Goal: Information Seeking & Learning: Learn about a topic

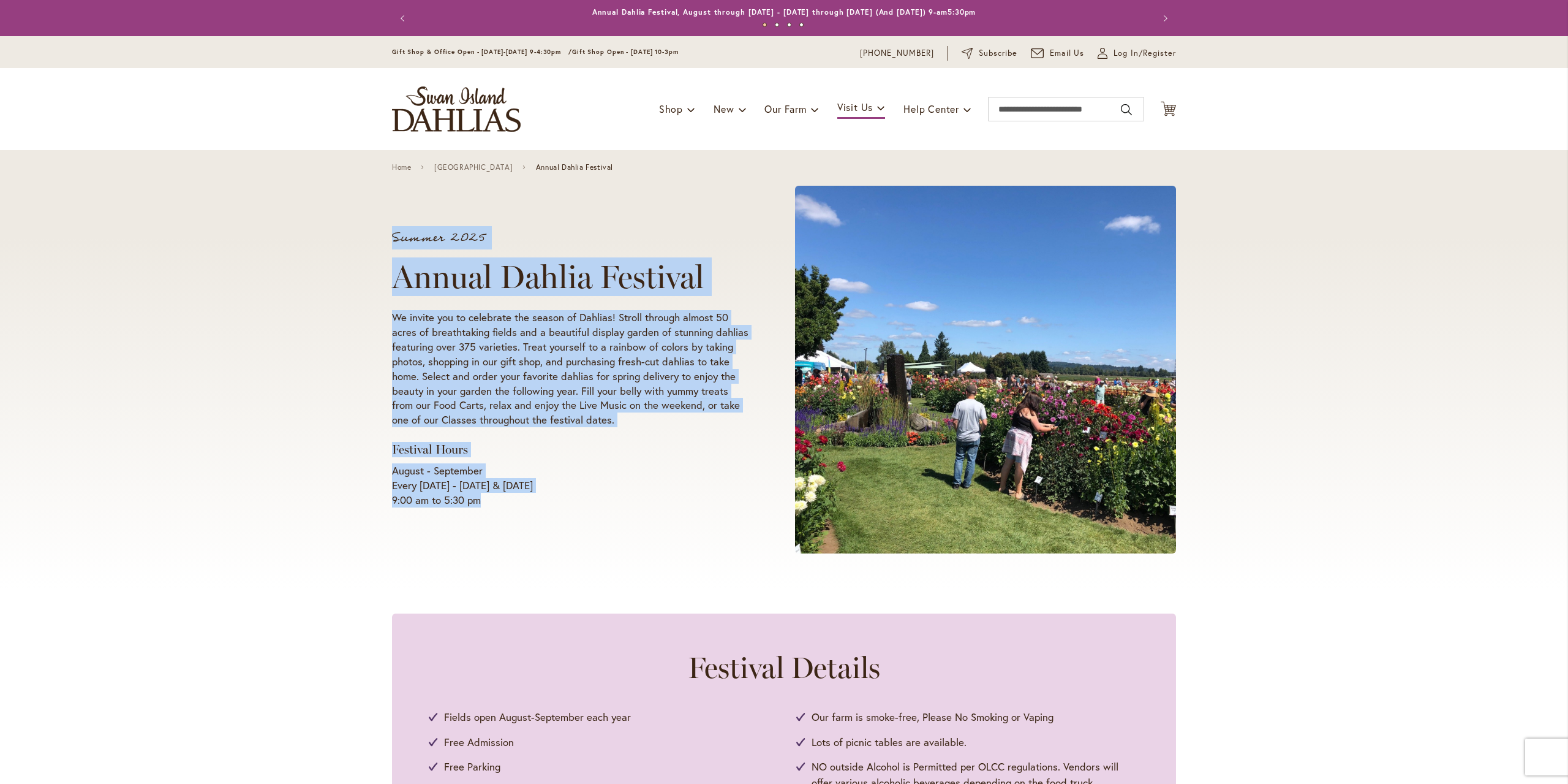
drag, startPoint x: 379, startPoint y: 474, endPoint x: 547, endPoint y: 527, distance: 176.2
click at [609, 498] on div "Summer 2025 Annual Dahlia Festival We invite you to celebrate the season of Dah…" at bounding box center [784, 369] width 1568 height 439
click at [523, 508] on div "Summer 2025 Annual Dahlia Festival We invite you to celebrate the season of Dah…" at bounding box center [588, 369] width 392 height 298
drag, startPoint x: 513, startPoint y: 496, endPoint x: 352, endPoint y: 435, distance: 172.2
click at [352, 435] on div "Summer 2025 Annual Dahlia Festival We invite you to celebrate the season of Dah…" at bounding box center [784, 369] width 1568 height 439
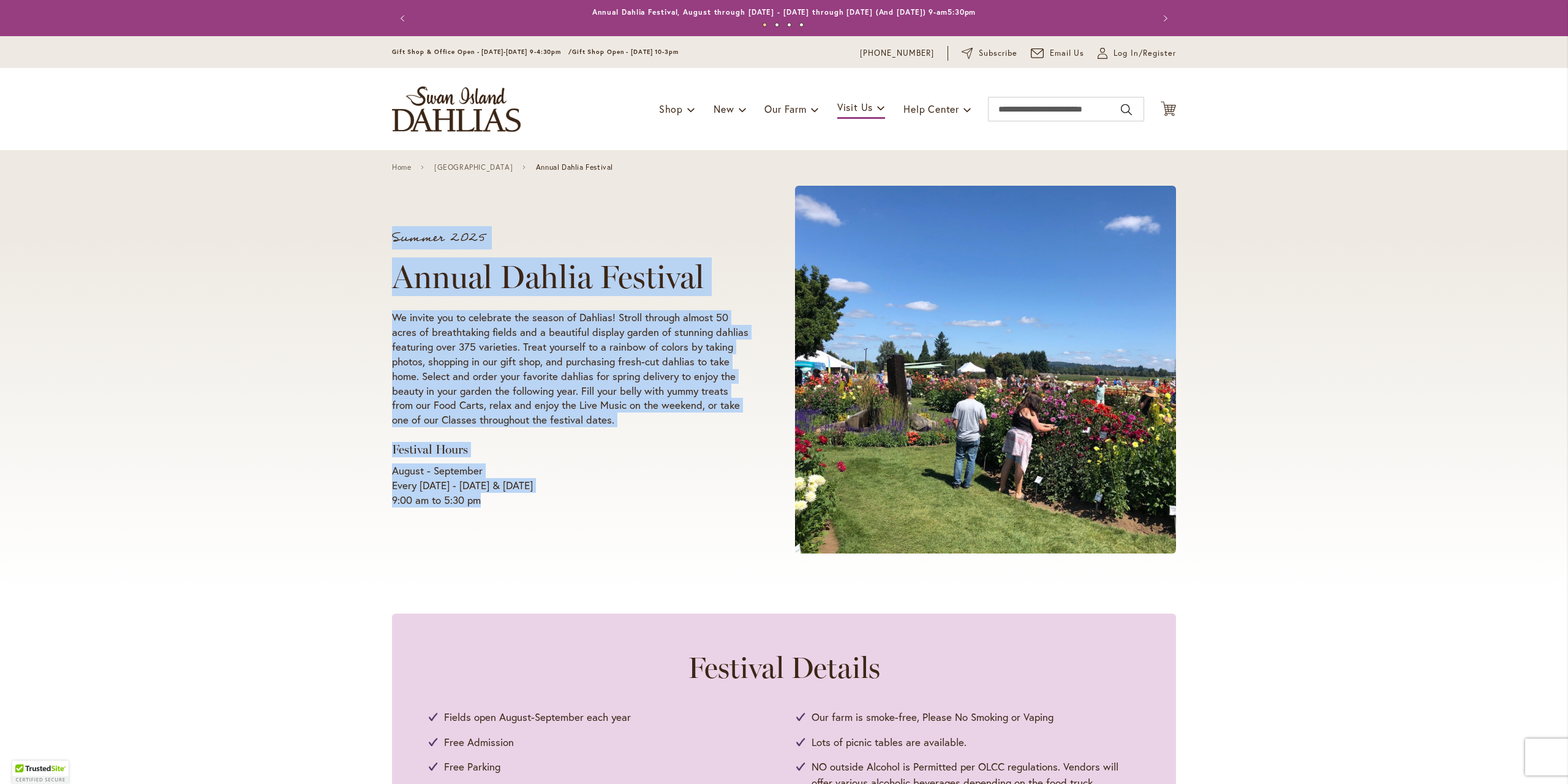
click at [564, 473] on p "August - September Every [DATE] - [DATE] & [DATE] 9:00 am to 5:30 pm" at bounding box center [570, 485] width 357 height 44
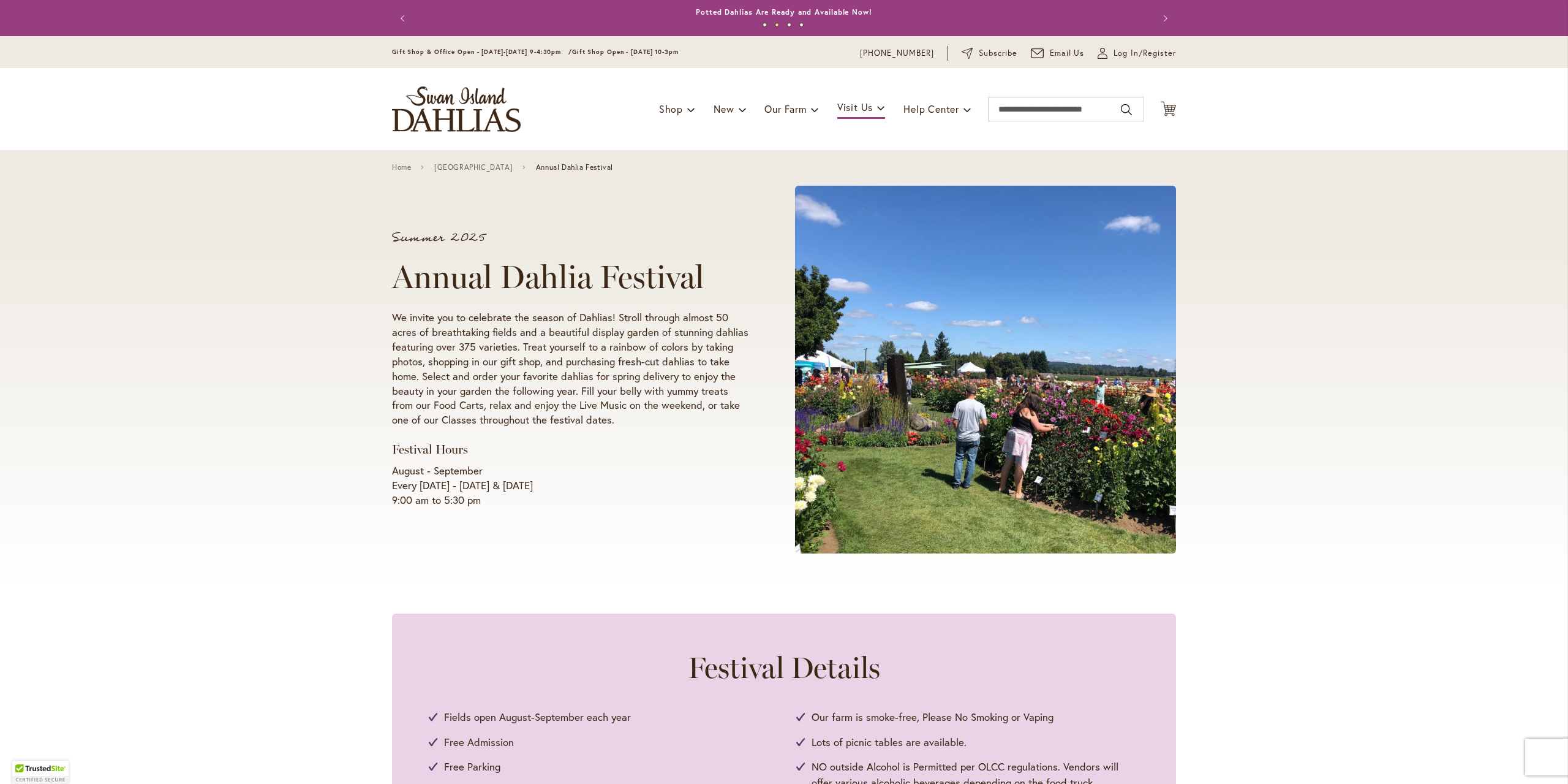
drag, startPoint x: 466, startPoint y: 481, endPoint x: 611, endPoint y: 490, distance: 145.3
click at [611, 490] on p "August - September Every [DATE] - [DATE] & [DATE] 9:00 am to 5:30 pm" at bounding box center [570, 485] width 357 height 44
click at [1180, 613] on div "Festival Details Fields open August-September each year Free Admission Free Par…" at bounding box center [784, 782] width 1568 height 337
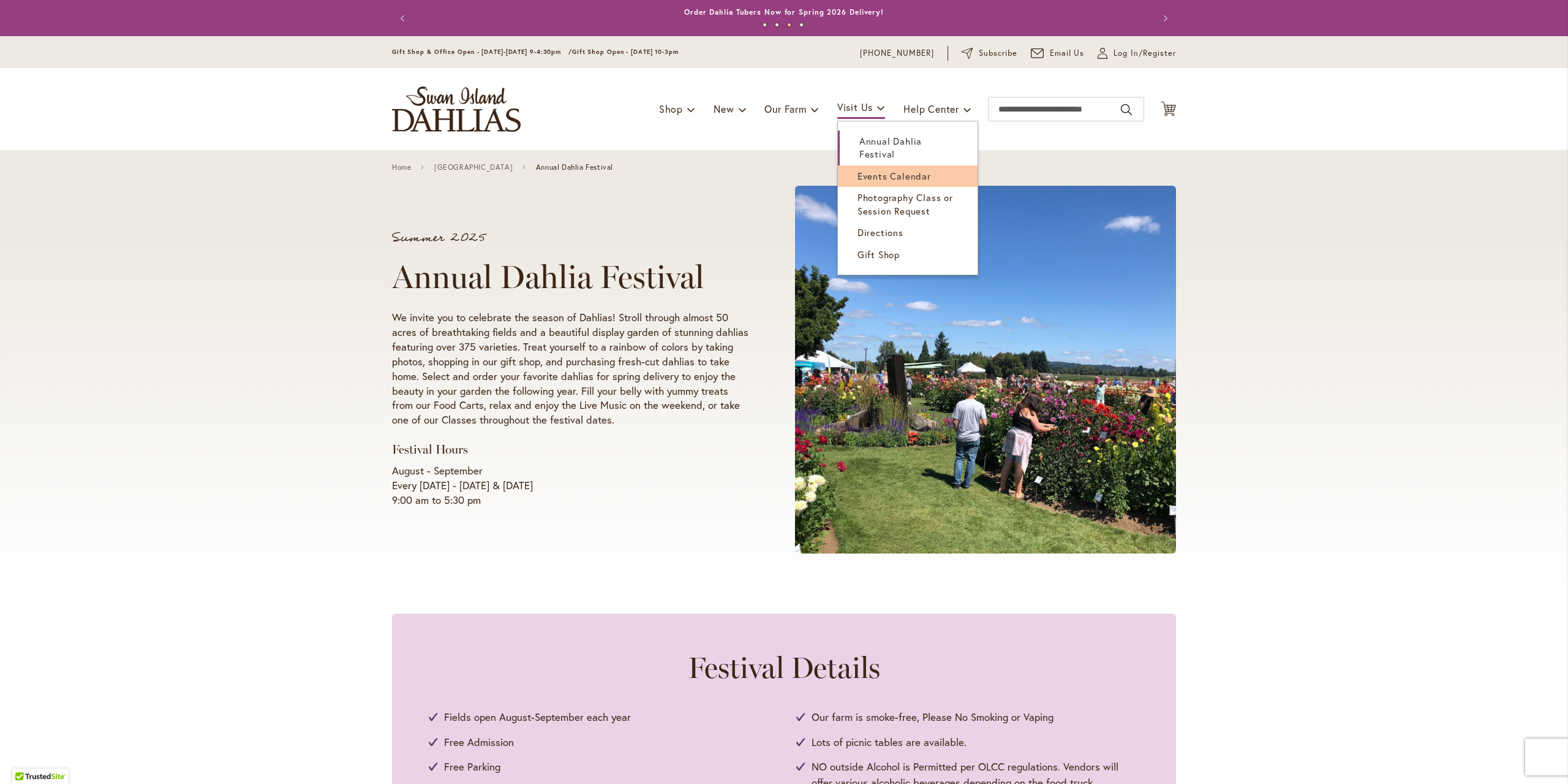
click at [882, 178] on span "Events Calendar" at bounding box center [894, 175] width 74 height 13
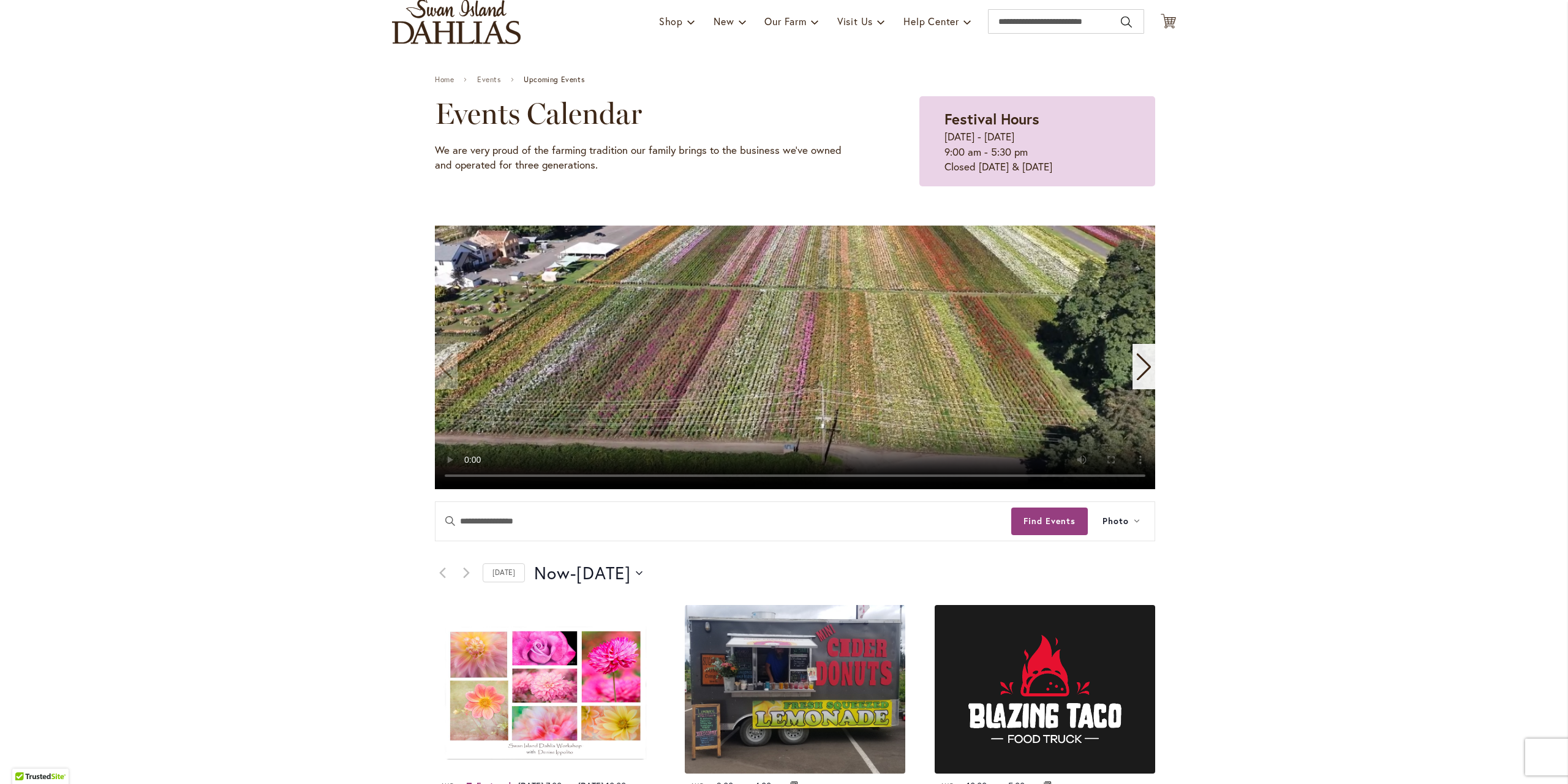
scroll to position [184, 0]
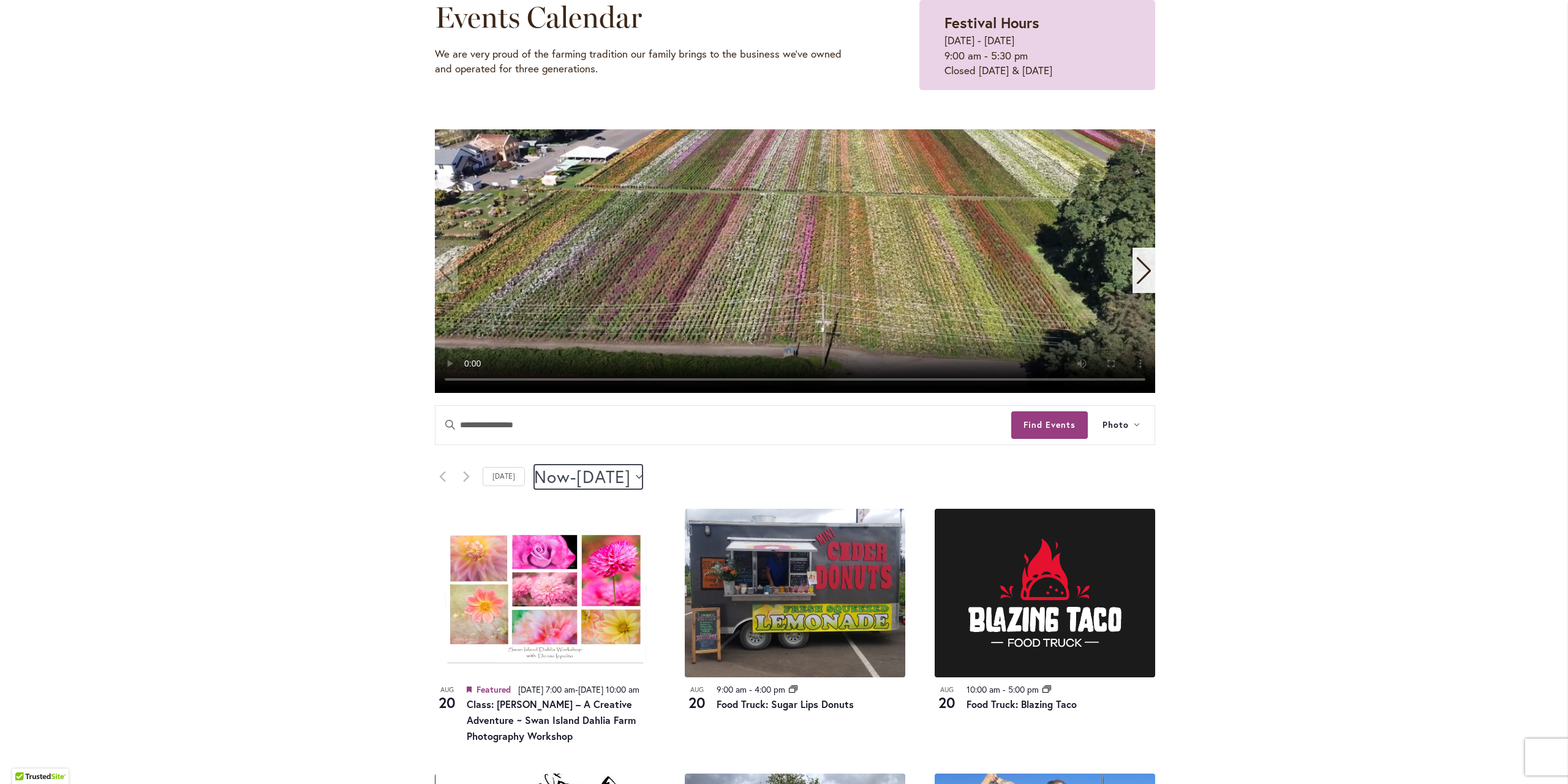
click at [631, 474] on span "August 22" at bounding box center [604, 476] width 55 height 24
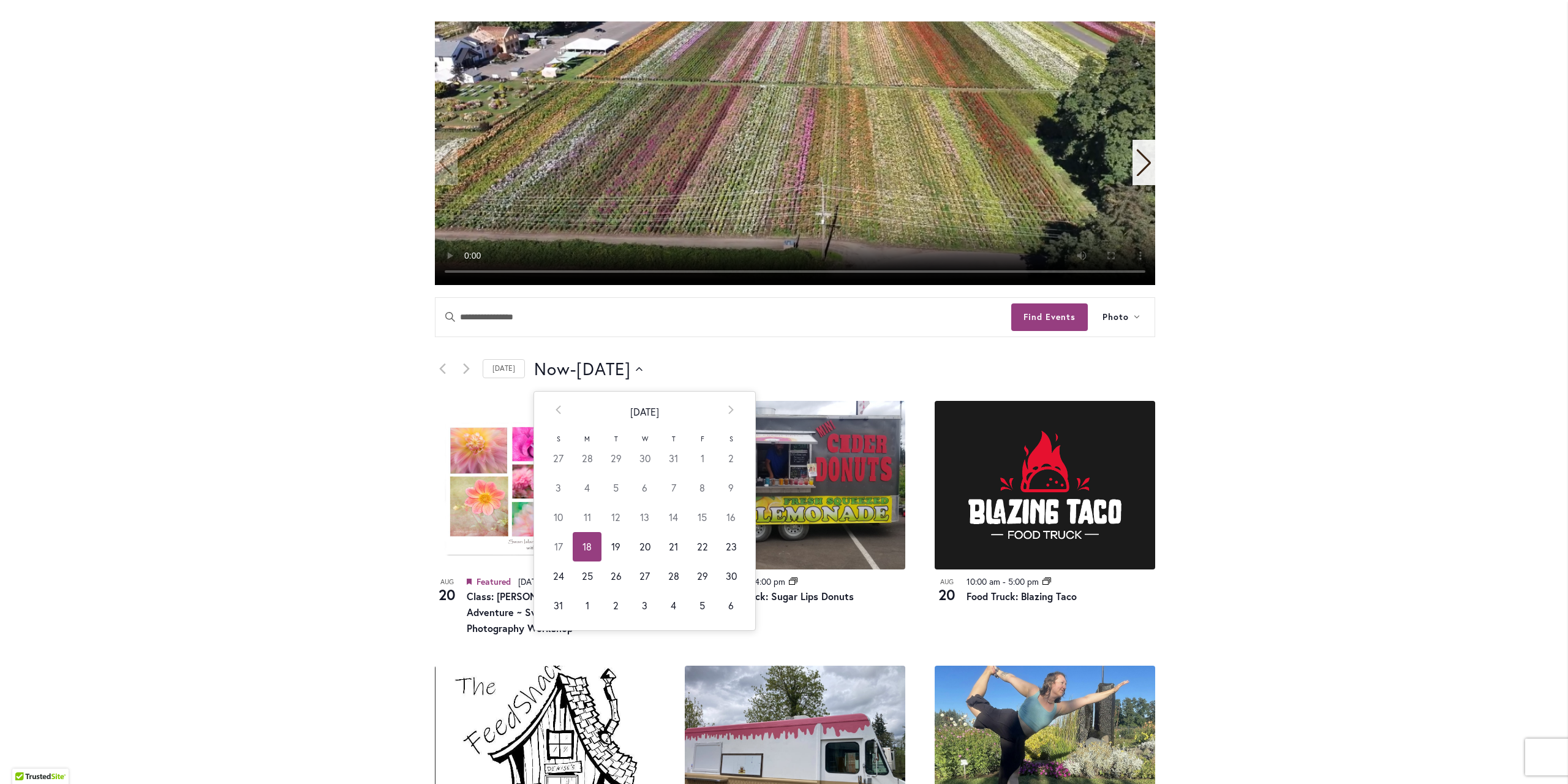
scroll to position [368, 0]
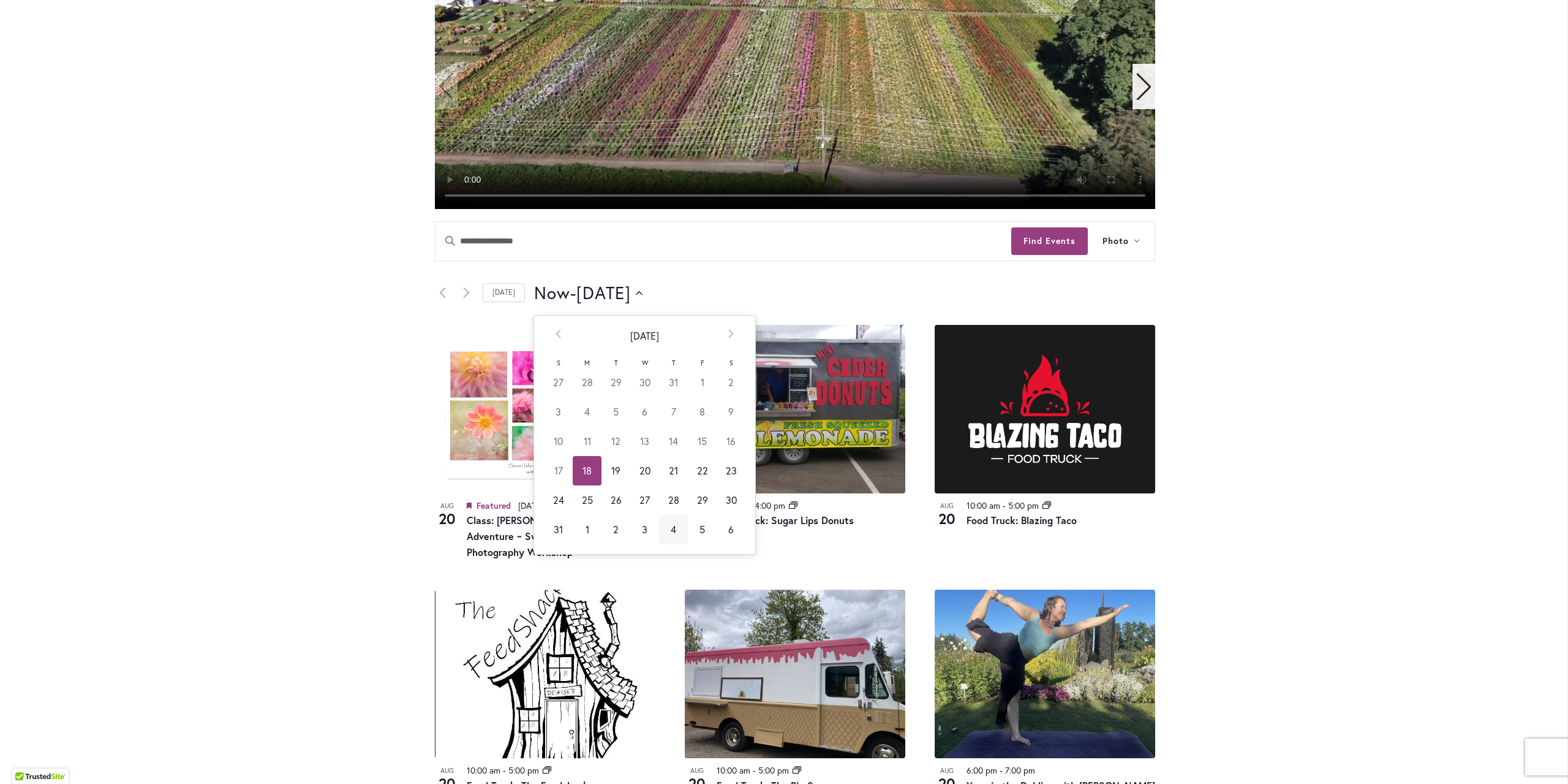
click at [673, 528] on td "4" at bounding box center [673, 529] width 28 height 29
type input "********"
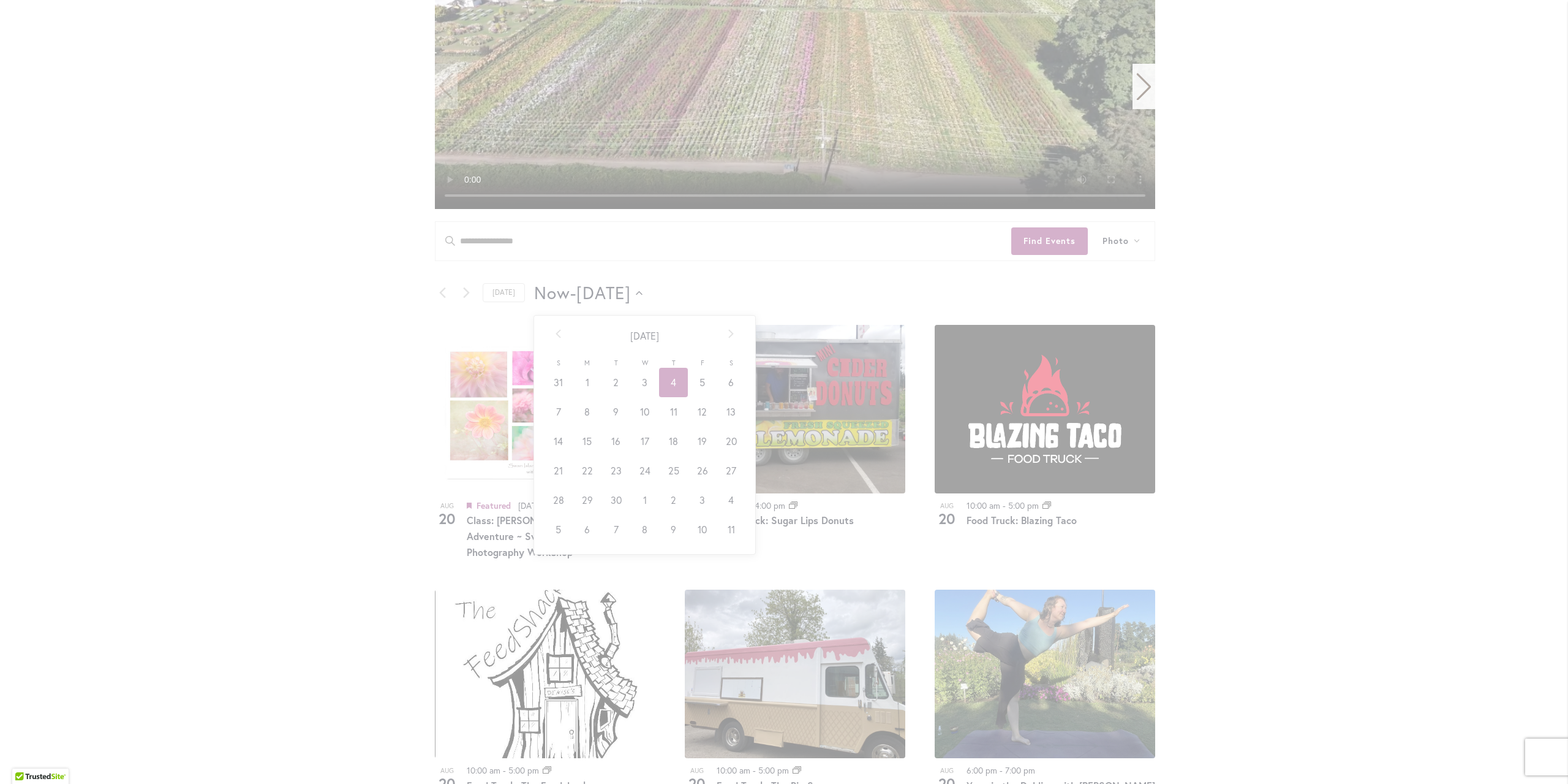
scroll to position [0, 44]
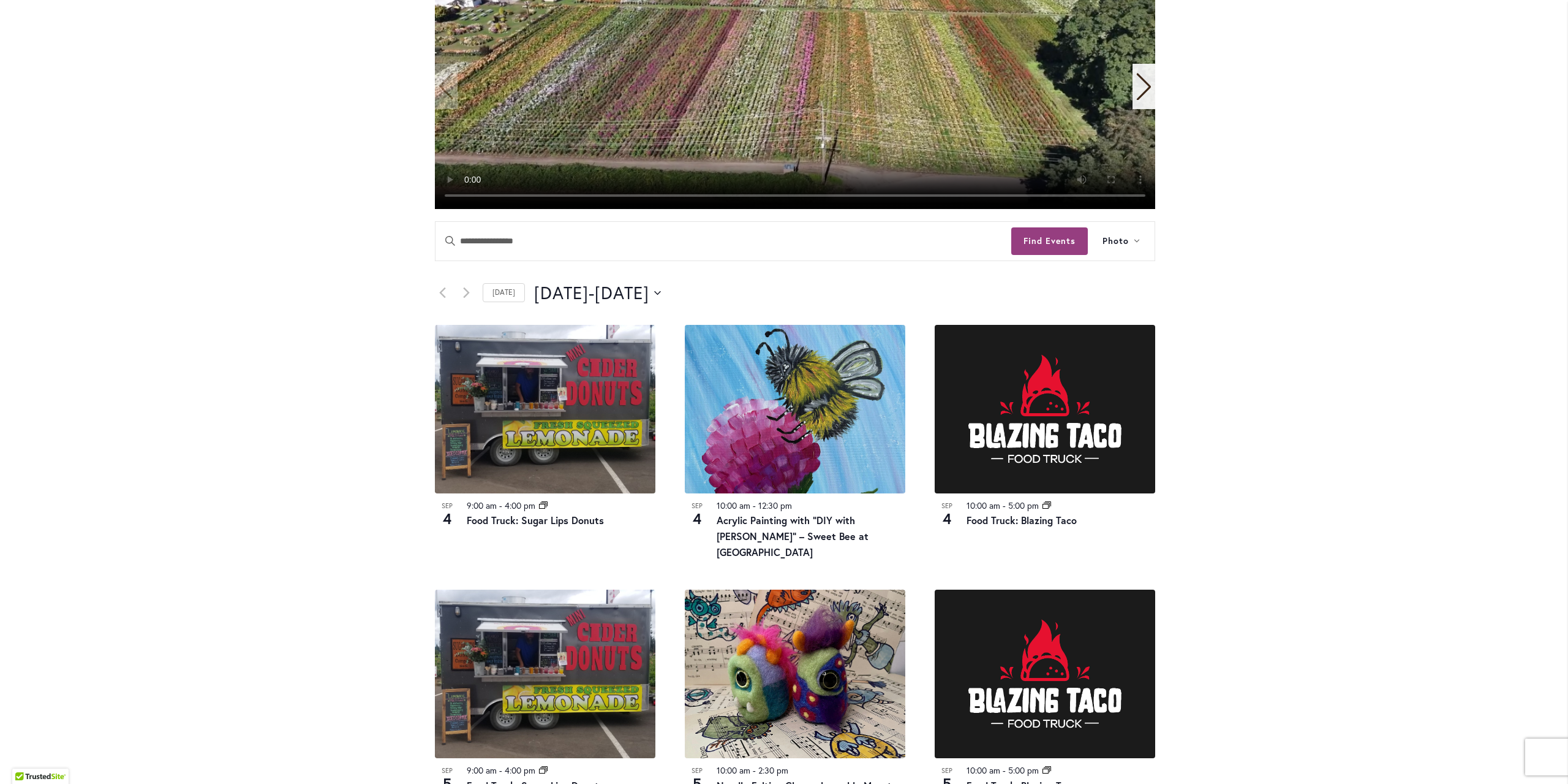
click at [1346, 548] on div "Skip to Content Gift Shop & Office Open - Monday-Friday 9-4:30pm / Gift Shop Op…" at bounding box center [784, 625] width 1568 height 1913
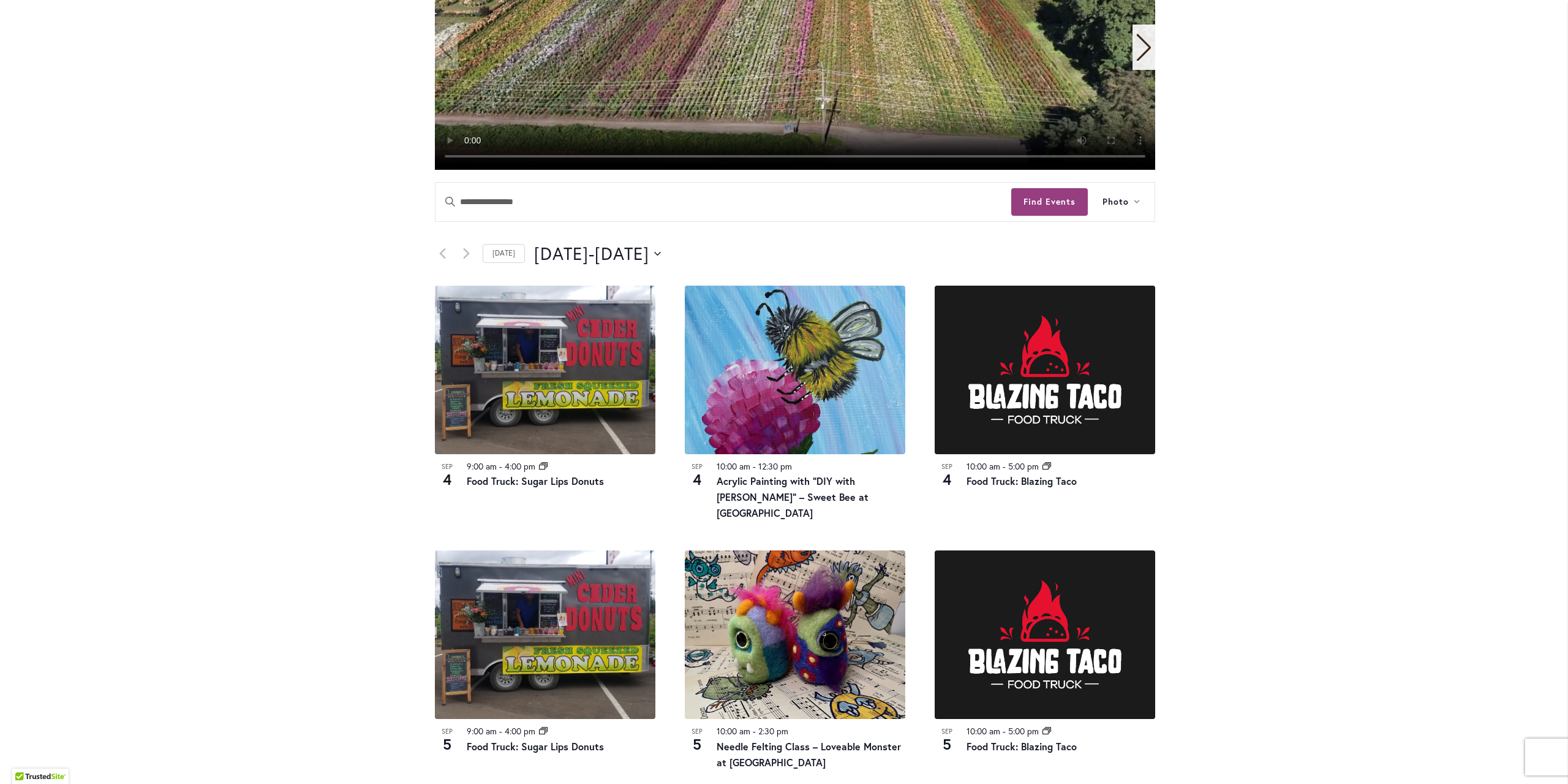
scroll to position [429, 0]
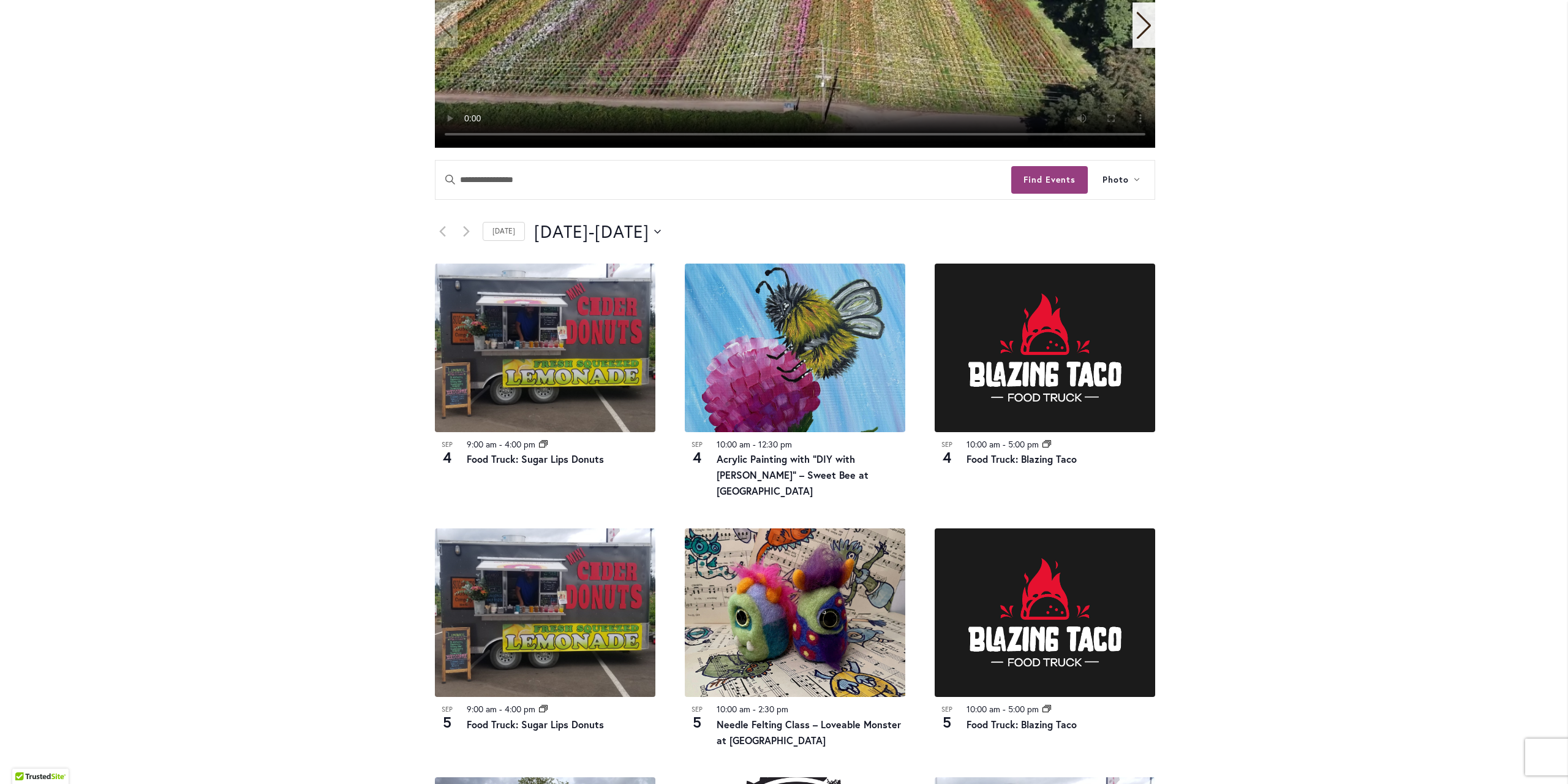
drag, startPoint x: 1178, startPoint y: 580, endPoint x: 318, endPoint y: 566, distance: 860.1
click at [318, 566] on div "Skip to Content Gift Shop & Office Open - Monday-Friday 9-4:30pm / Gift Shop Op…" at bounding box center [784, 564] width 1568 height 1913
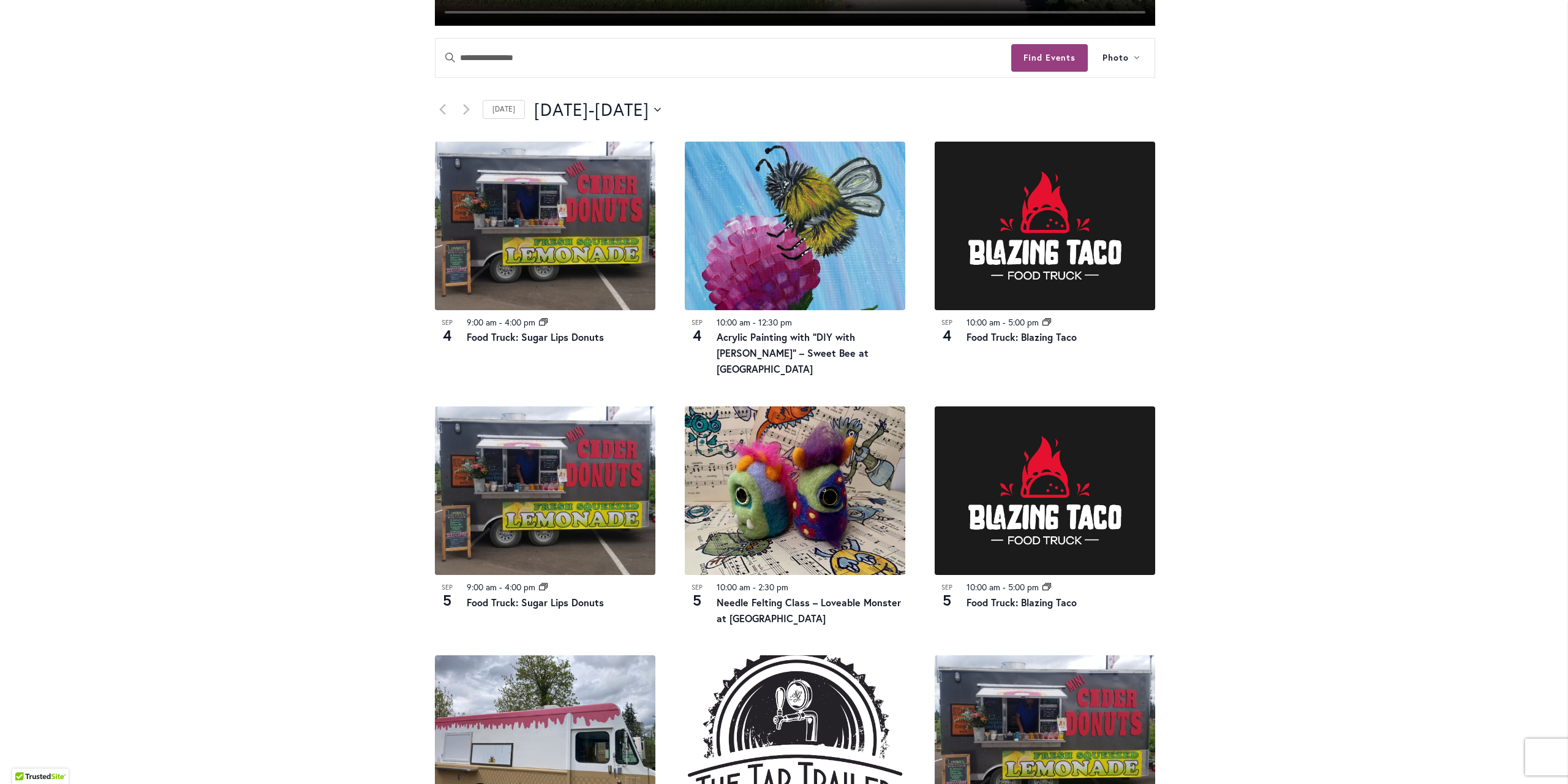
scroll to position [797, 0]
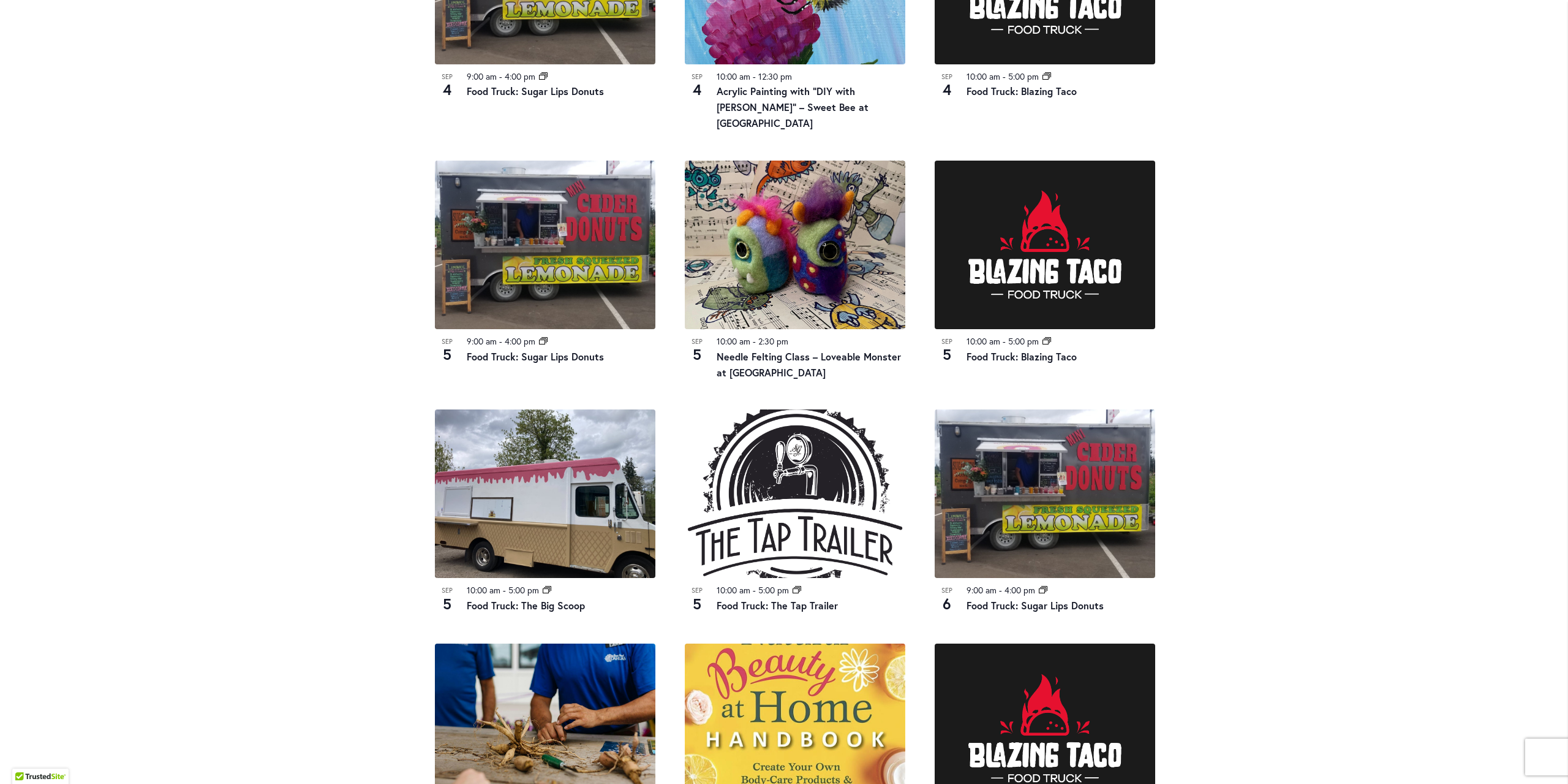
click at [1345, 410] on div "Skip to Content Gift Shop & Office Open - Monday-Friday 9-4:30pm / Gift Shop Op…" at bounding box center [784, 196] width 1568 height 1913
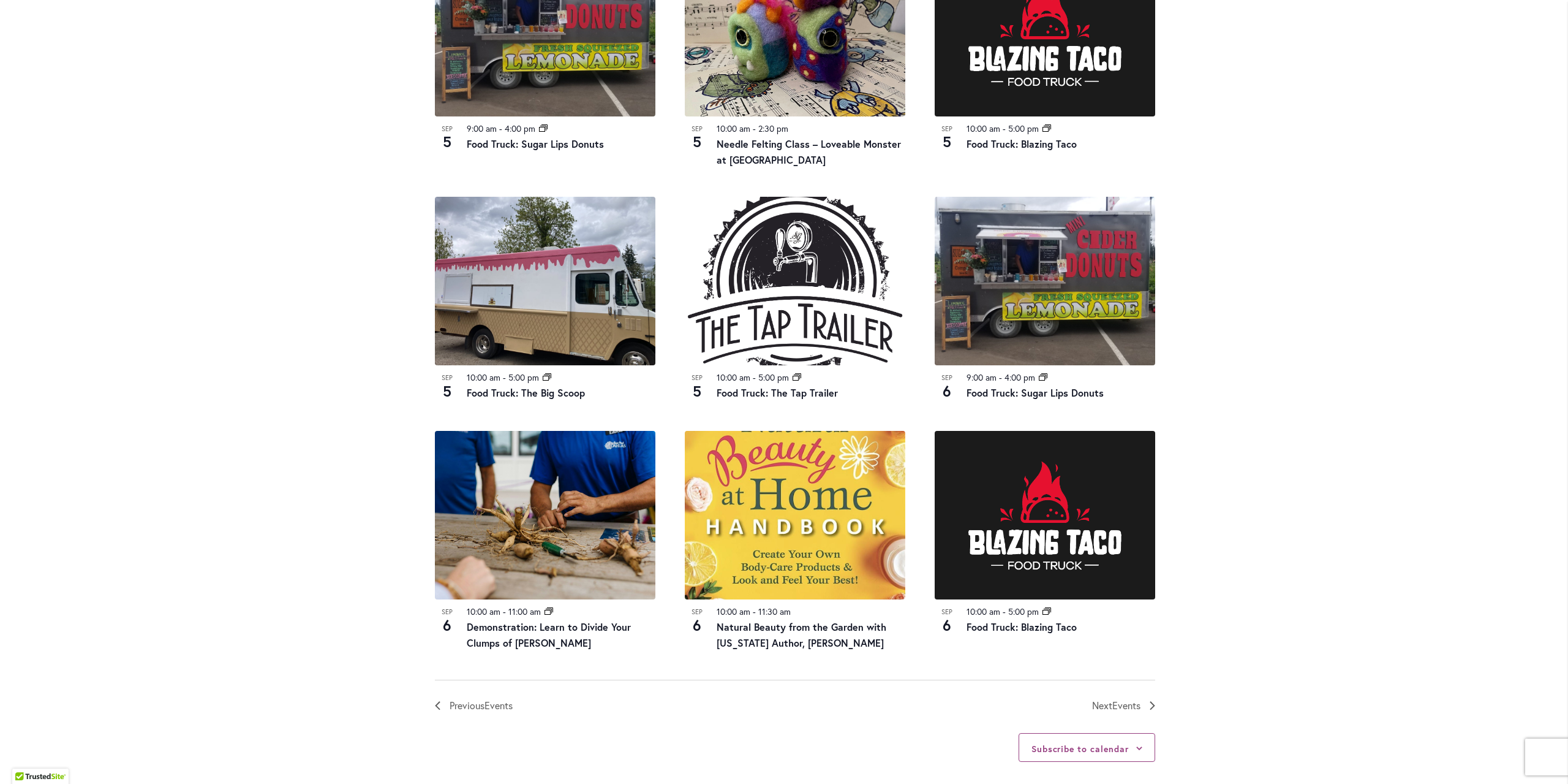
scroll to position [1287, 0]
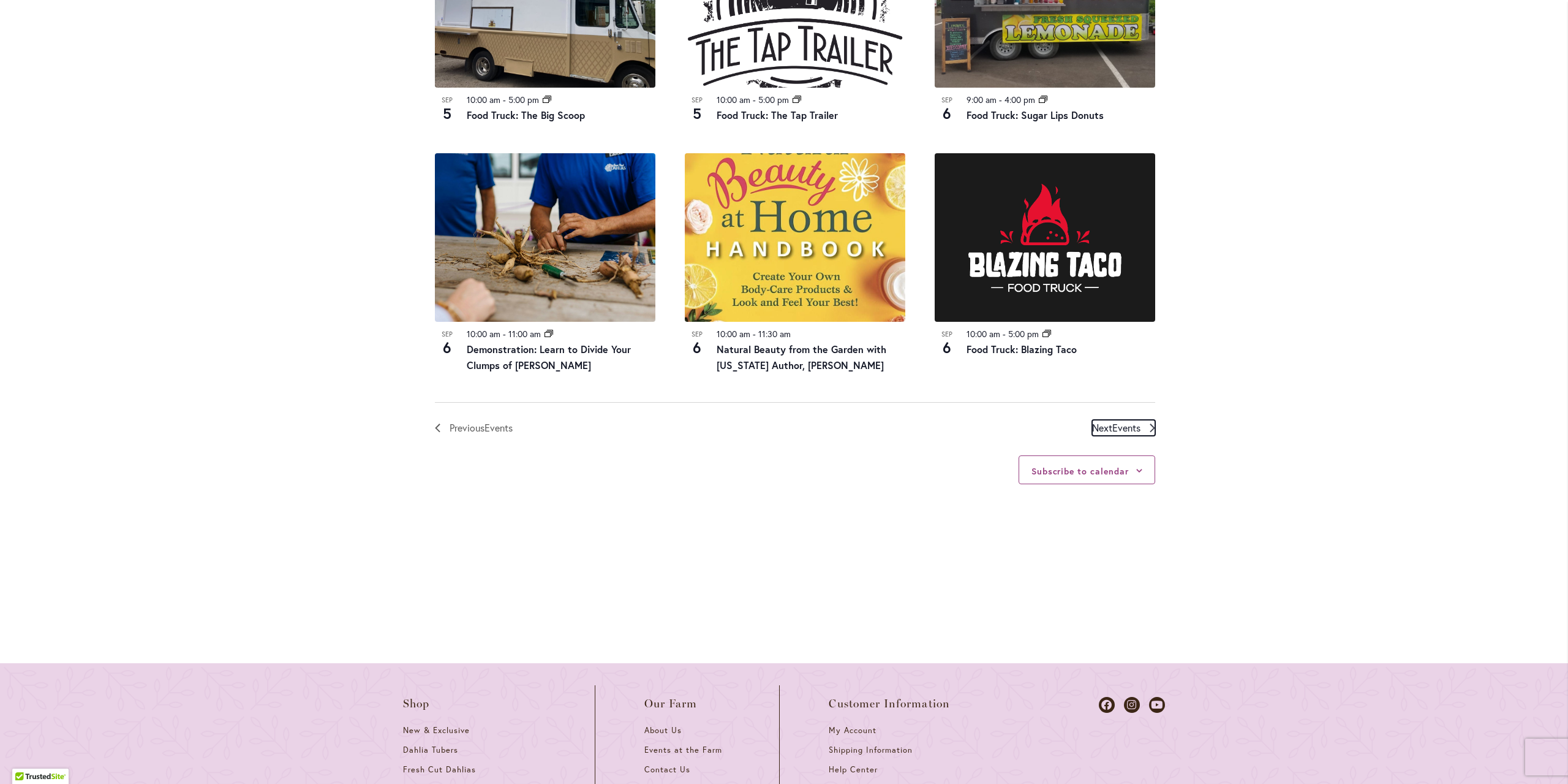
click at [1112, 420] on span "Events" at bounding box center [1126, 426] width 28 height 13
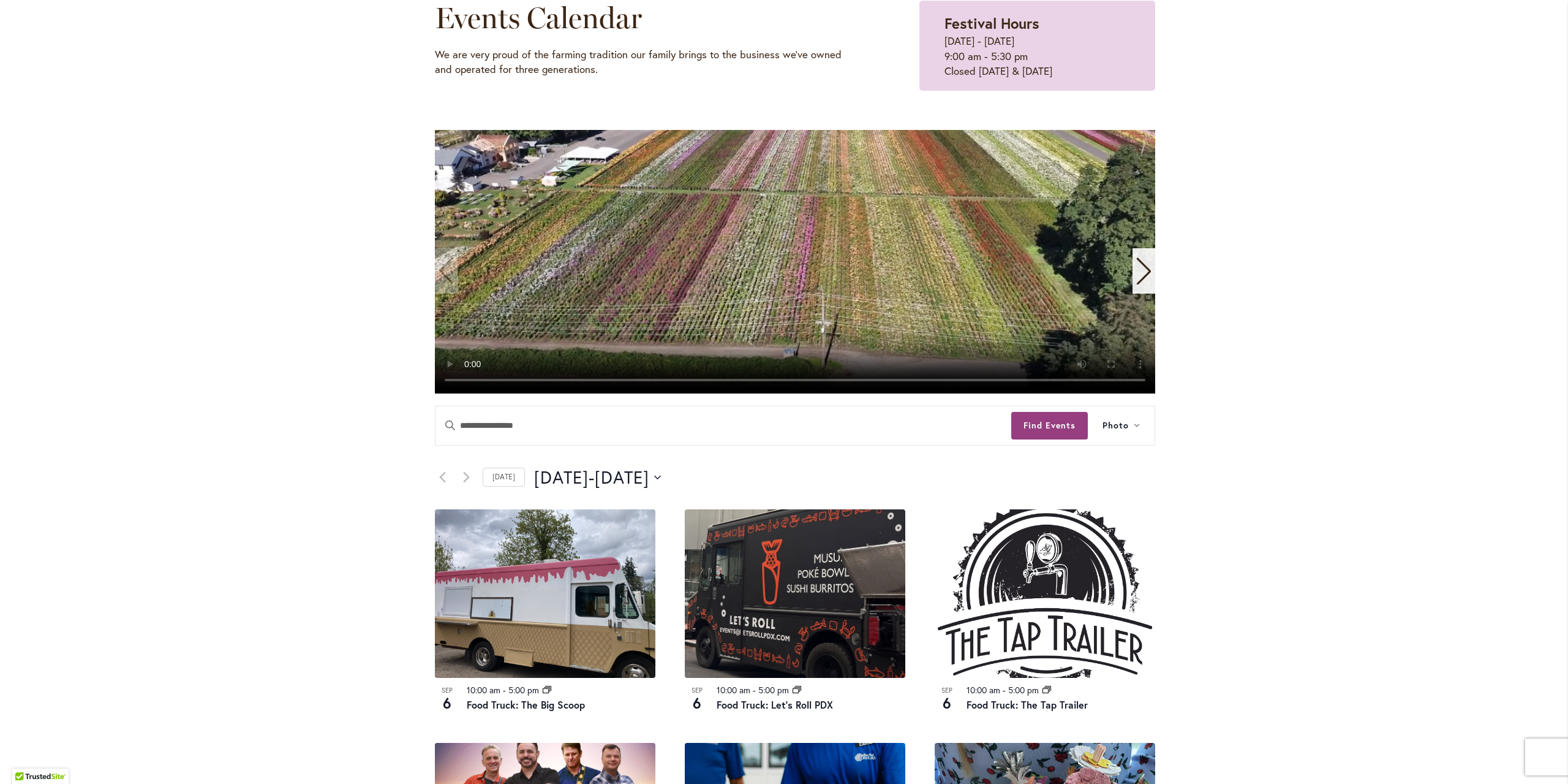
scroll to position [429, 0]
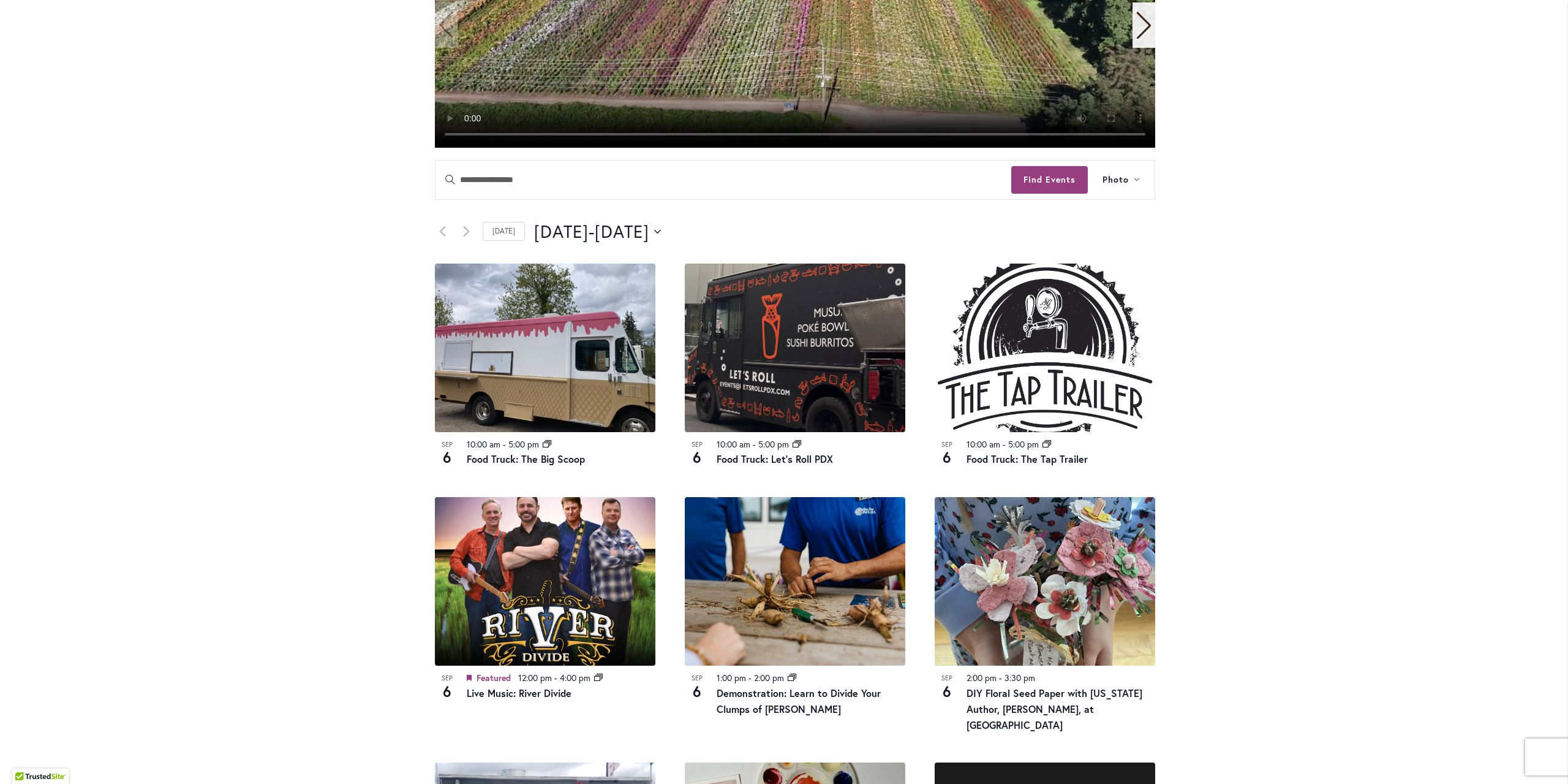
click at [762, 234] on div "9/6/2025 September 6 - 9/7/2025 September 7 Select date. ********" at bounding box center [845, 231] width 621 height 24
click at [662, 236] on button "9/6/2025 September 6 - 9/7/2025 September 7" at bounding box center [597, 231] width 126 height 24
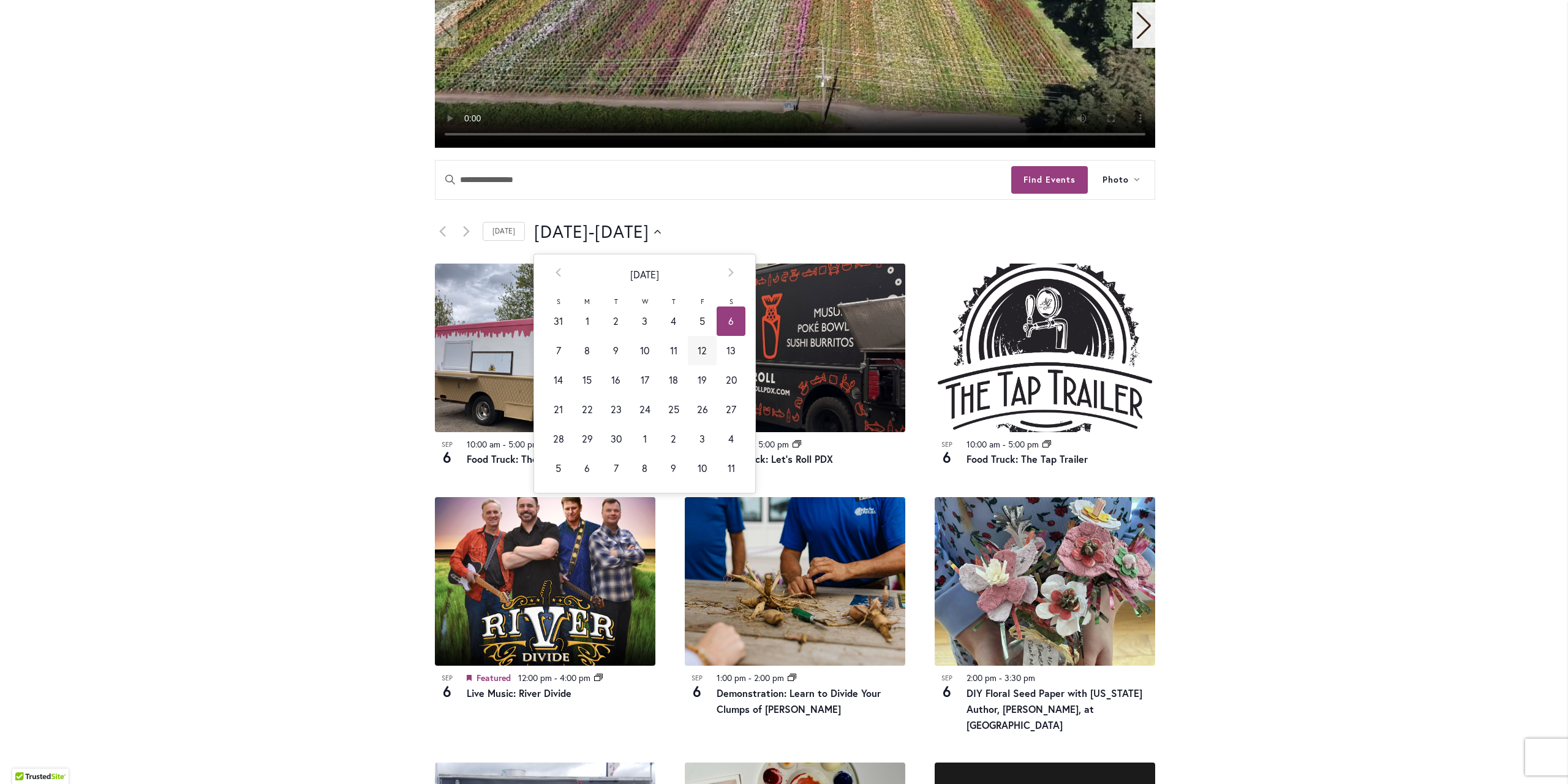
click at [697, 354] on td "12" at bounding box center [702, 351] width 28 height 29
type input "*********"
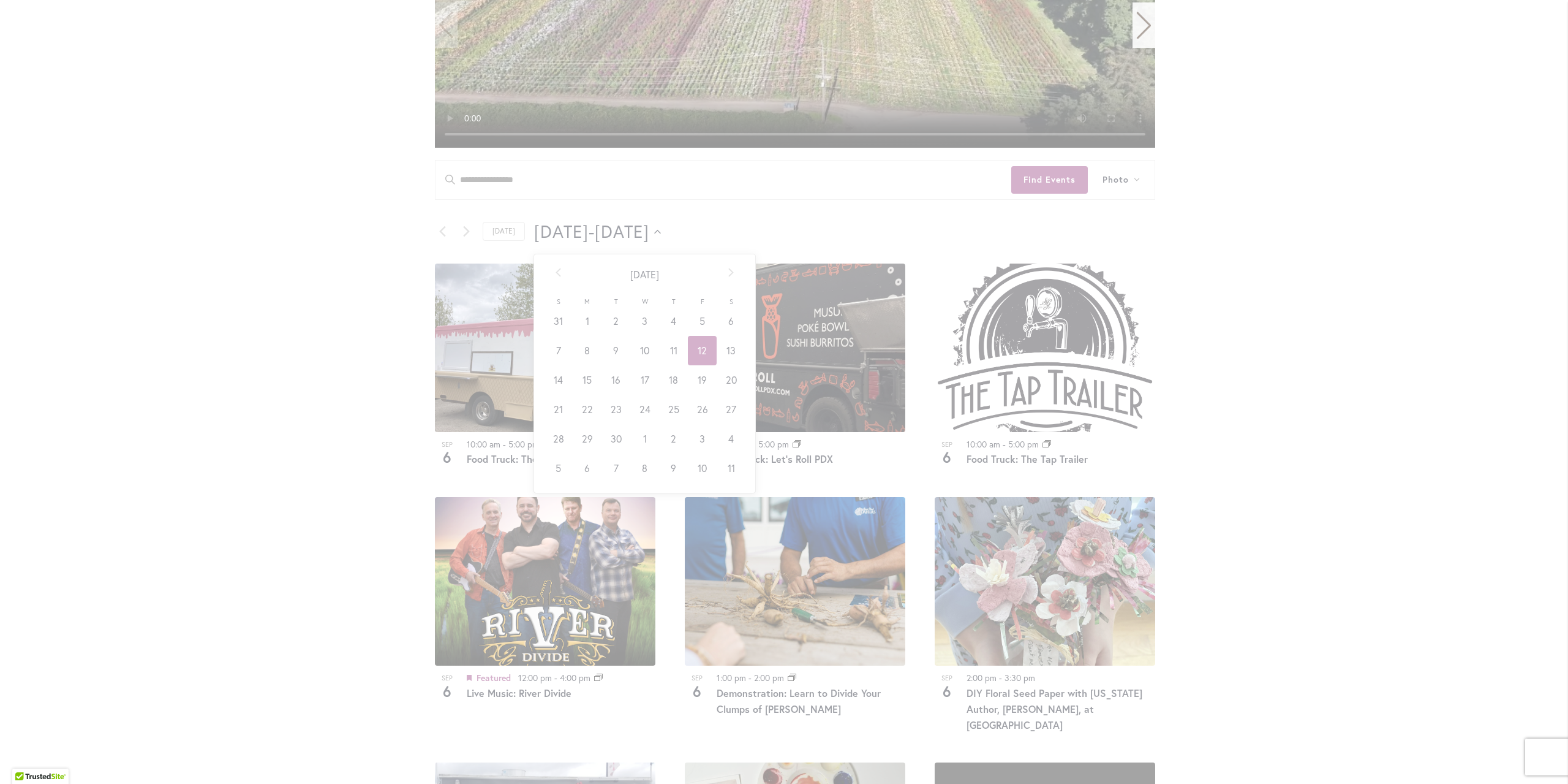
scroll to position [0, 48]
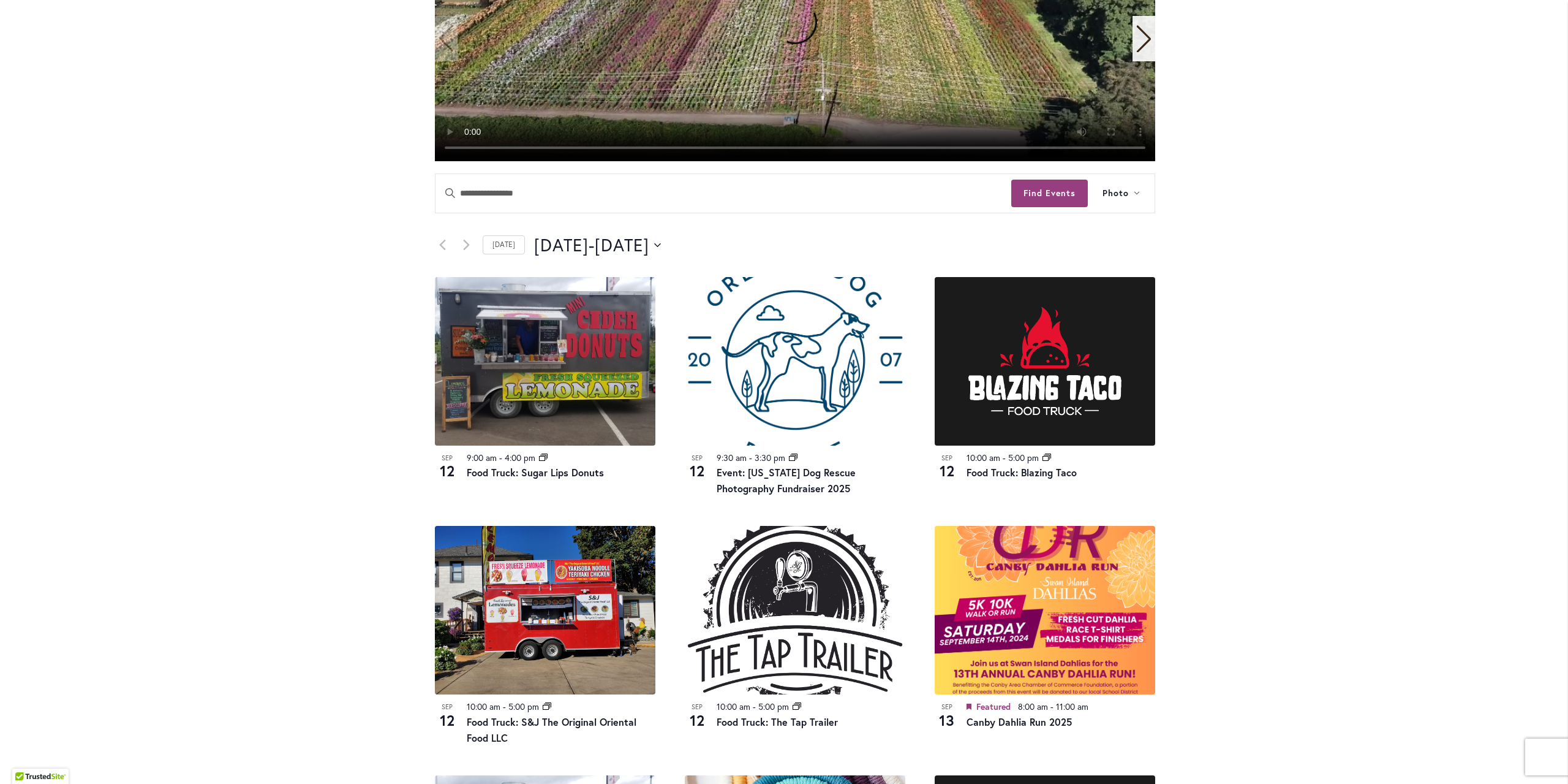
scroll to position [184, 0]
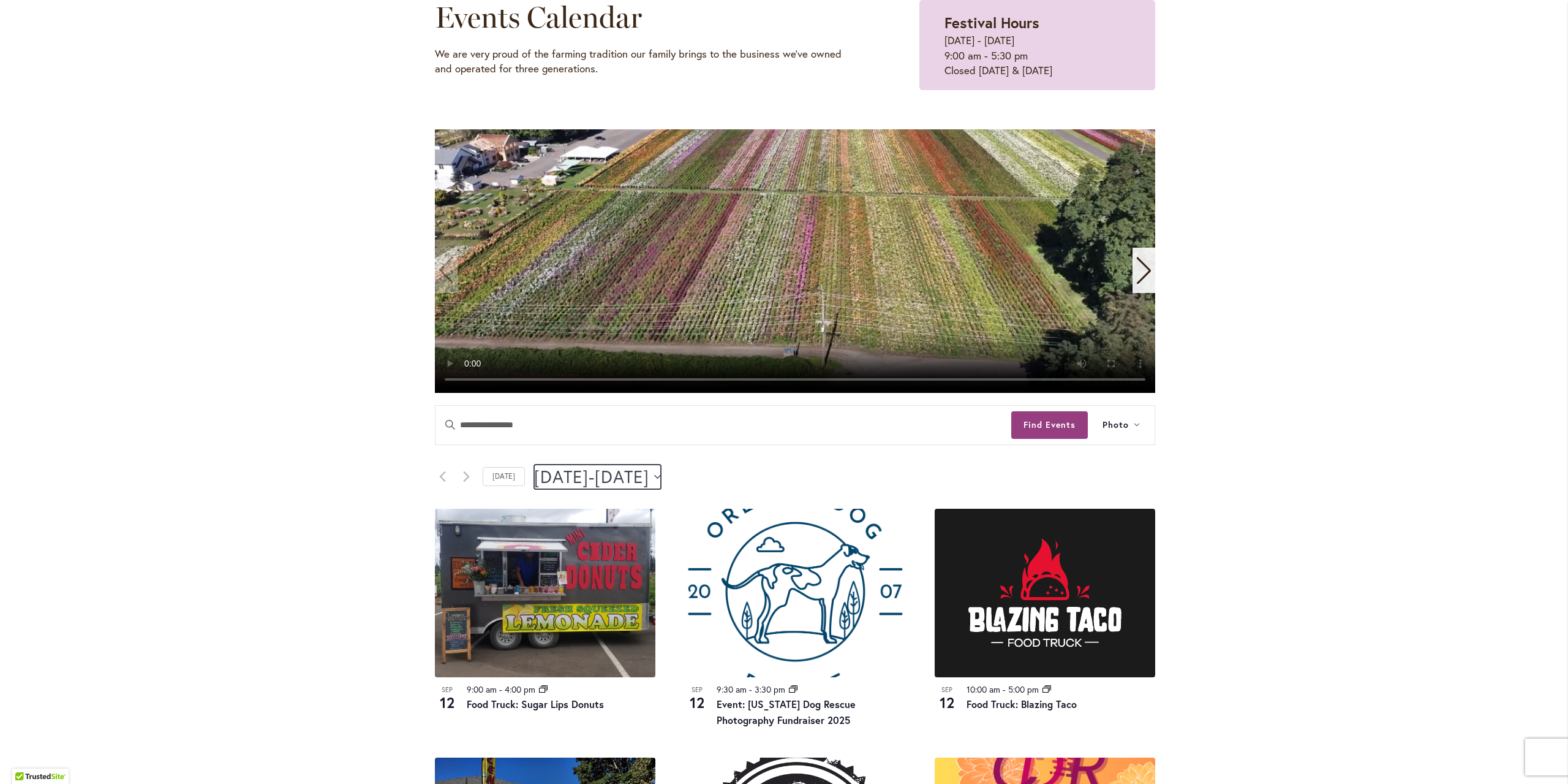
click at [650, 474] on span "September 13" at bounding box center [622, 476] width 55 height 24
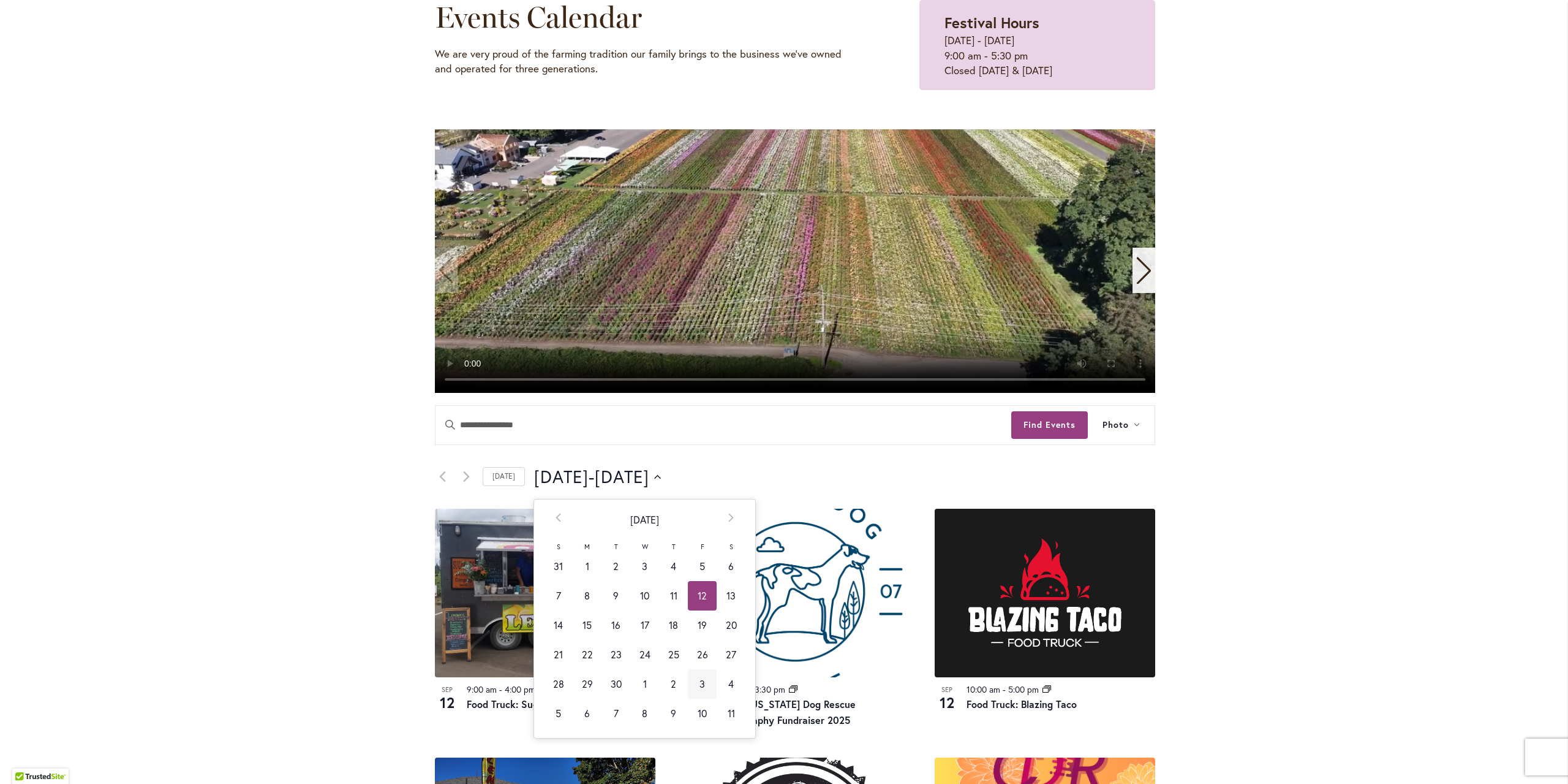
click at [693, 687] on td "3" at bounding box center [702, 684] width 28 height 29
type input "*********"
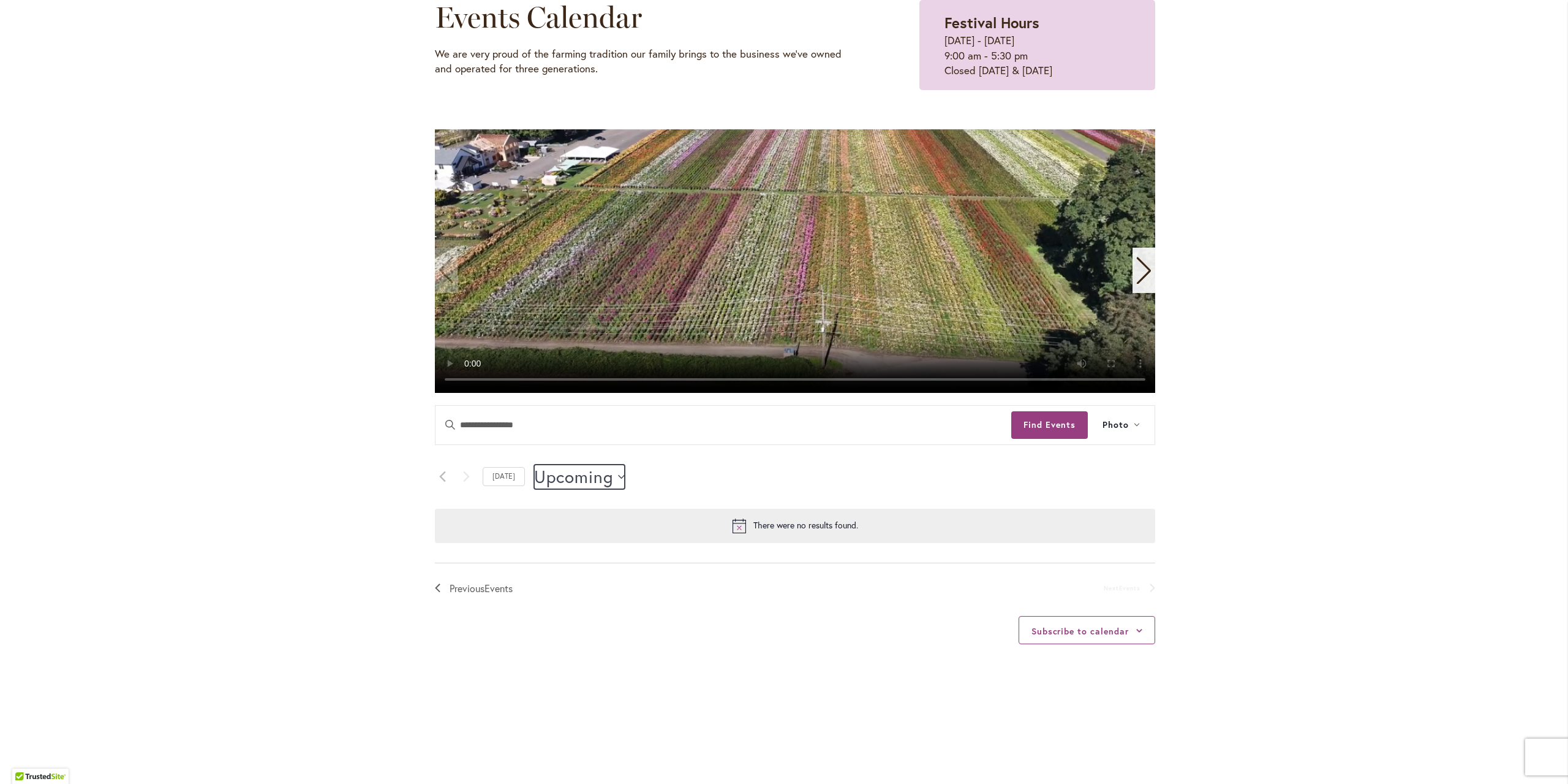
click at [600, 474] on span "Upcoming" at bounding box center [573, 476] width 79 height 24
click at [555, 518] on th "Prev" at bounding box center [558, 518] width 28 height 40
click at [604, 677] on td "30" at bounding box center [615, 684] width 28 height 29
type input "*********"
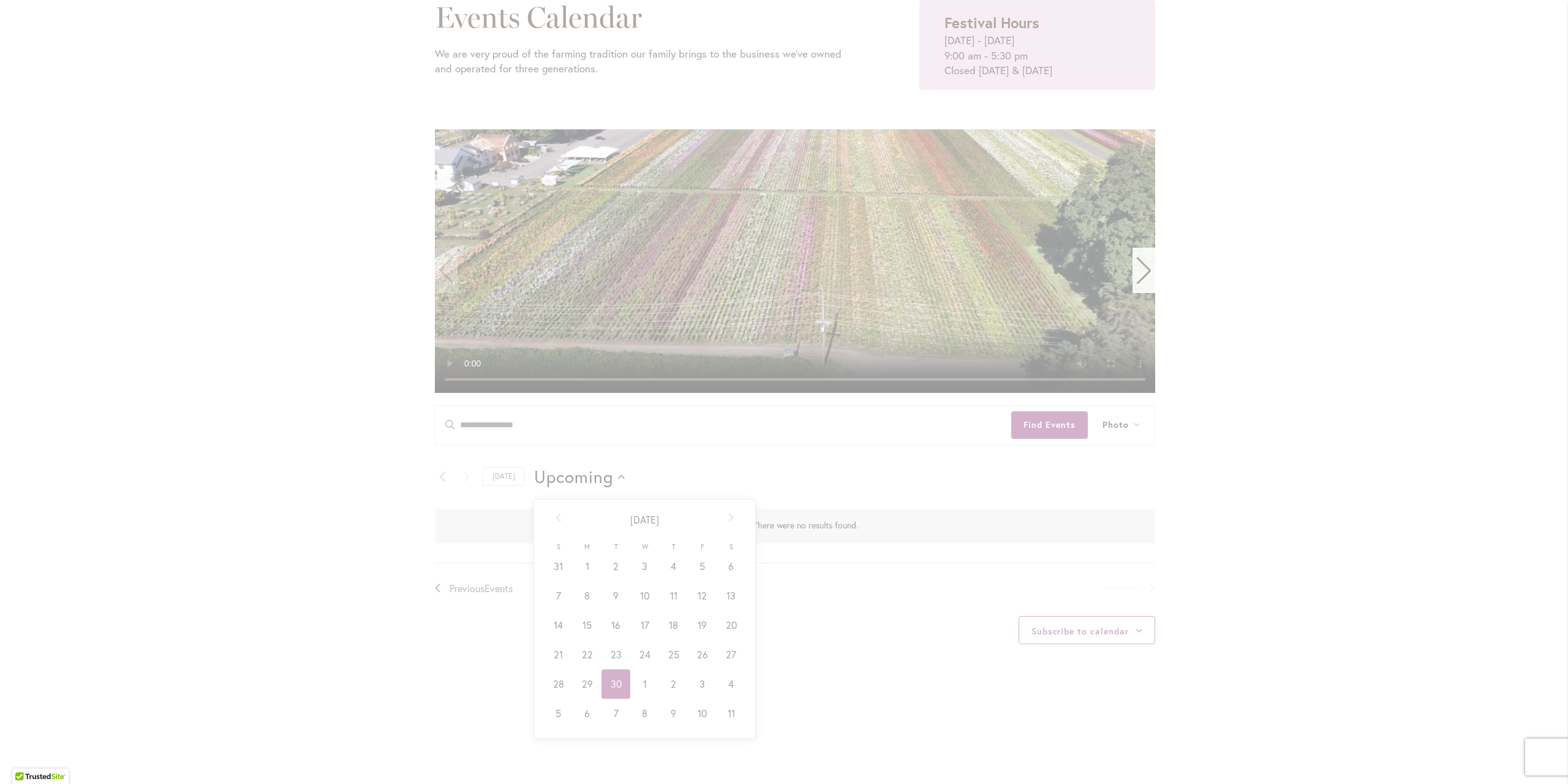
scroll to position [0, 50]
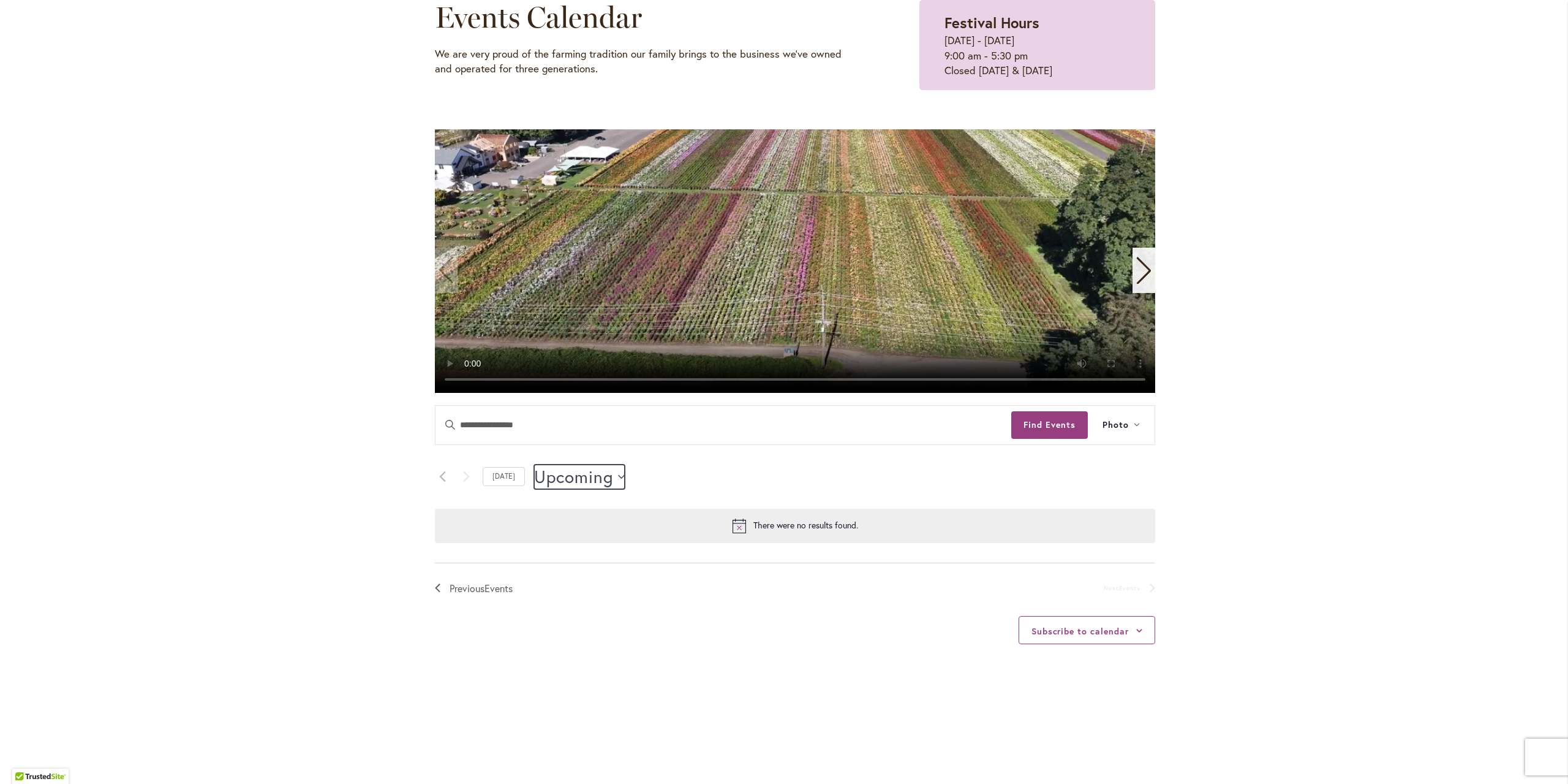
click at [595, 474] on span "Upcoming" at bounding box center [573, 476] width 79 height 24
click at [555, 625] on td "14" at bounding box center [558, 625] width 28 height 29
type input "*********"
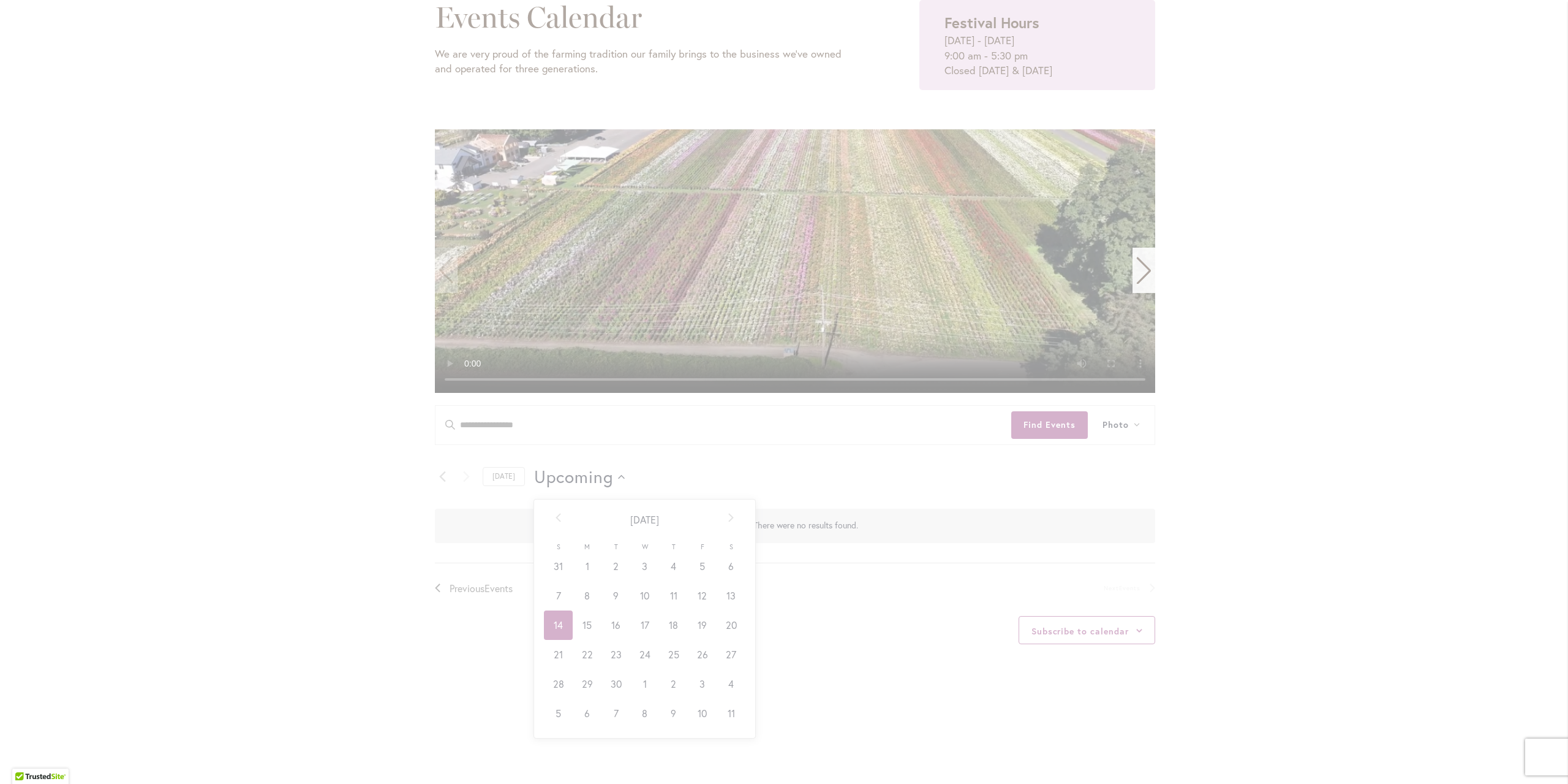
scroll to position [0, 48]
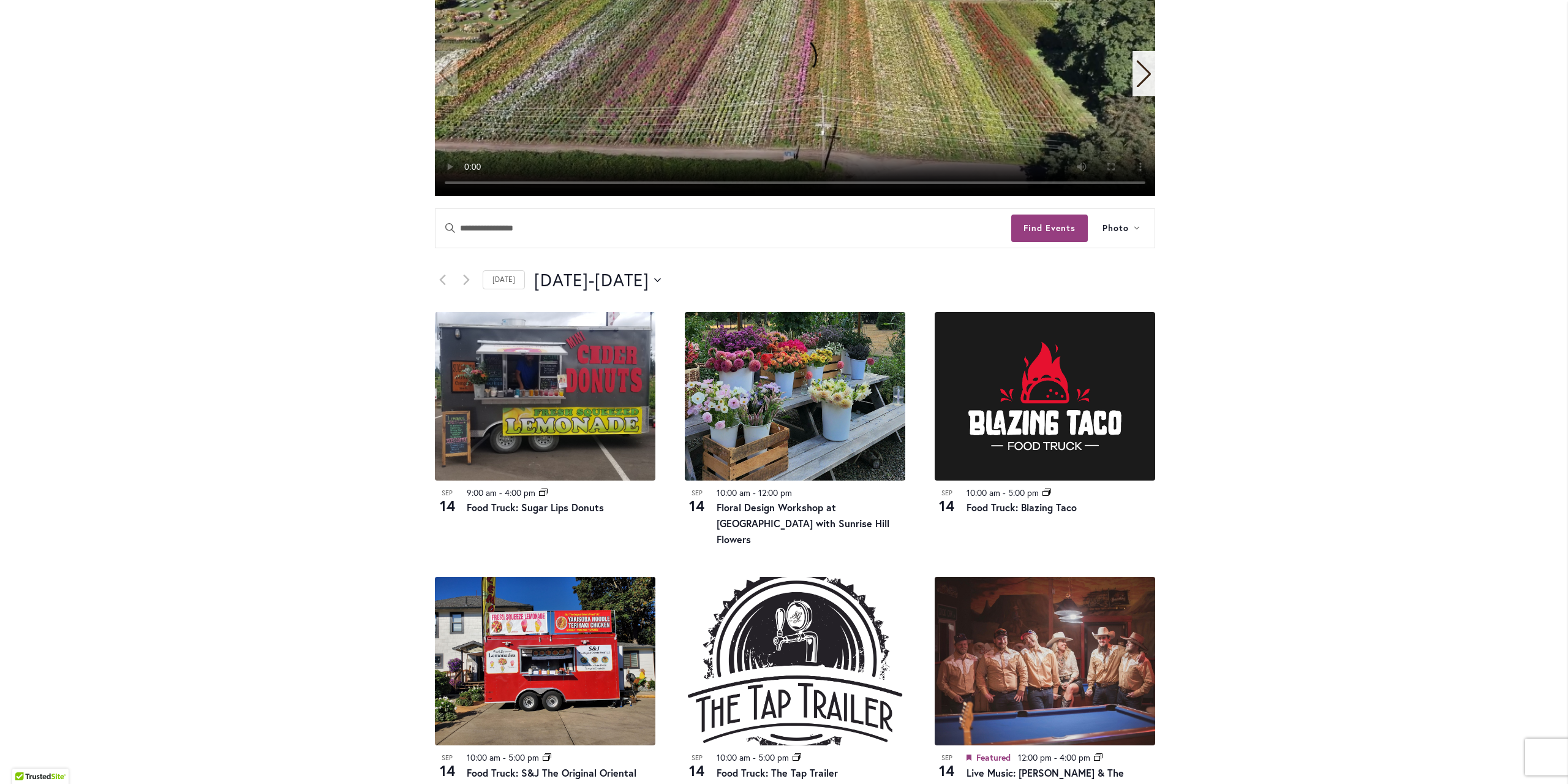
scroll to position [429, 0]
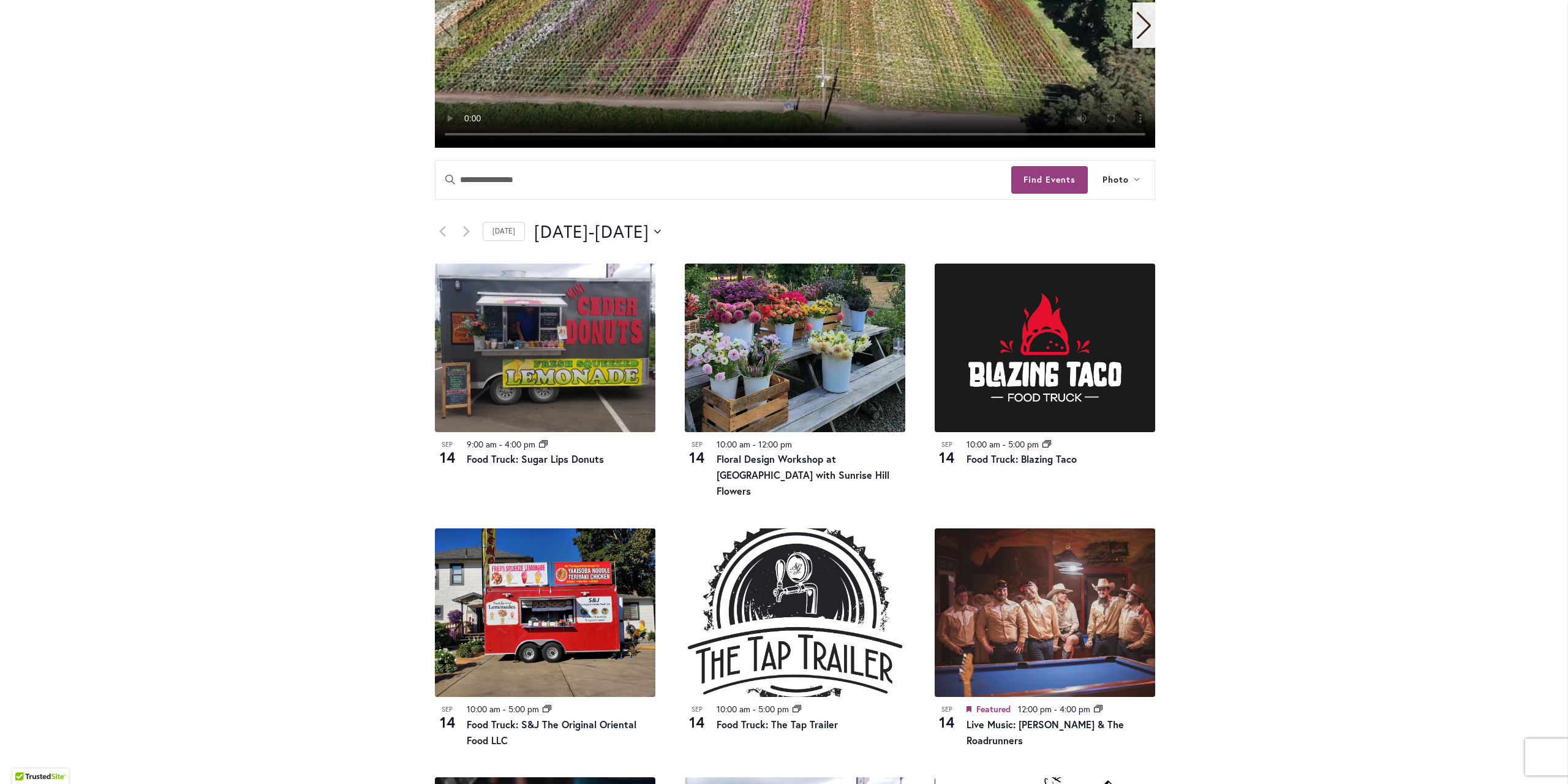
click at [1299, 390] on div "Skip to Content Gift Shop & Office Open - Monday-Friday 9-4:30pm / Gift Shop Op…" at bounding box center [784, 564] width 1568 height 1913
drag, startPoint x: 1509, startPoint y: 323, endPoint x: 1441, endPoint y: 335, distance: 69.1
click at [1509, 323] on div "Skip to Content Gift Shop & Office Open - Monday-Friday 9-4:30pm / Gift Shop Op…" at bounding box center [784, 564] width 1568 height 1913
click at [162, 453] on div "Skip to Content Gift Shop & Office Open - Monday-Friday 9-4:30pm / Gift Shop Op…" at bounding box center [784, 564] width 1568 height 1913
click at [650, 231] on span "September 18" at bounding box center [622, 231] width 55 height 24
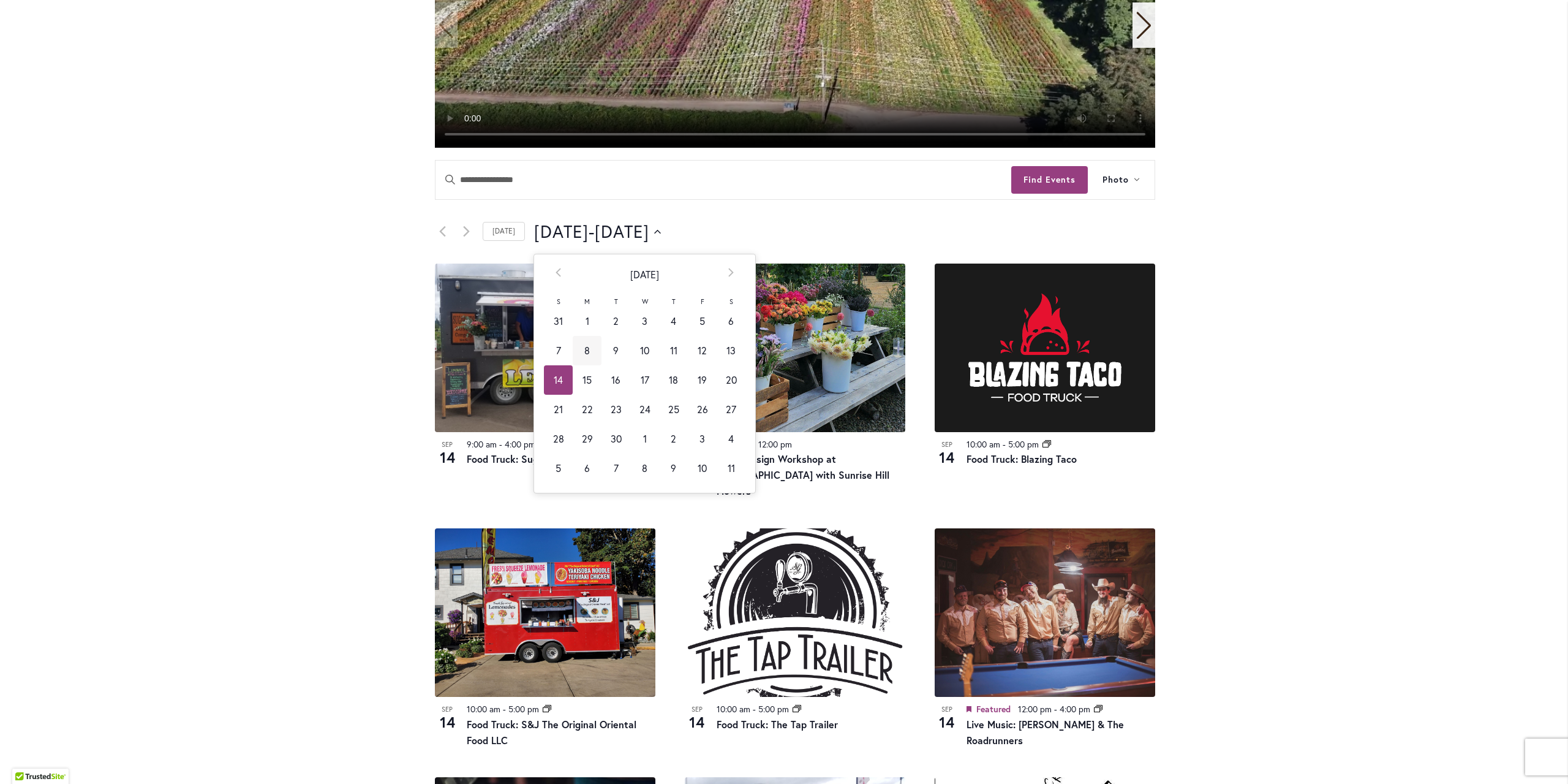
click at [579, 347] on td "8" at bounding box center [586, 351] width 28 height 29
type input "********"
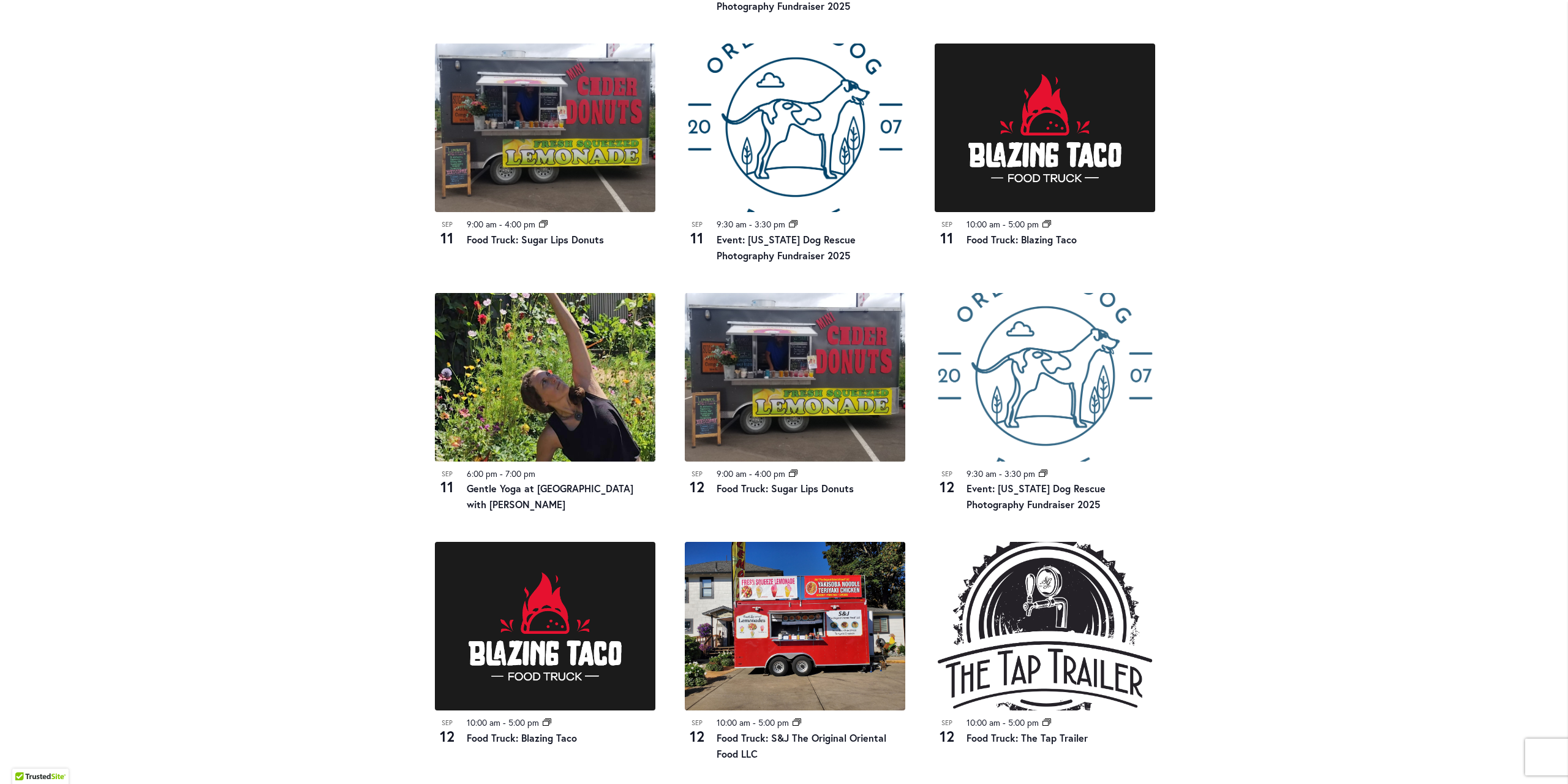
scroll to position [919, 0]
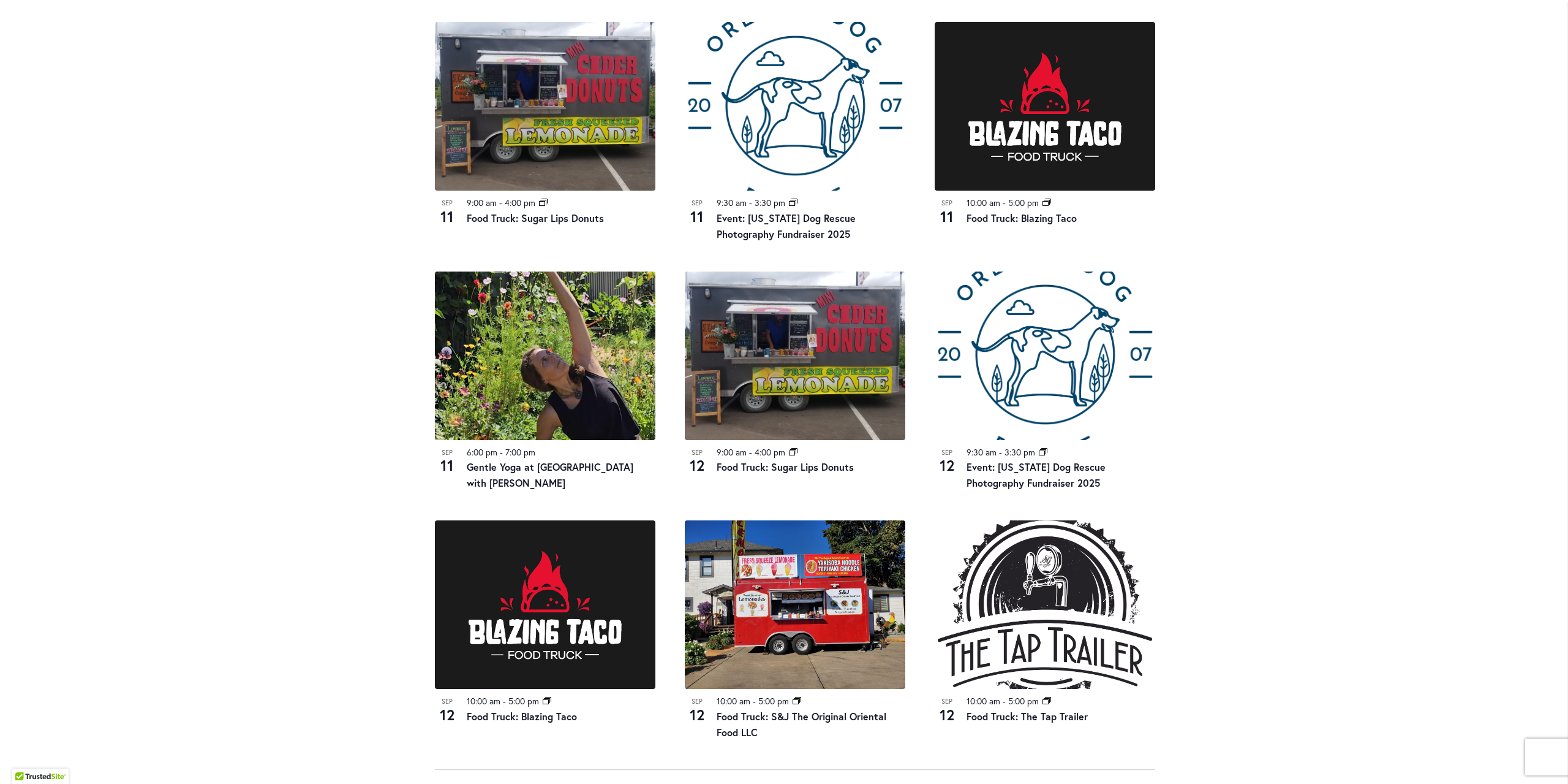
click at [1291, 287] on div "Skip to Content Gift Shop & Office Open - Monday-Friday 9-4:30pm / Gift Shop Op…" at bounding box center [784, 74] width 1568 height 1913
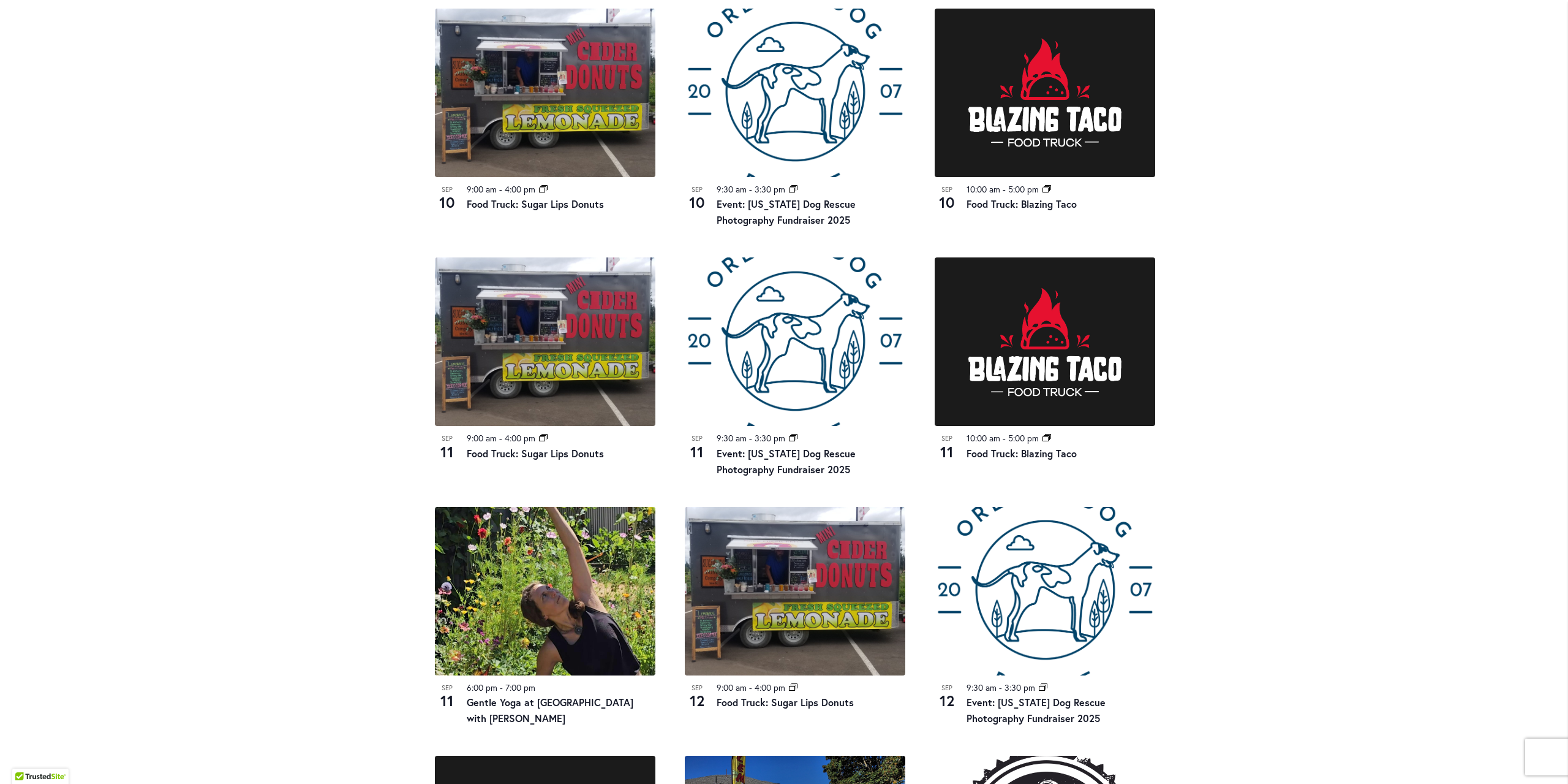
scroll to position [552, 0]
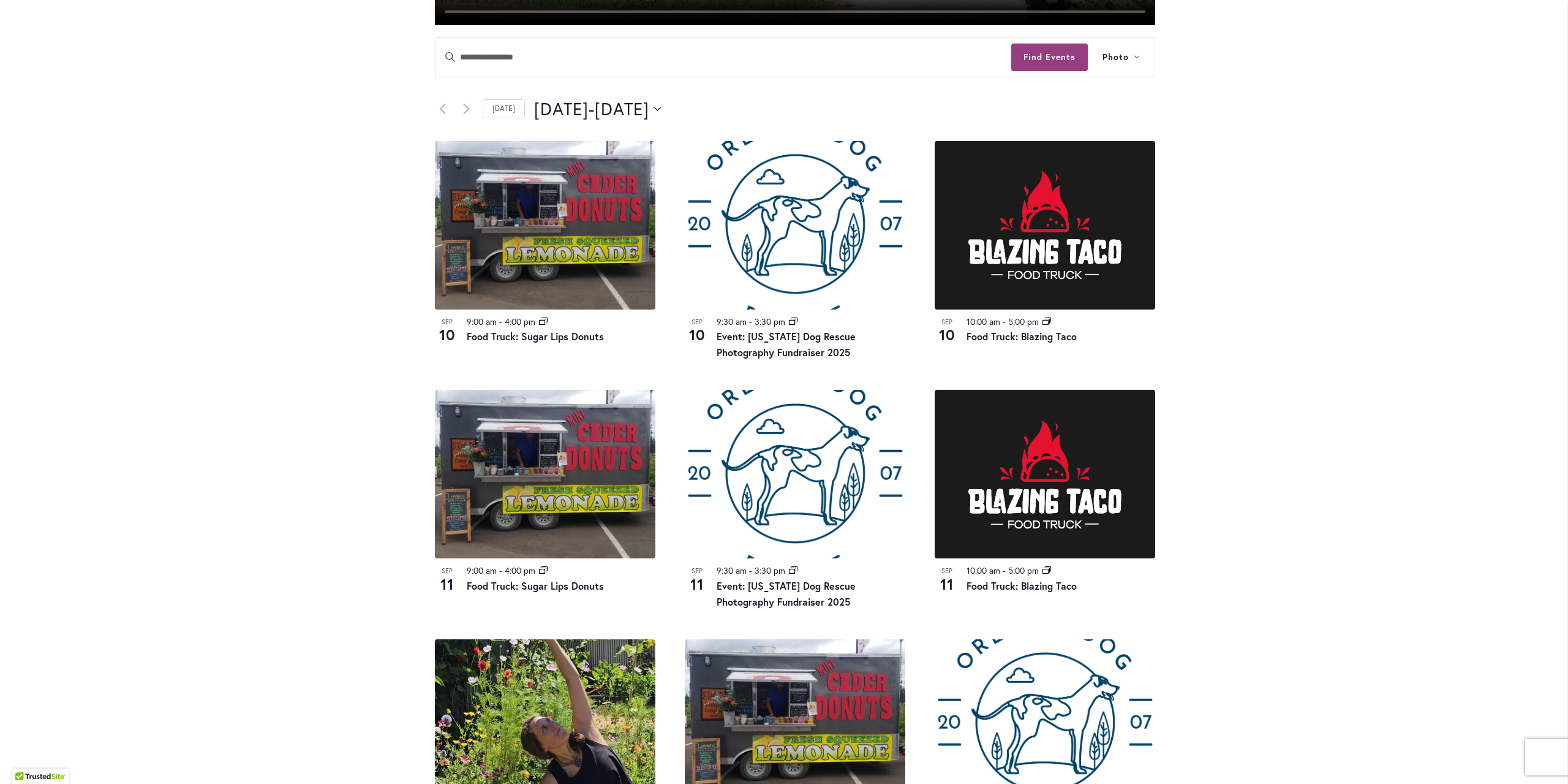
click at [1388, 235] on div "Skip to Content Gift Shop & Office Open - Monday-Friday 9-4:30pm / Gift Shop Op…" at bounding box center [784, 441] width 1568 height 1913
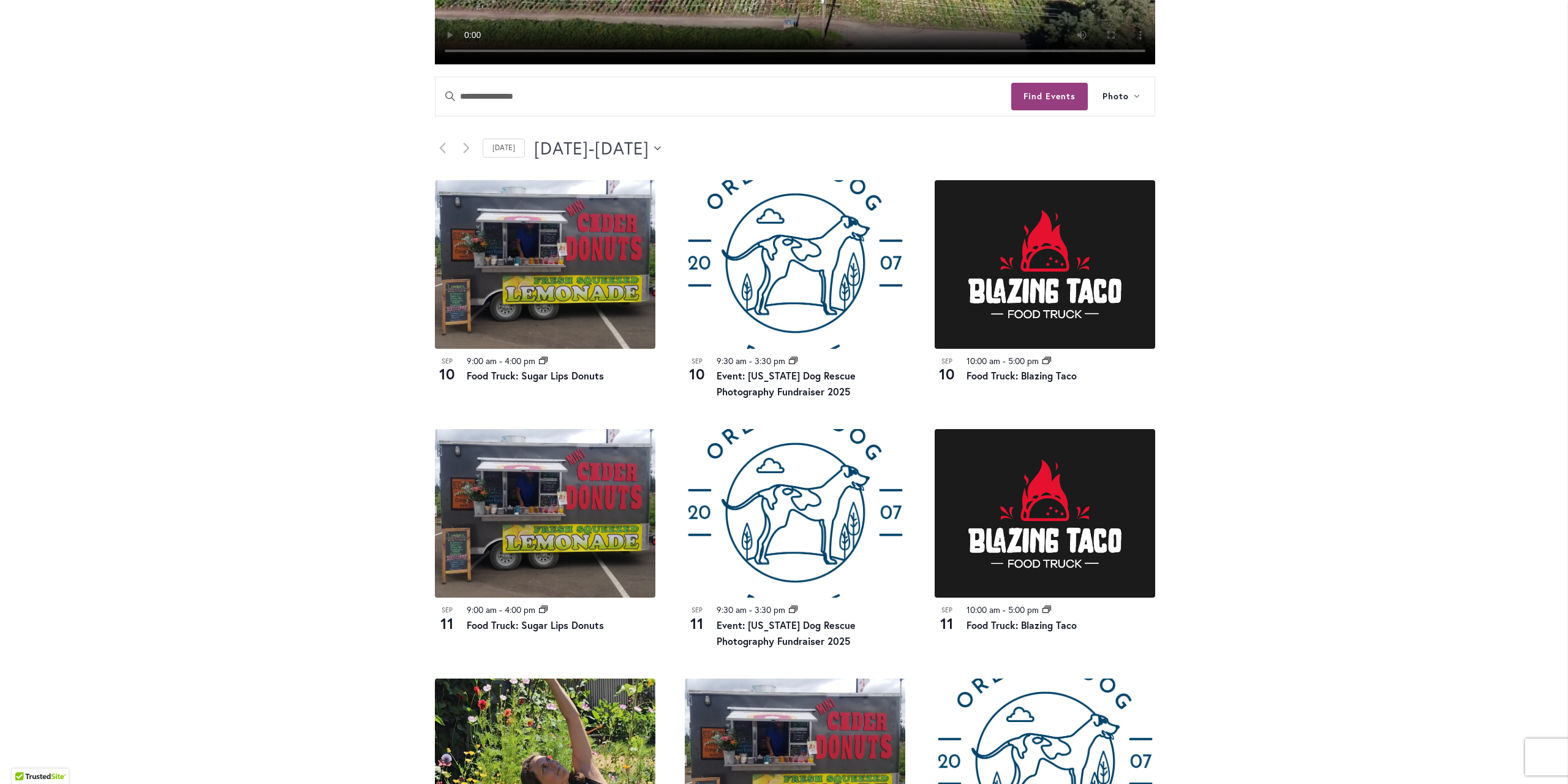
scroll to position [490, 0]
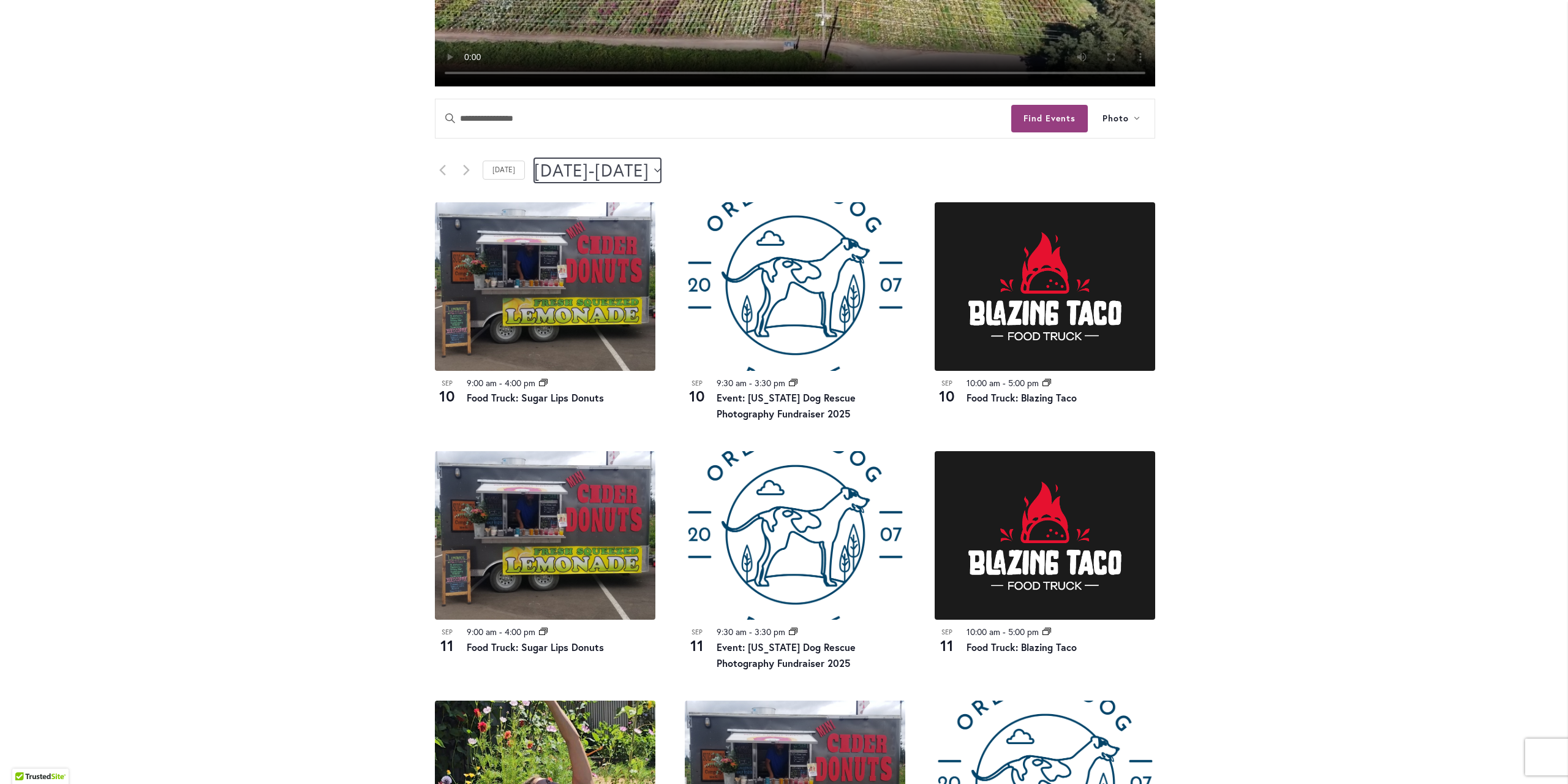
click at [650, 171] on span "September 12" at bounding box center [622, 170] width 55 height 24
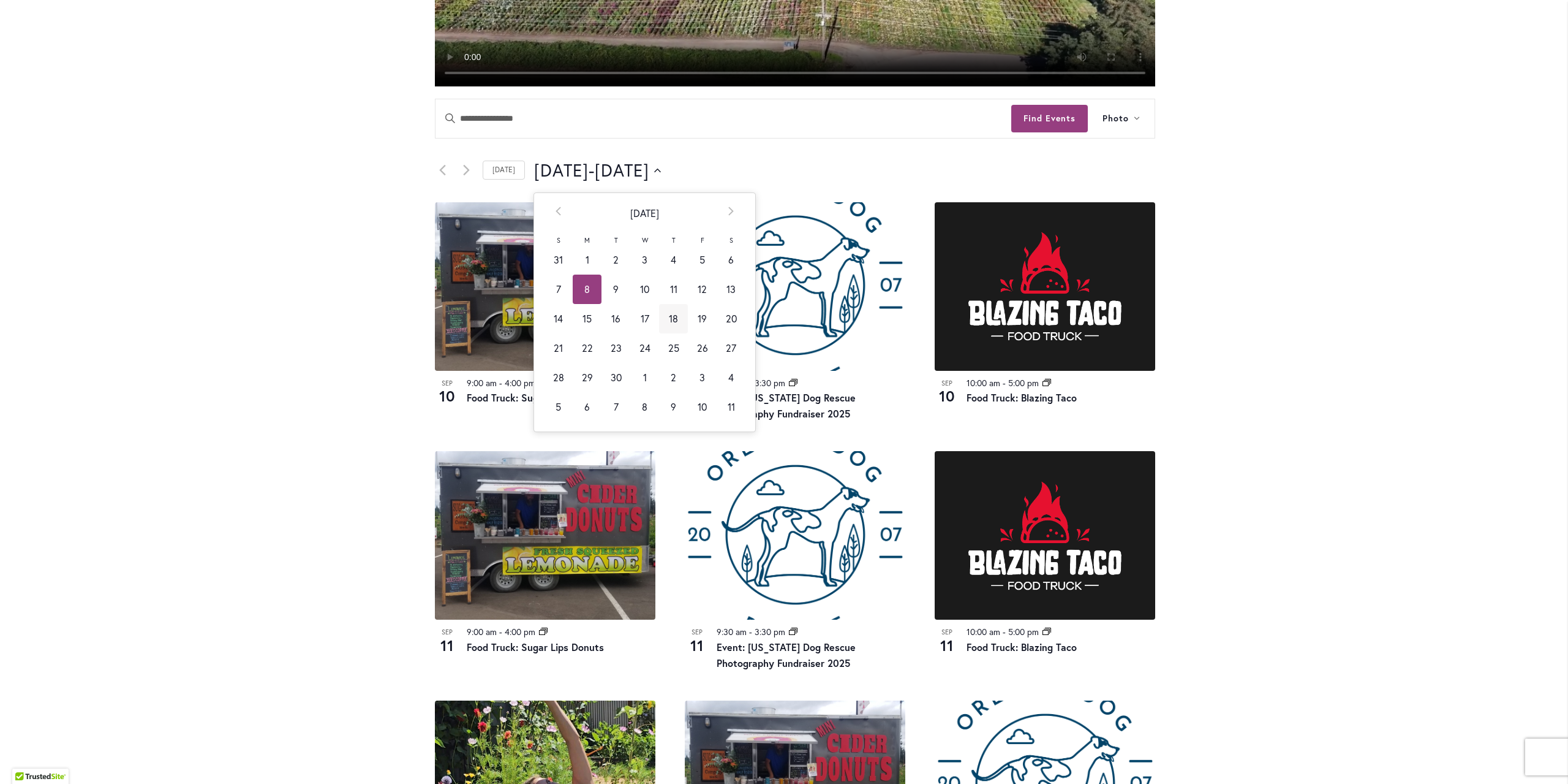
click at [668, 318] on td "18" at bounding box center [673, 318] width 28 height 29
type input "*********"
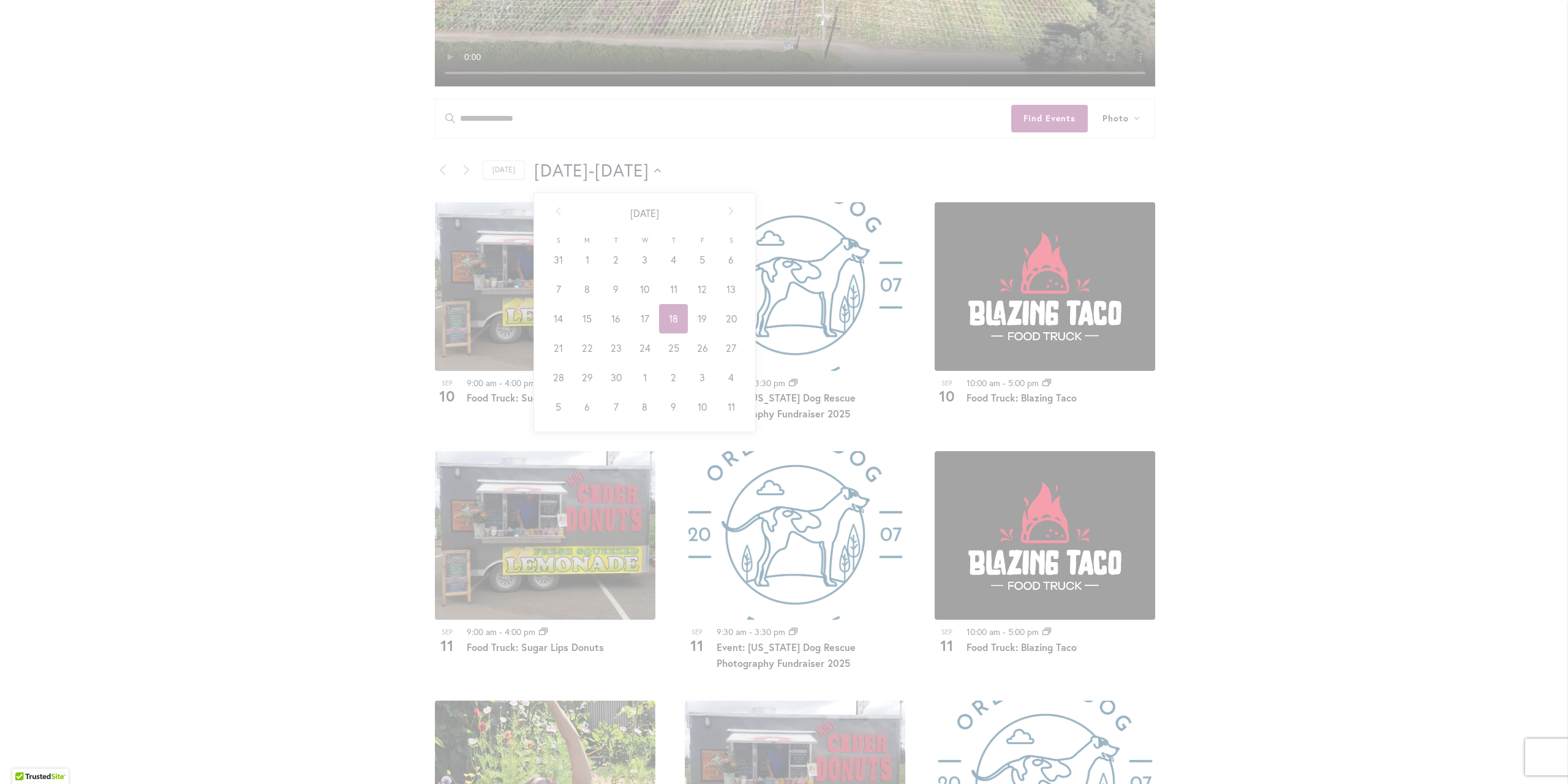
scroll to position [0, 48]
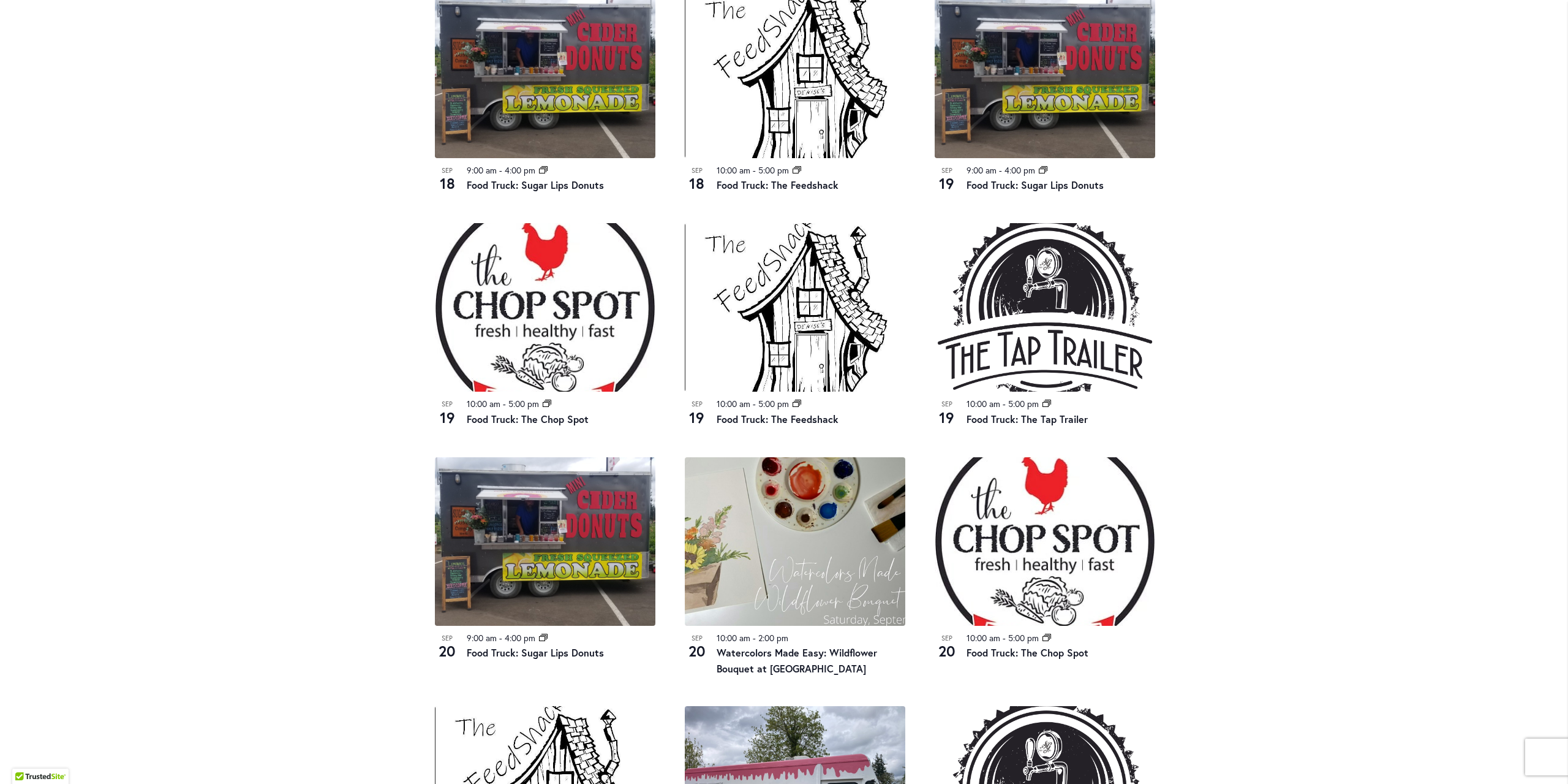
scroll to position [735, 0]
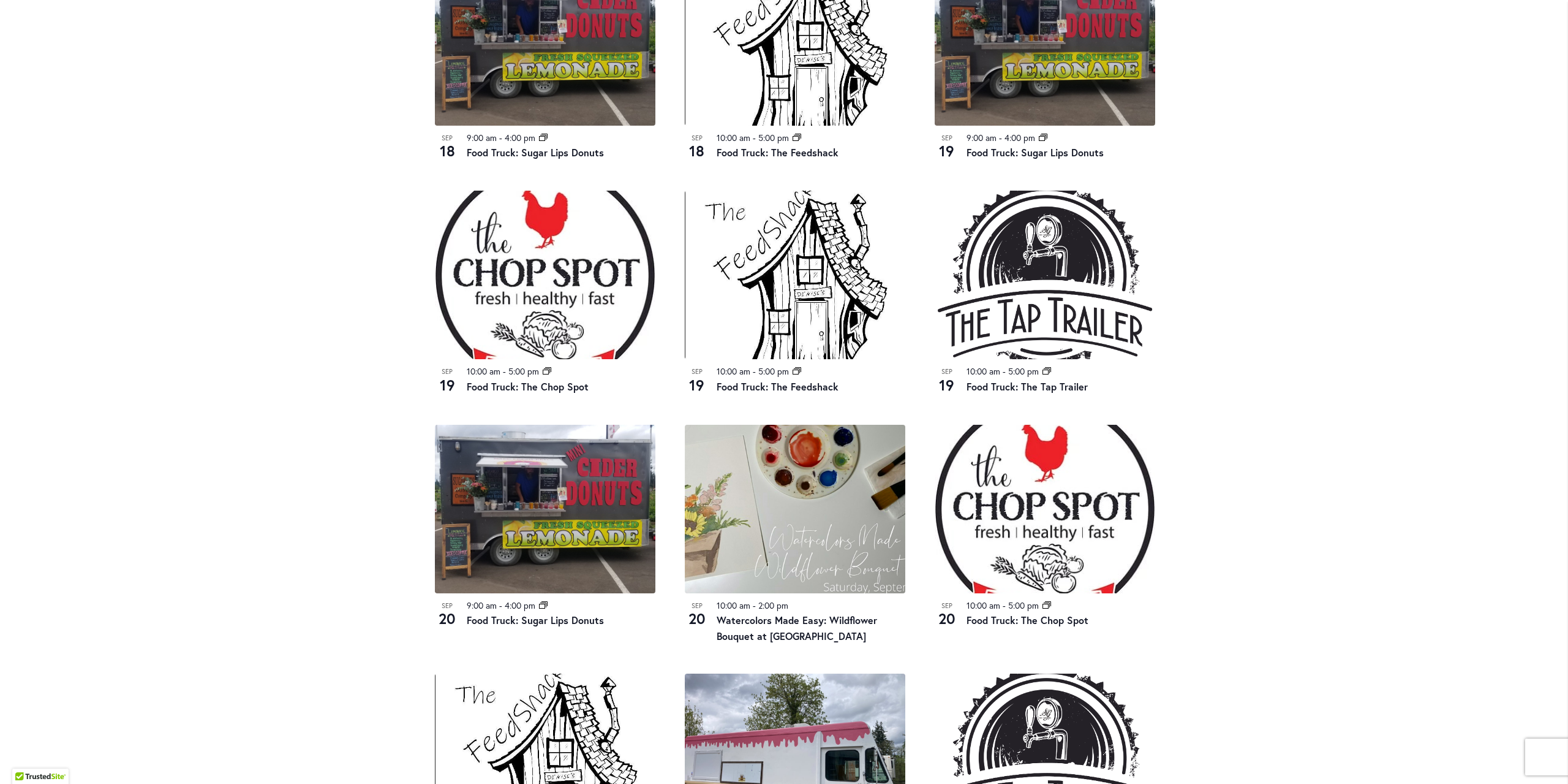
click at [1310, 345] on div "Skip to Content Gift Shop & Office Open - Monday-Friday 9-4:30pm / Gift Shop Op…" at bounding box center [784, 234] width 1568 height 1867
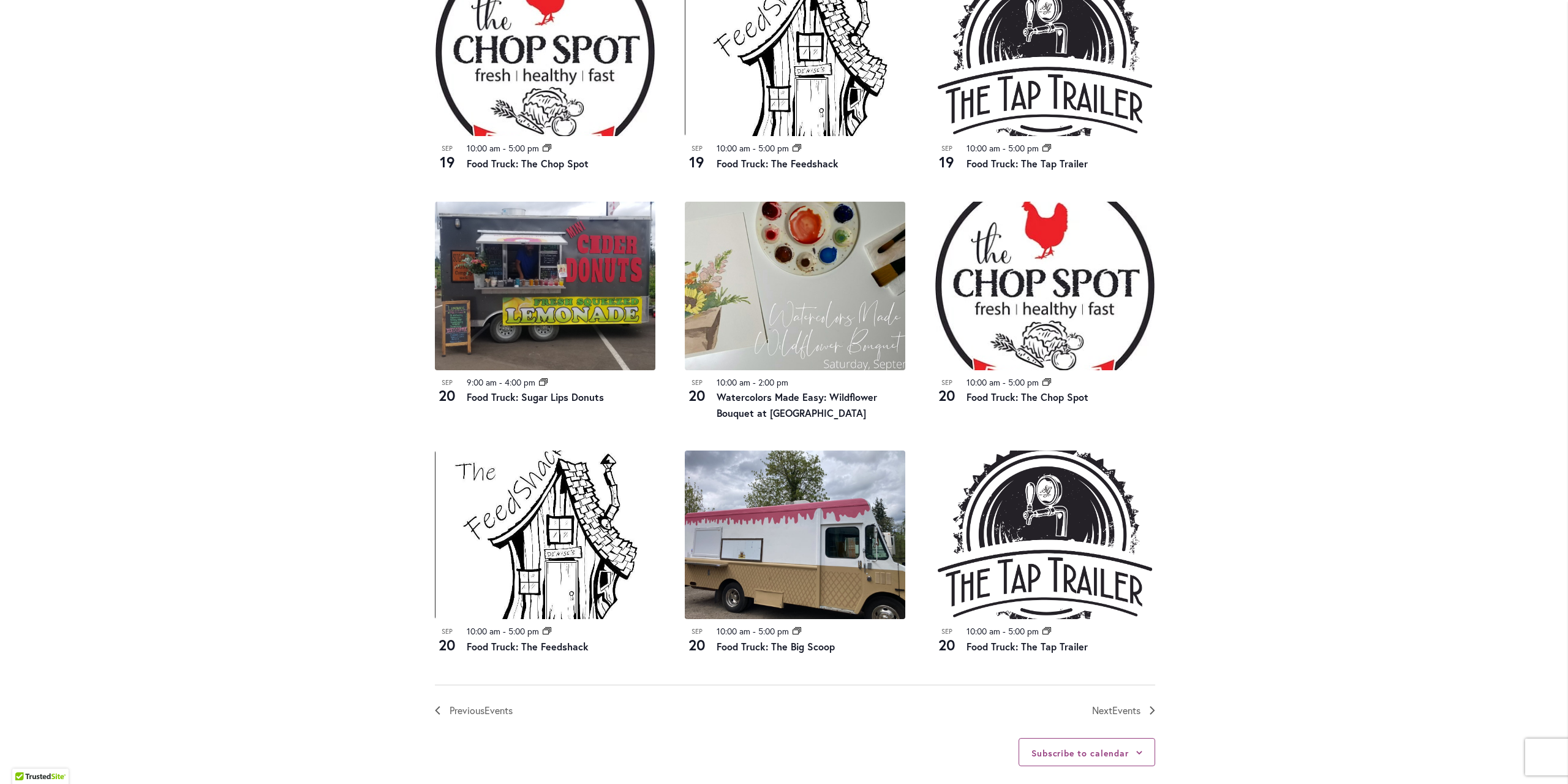
scroll to position [980, 0]
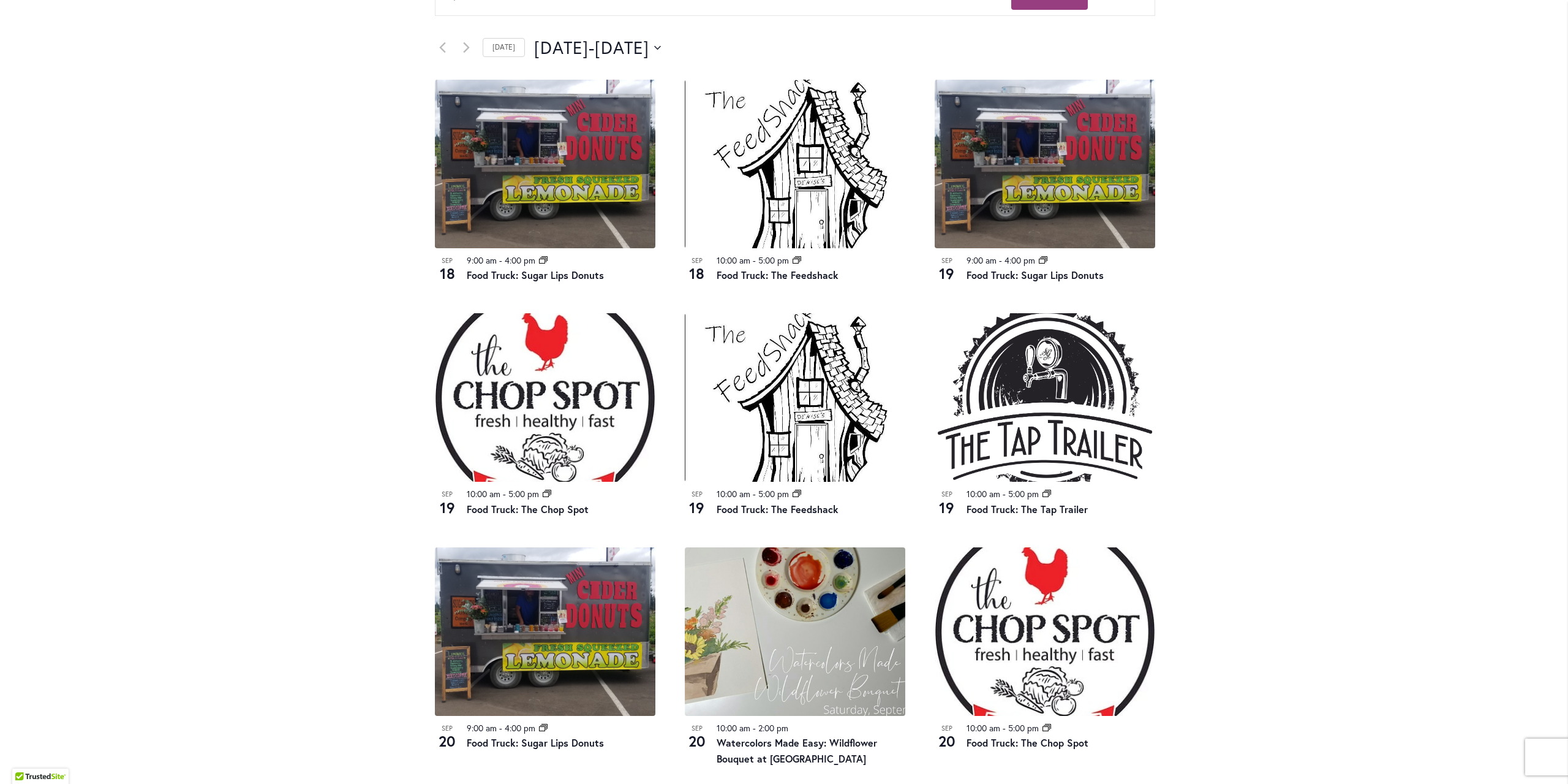
scroll to position [62, 0]
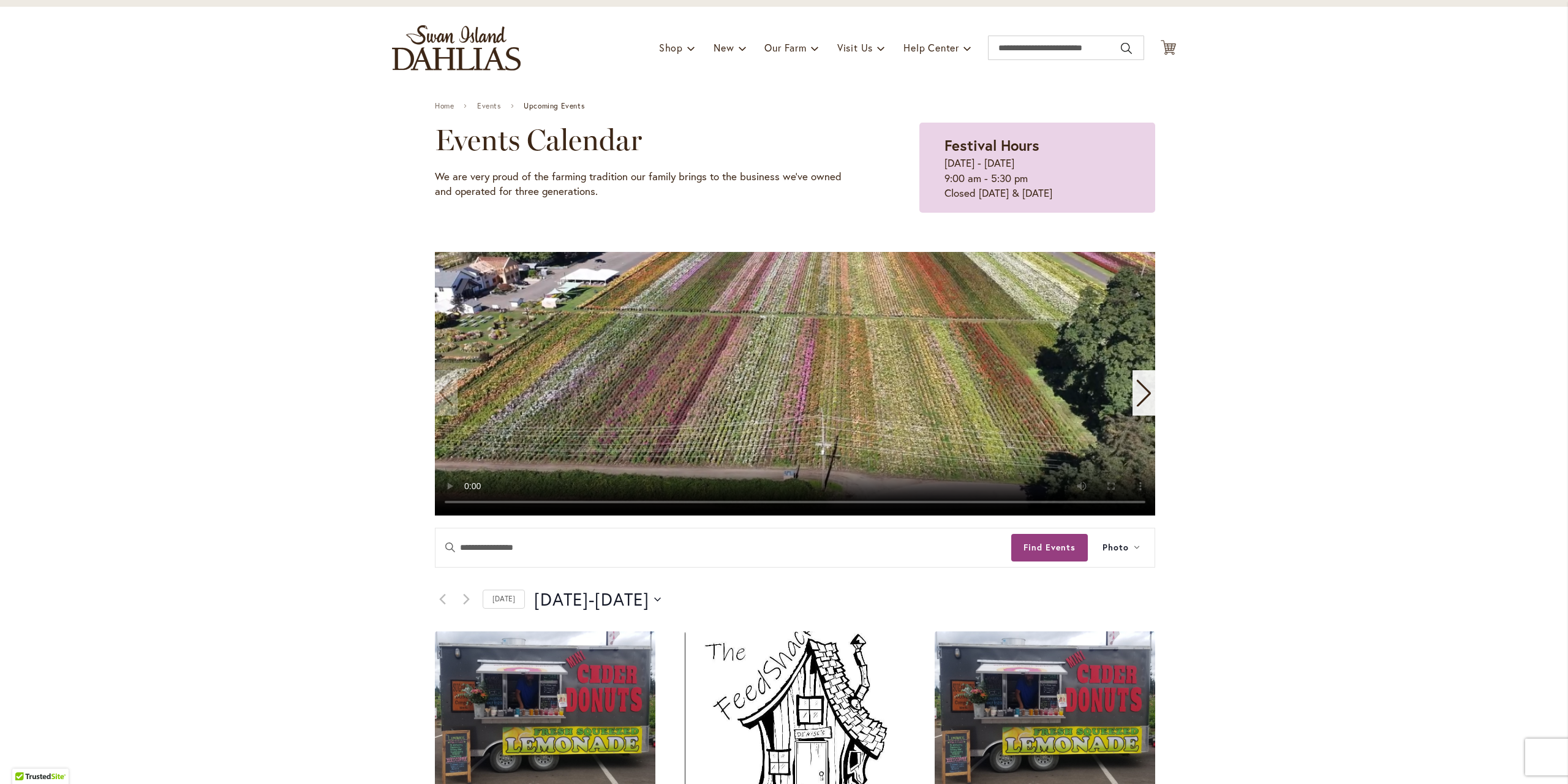
click at [650, 599] on span "September 20" at bounding box center [622, 599] width 55 height 24
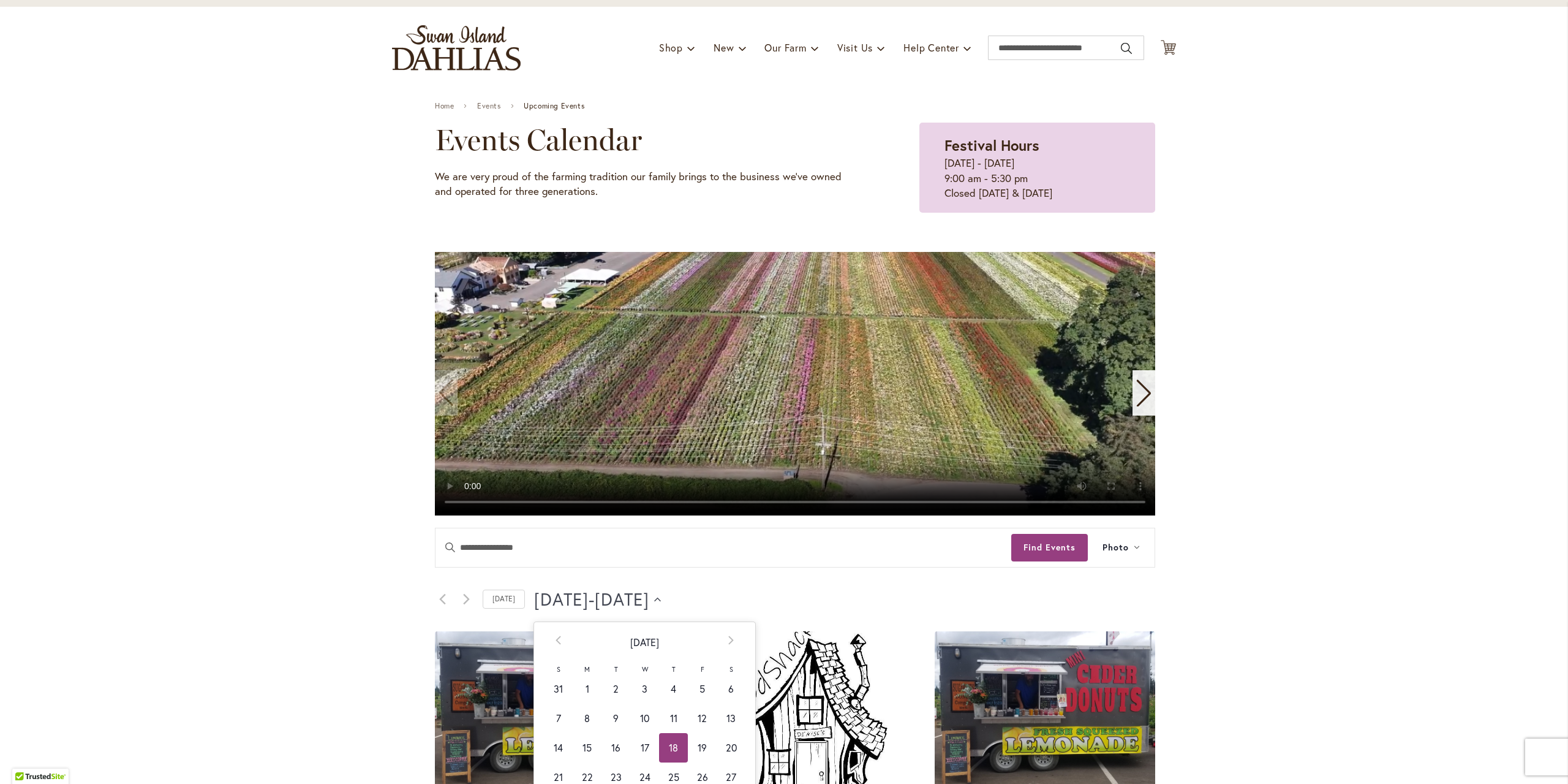
scroll to position [122, 0]
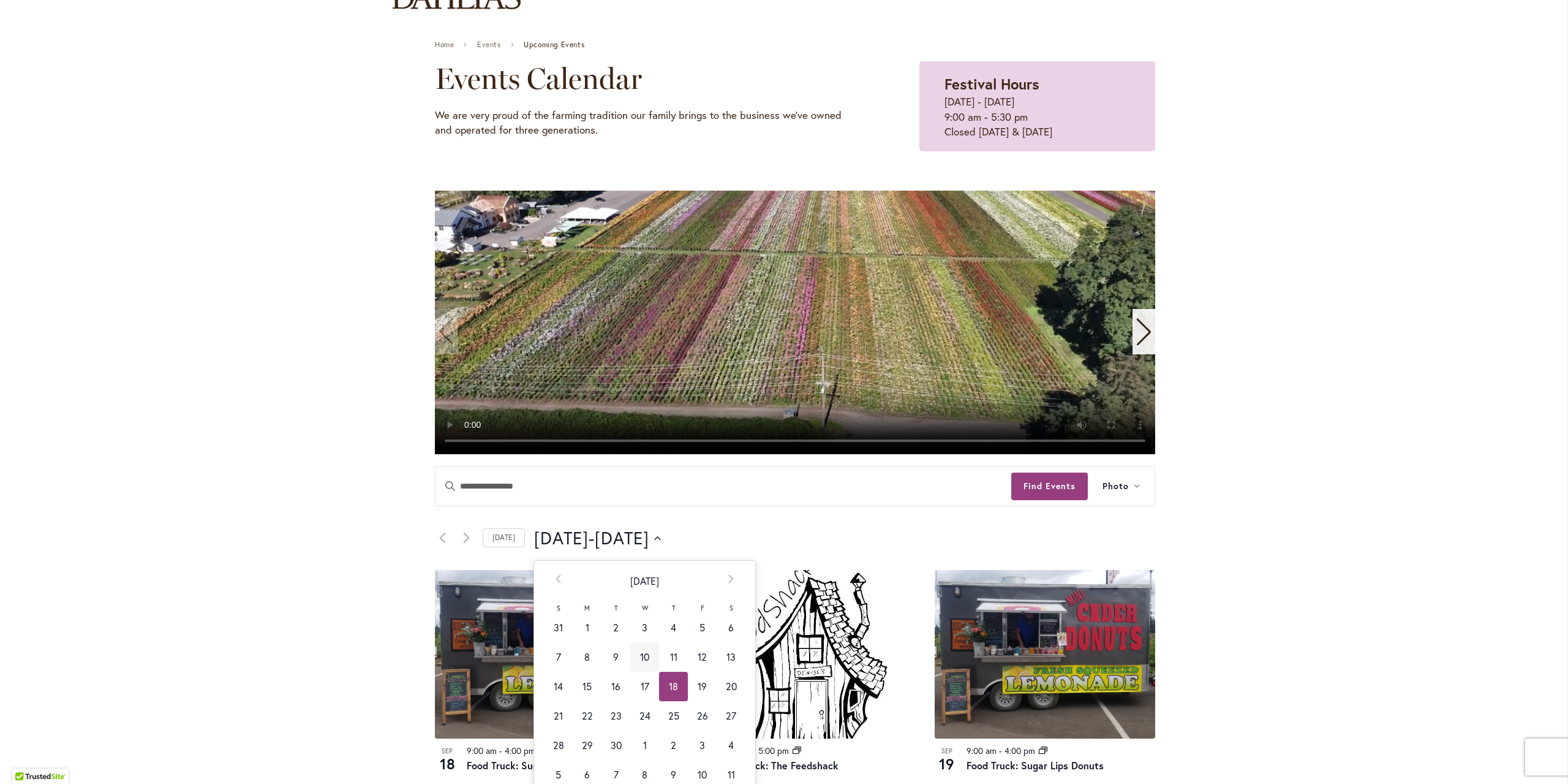
click at [643, 652] on td "10" at bounding box center [644, 657] width 28 height 29
type input "*********"
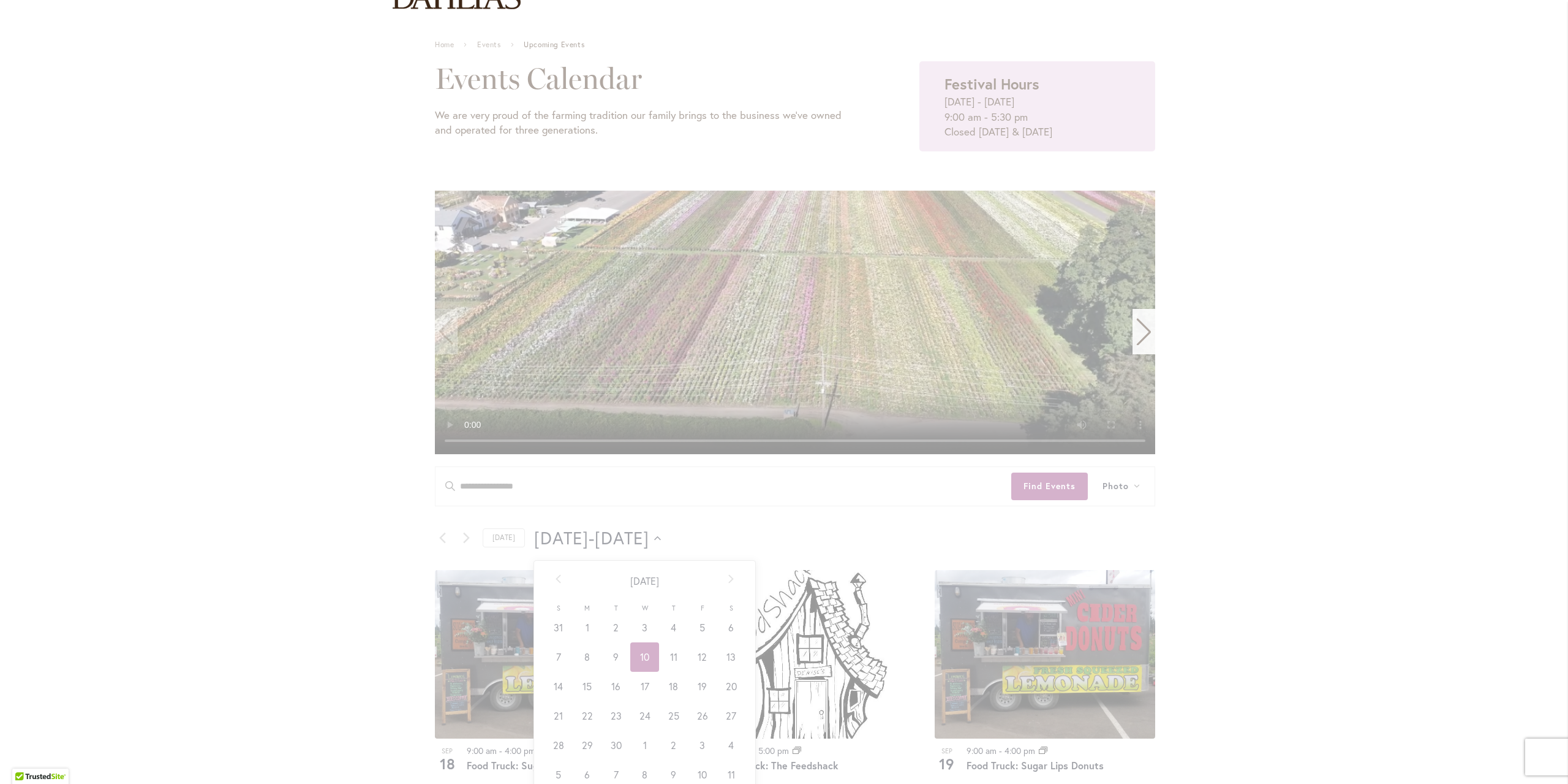
scroll to position [0, 49]
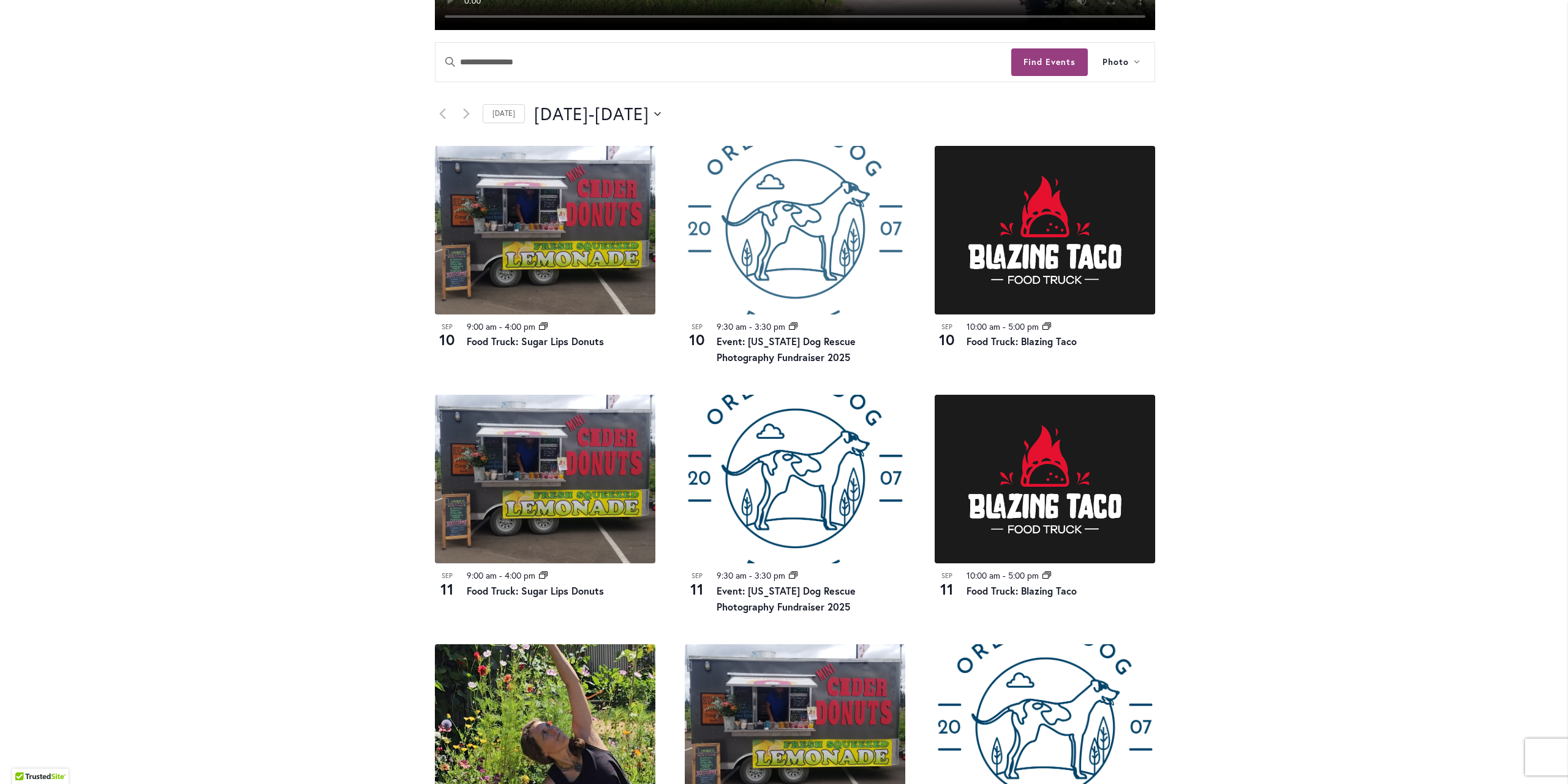
scroll to position [490, 0]
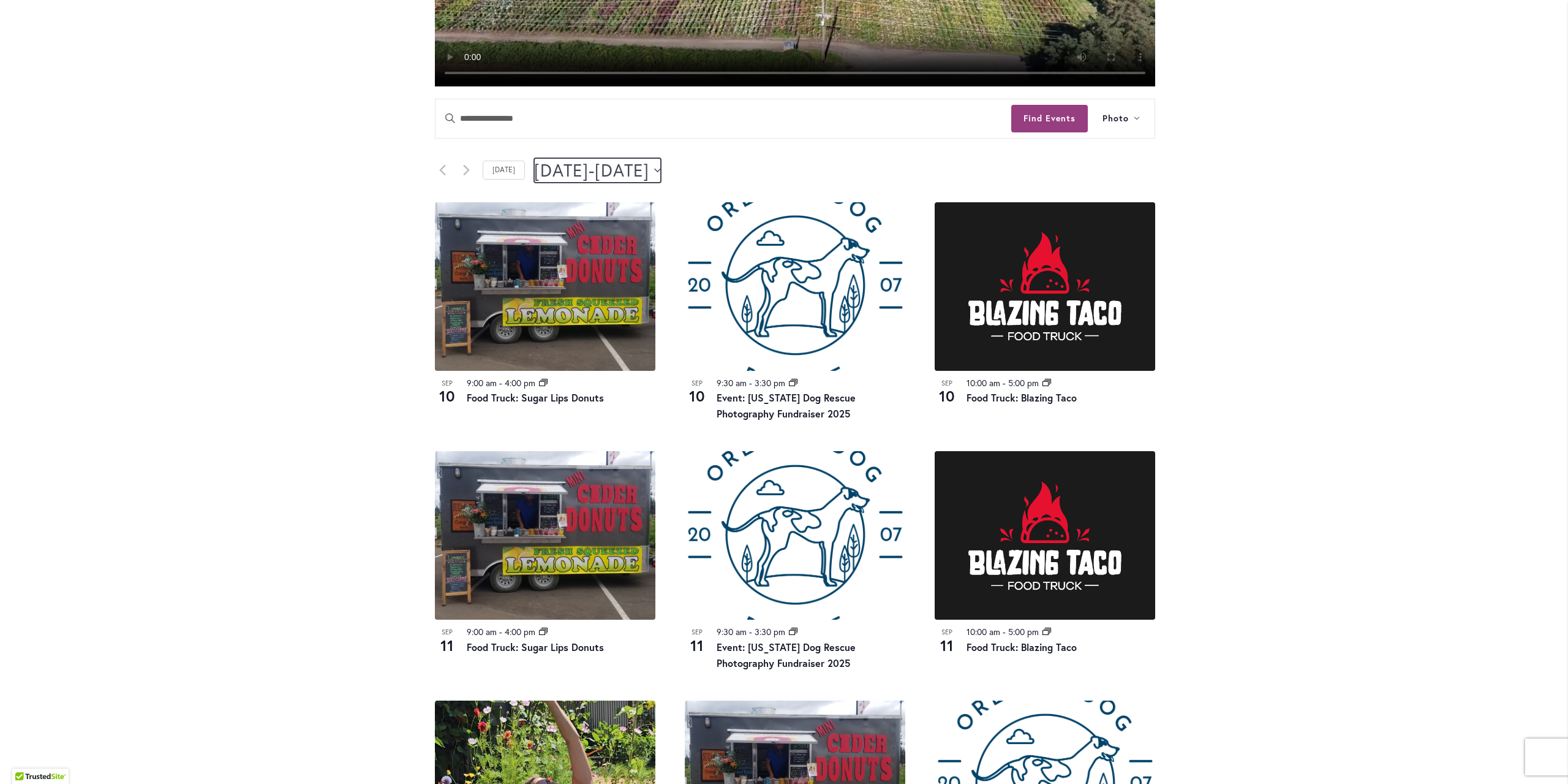
click at [650, 159] on span "September 12" at bounding box center [622, 170] width 55 height 24
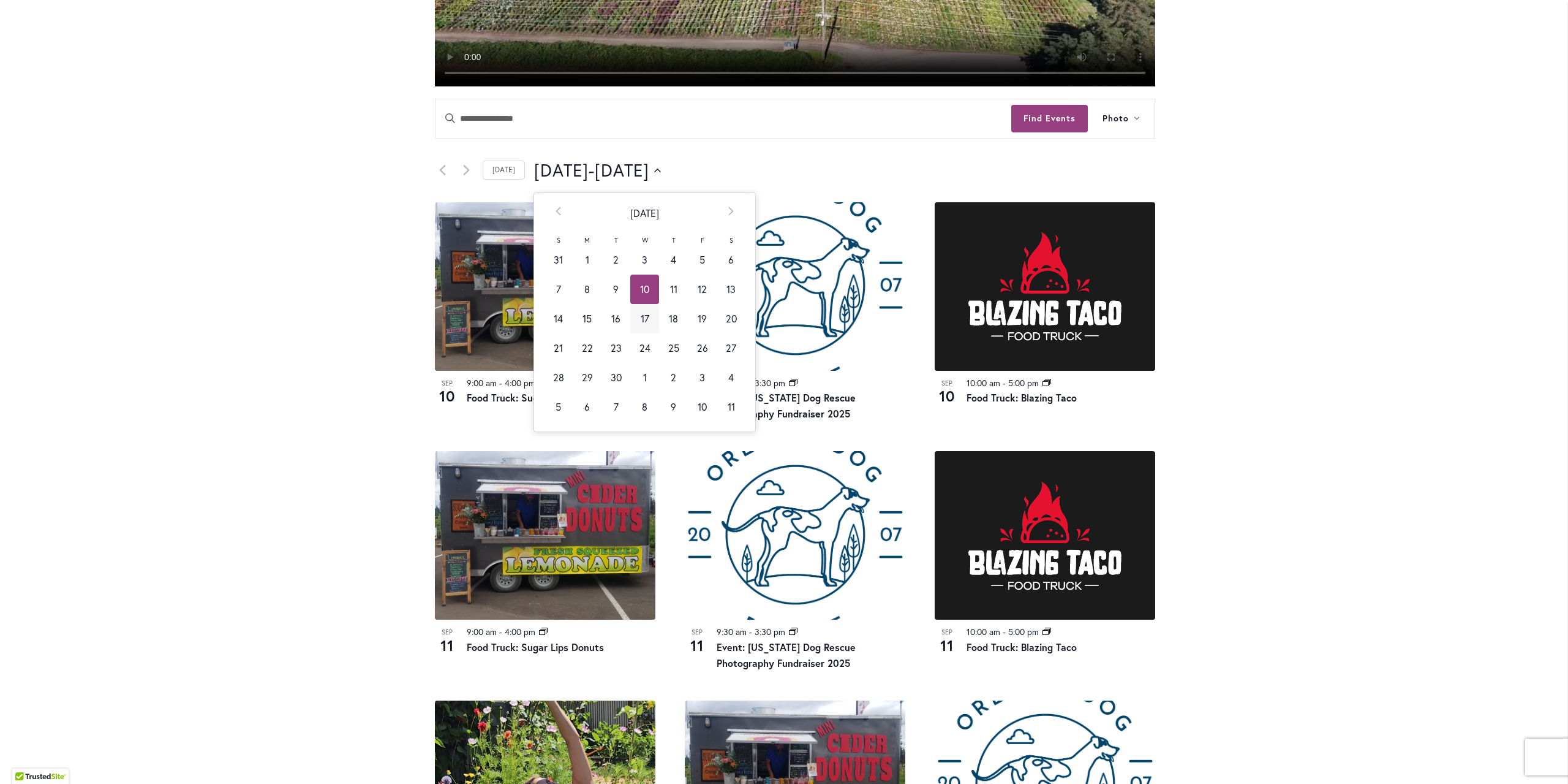
click at [630, 322] on td "17" at bounding box center [644, 318] width 28 height 29
type input "*********"
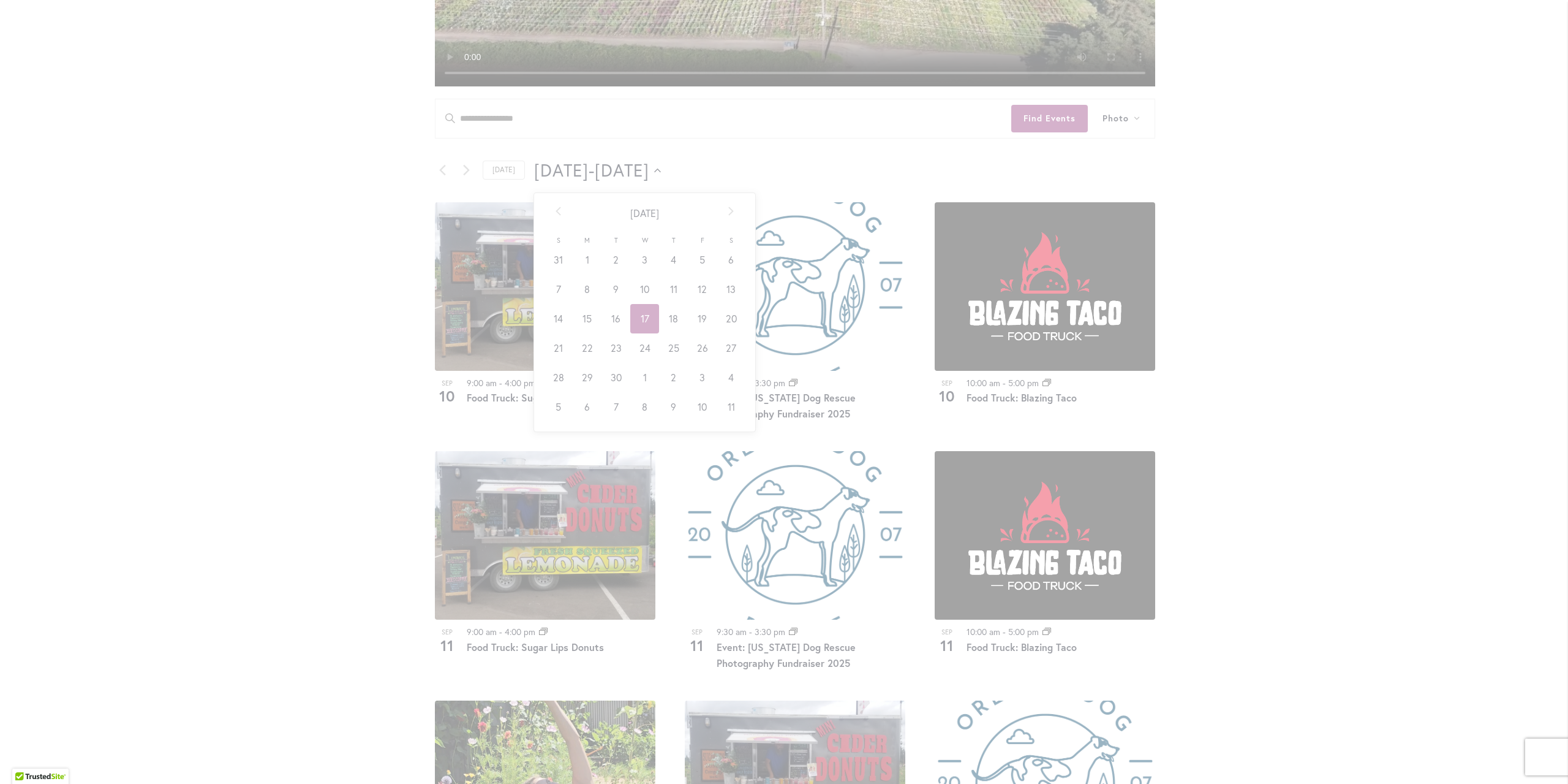
scroll to position [0, 48]
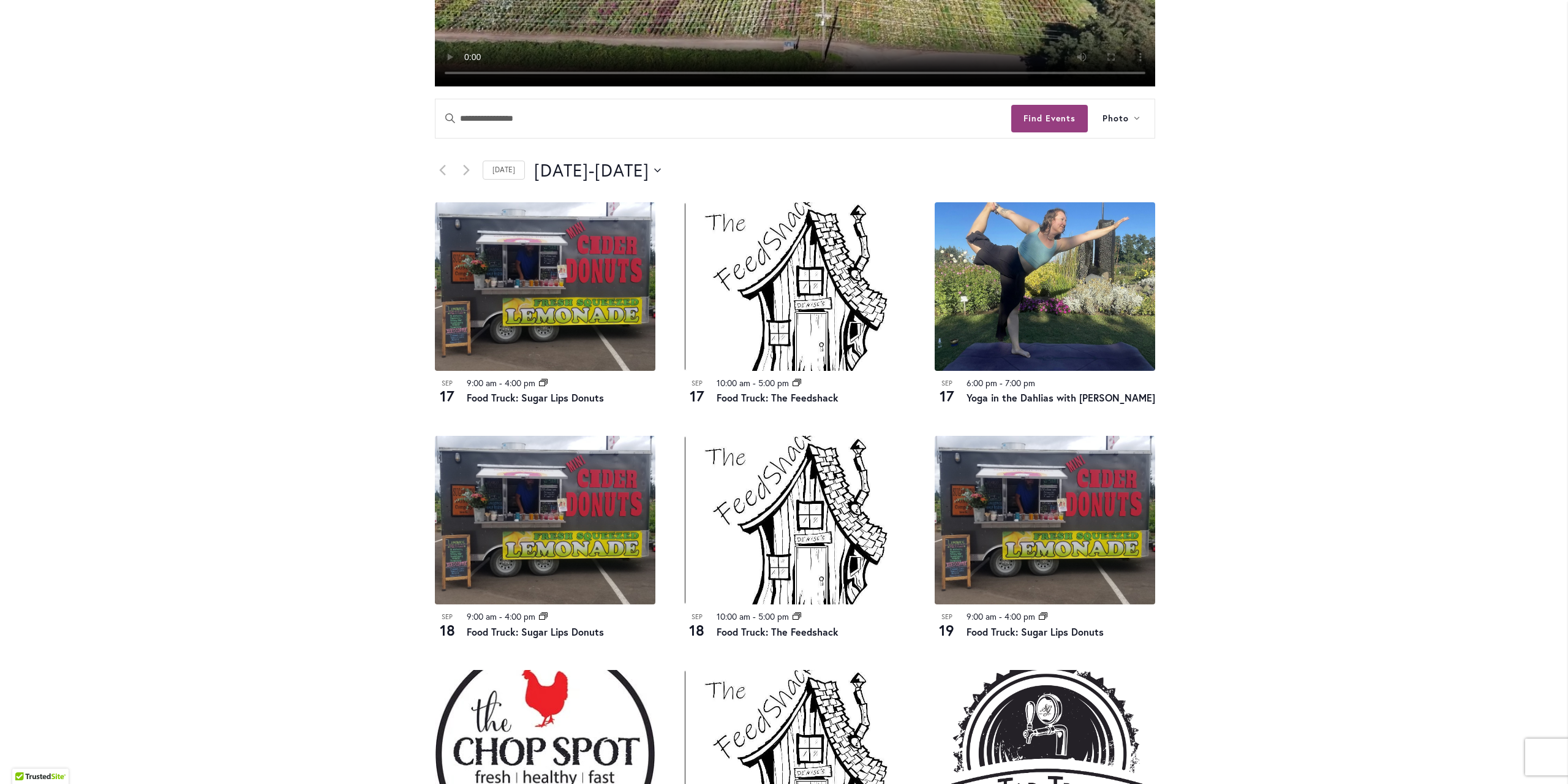
click at [1240, 376] on div "Skip to Content Gift Shop & Office Open - Monday-Friday 9-4:30pm / Gift Shop Op…" at bounding box center [784, 479] width 1568 height 1867
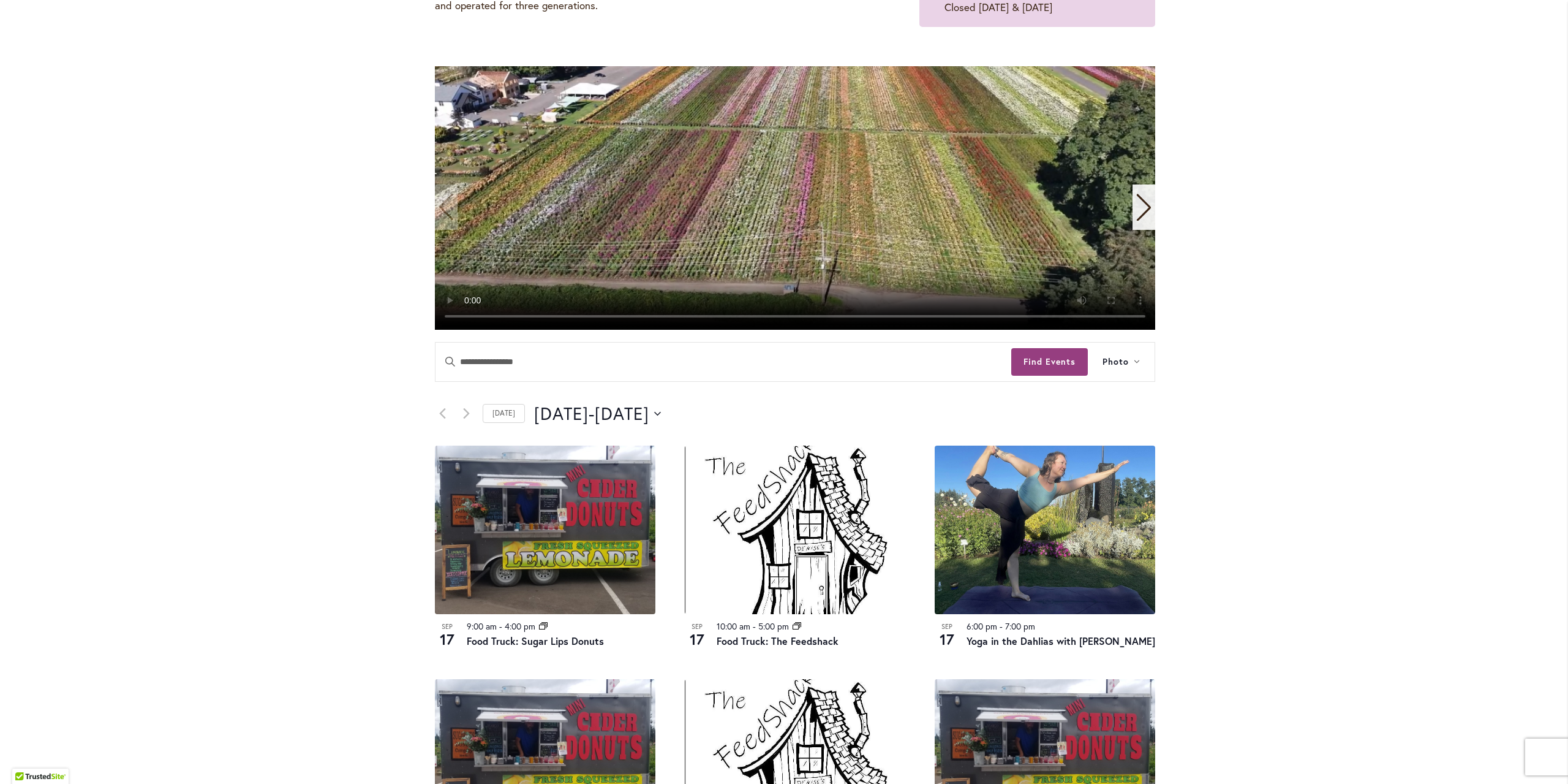
scroll to position [245, 0]
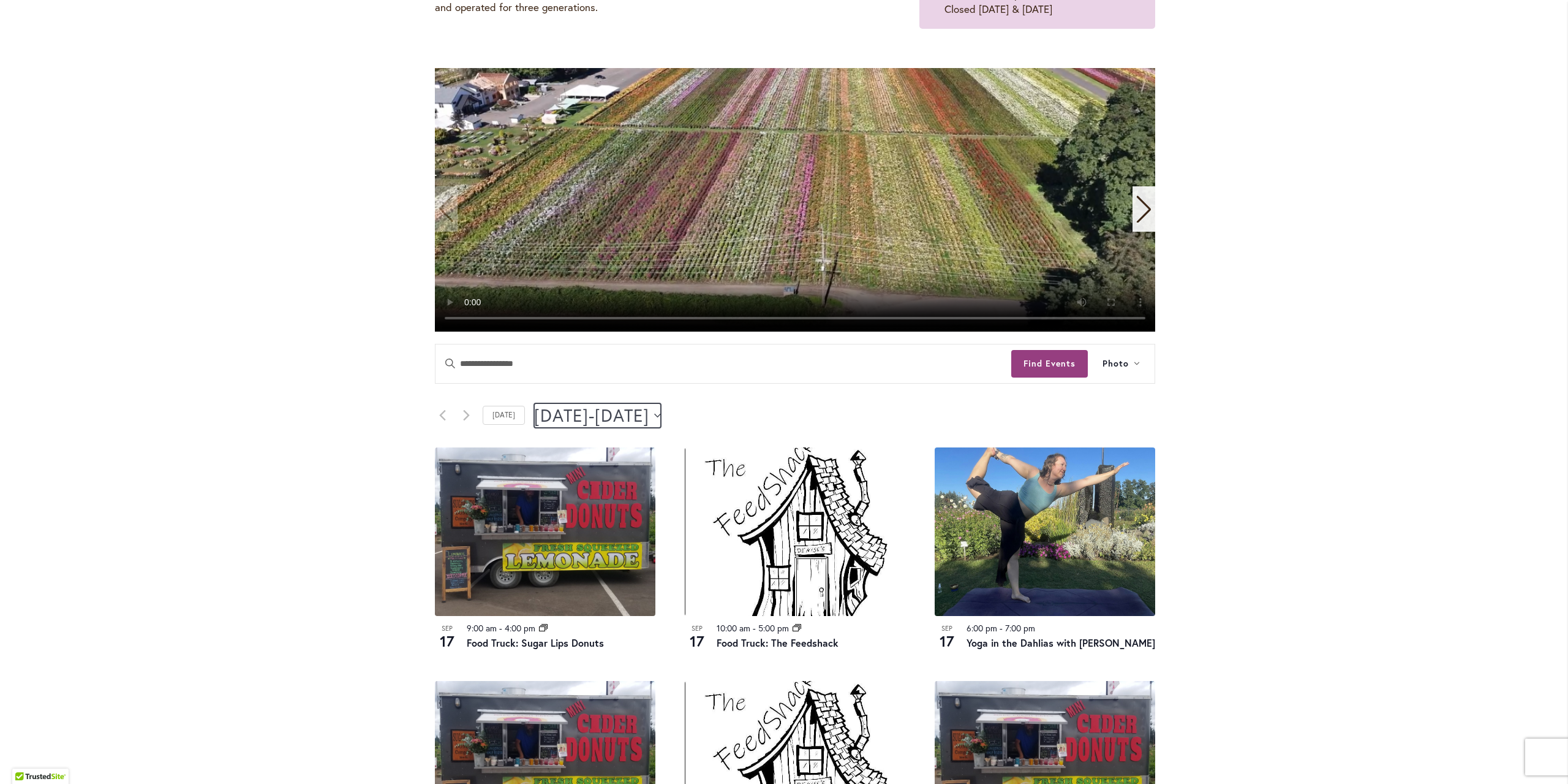
click at [650, 408] on span "September 20" at bounding box center [622, 415] width 55 height 24
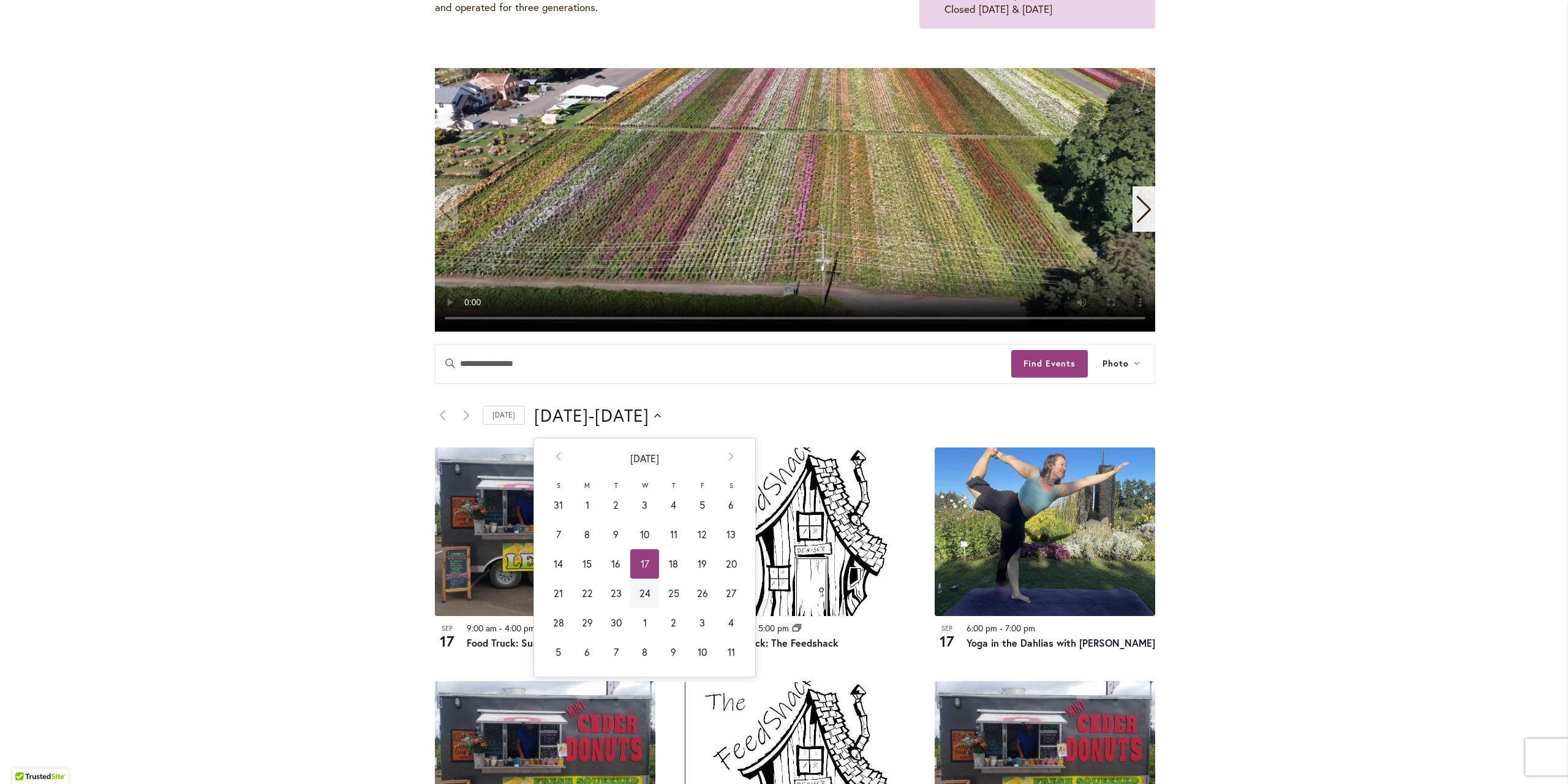
click at [635, 600] on td "24" at bounding box center [644, 593] width 28 height 29
type input "*********"
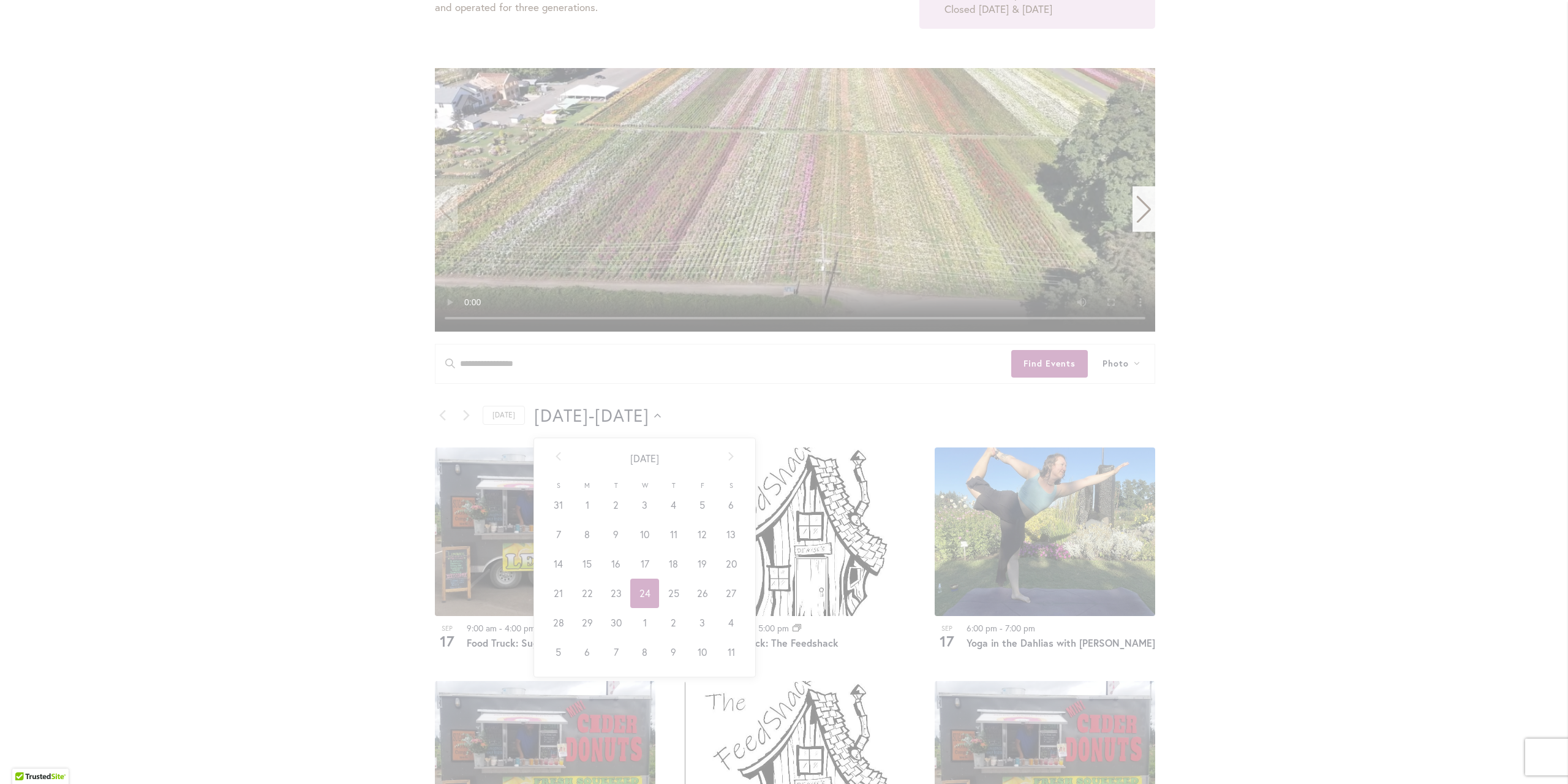
scroll to position [0, 50]
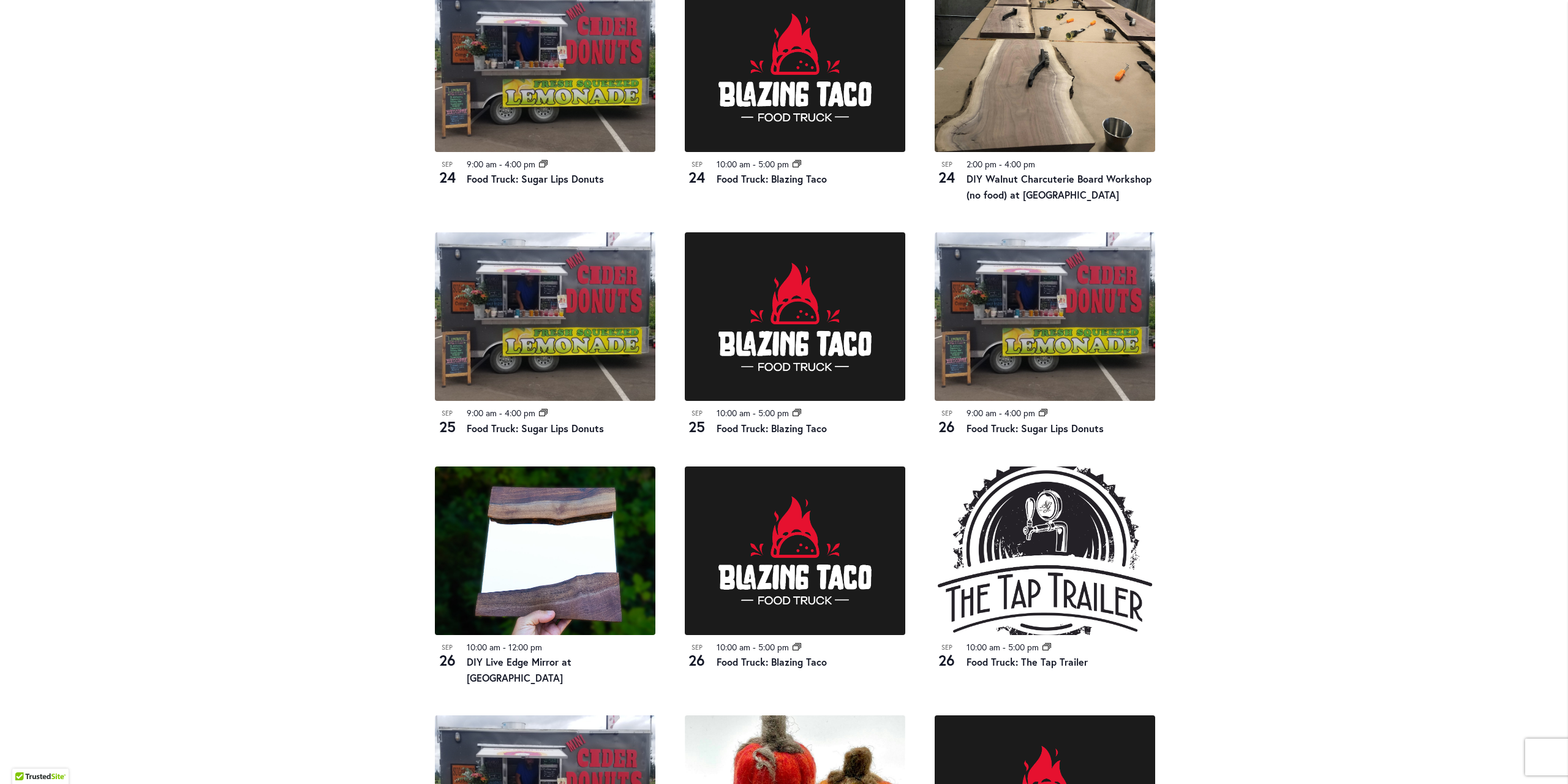
scroll to position [490, 0]
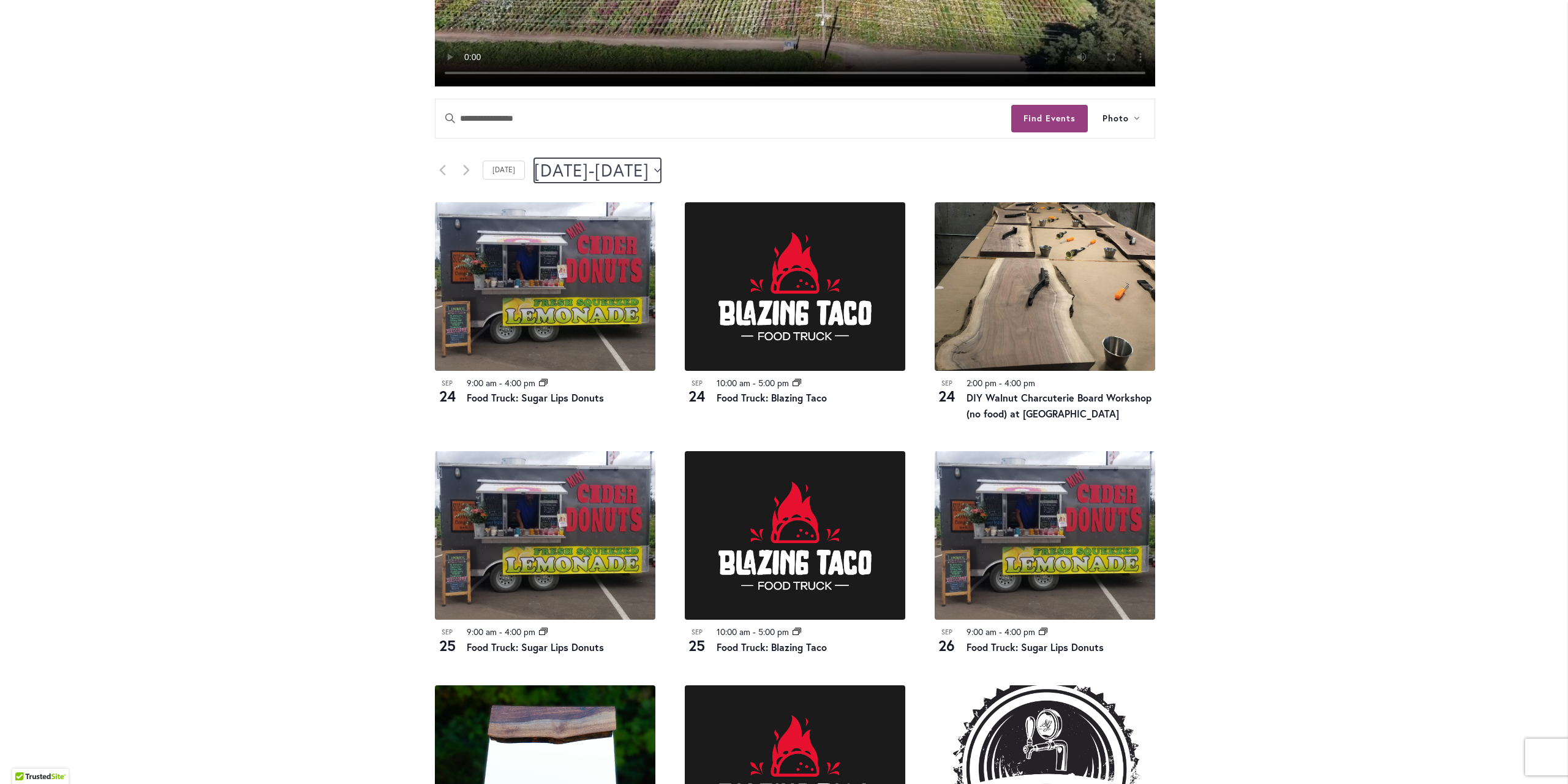
click at [650, 168] on span "September 27" at bounding box center [622, 170] width 55 height 24
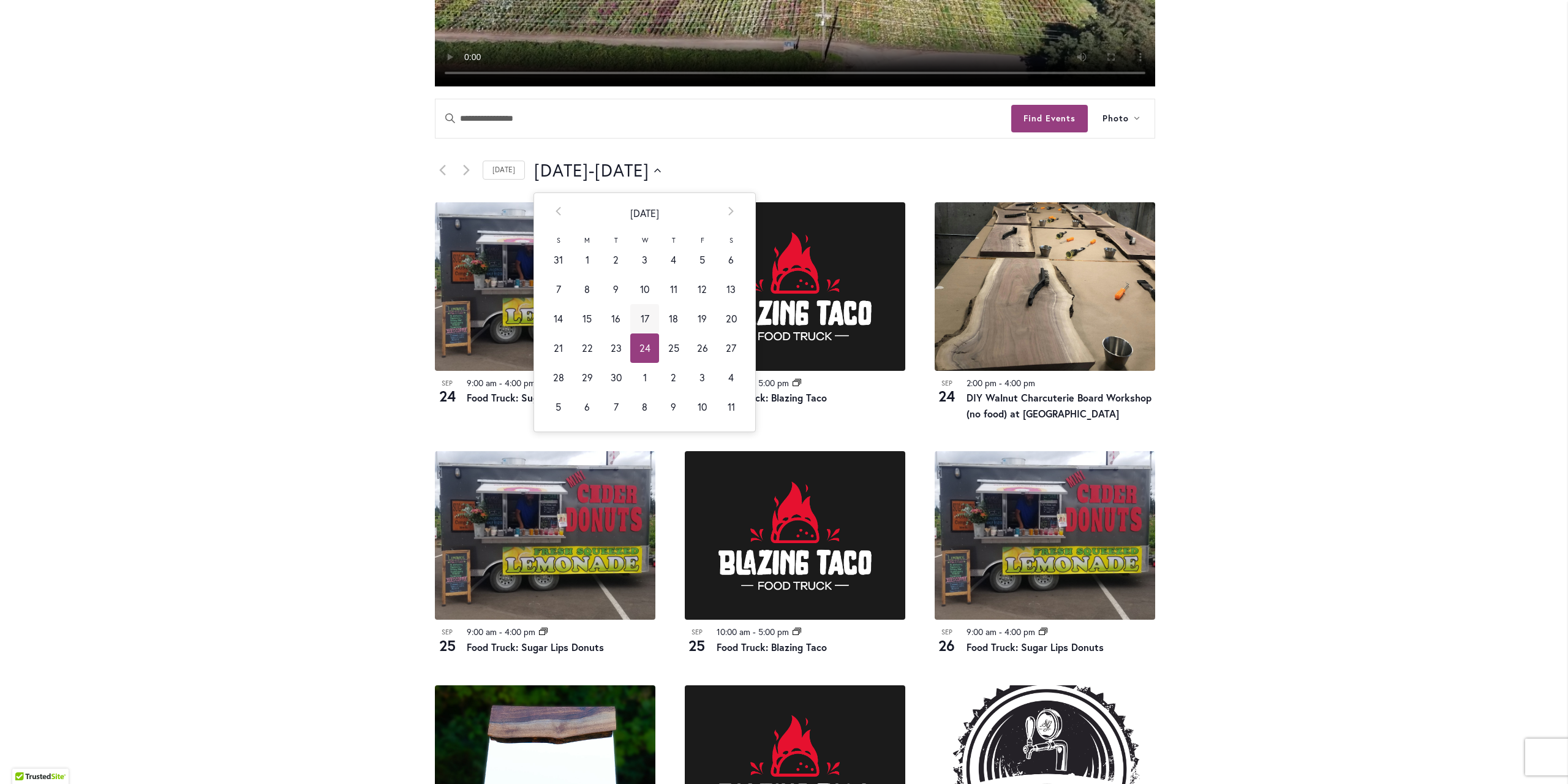
click at [638, 322] on td "17" at bounding box center [644, 318] width 28 height 29
type input "*********"
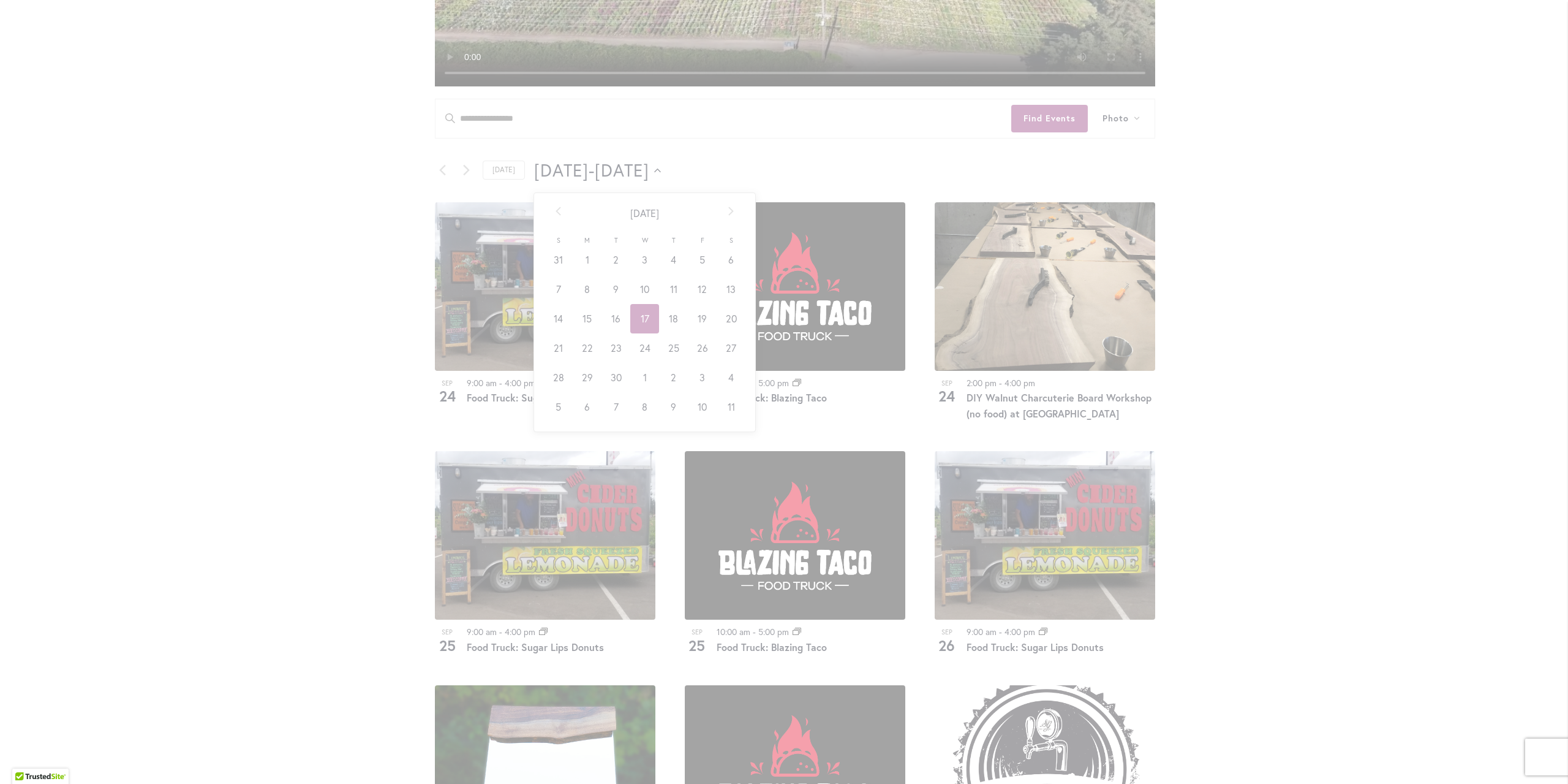
scroll to position [0, 48]
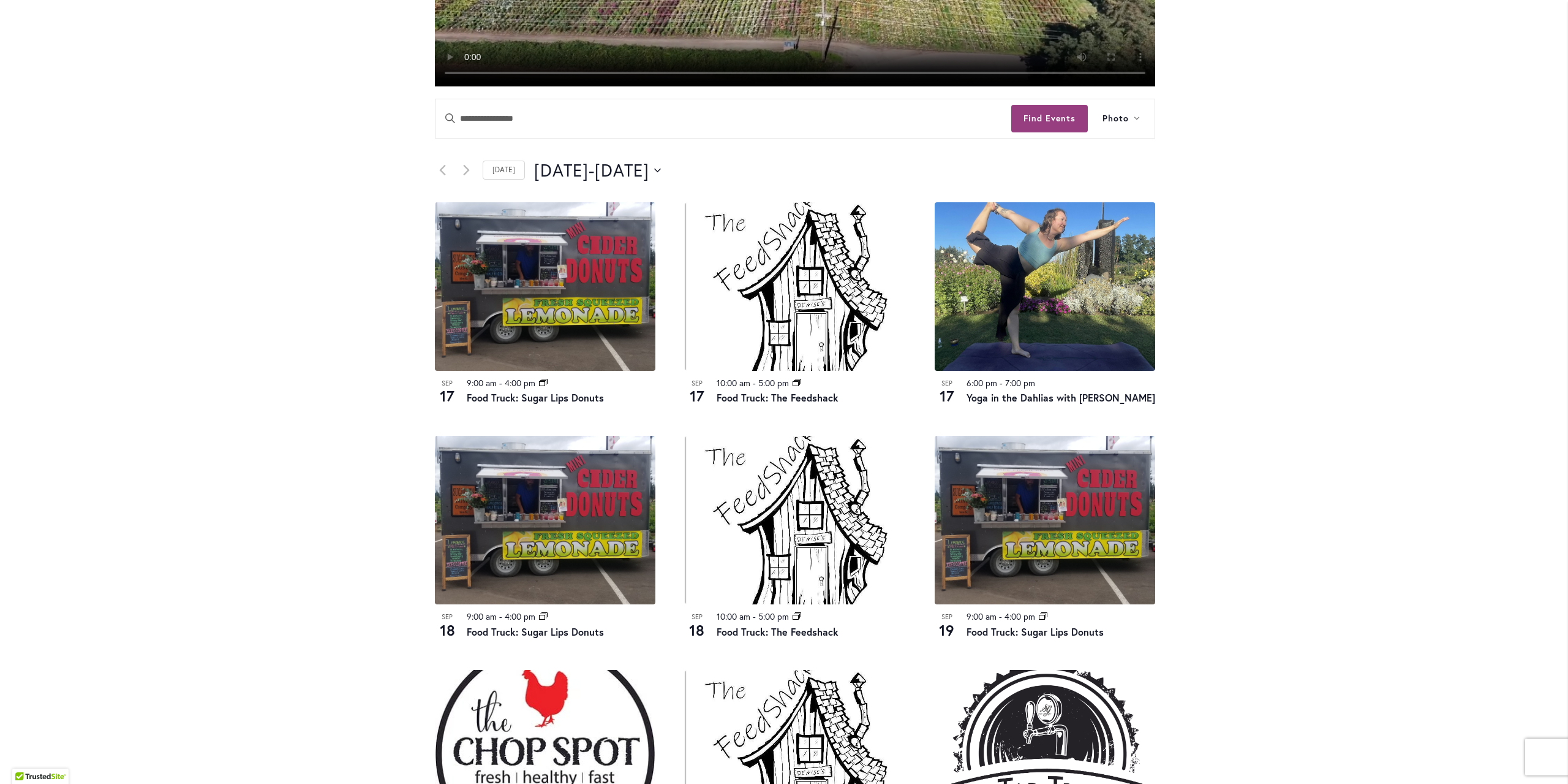
click at [1218, 415] on div "Skip to Content Gift Shop & Office Open - Monday-Friday 9-4:30pm / Gift Shop Op…" at bounding box center [784, 479] width 1568 height 1867
drag, startPoint x: 1382, startPoint y: 278, endPoint x: 1348, endPoint y: 276, distance: 34.1
click at [1382, 278] on div "Skip to Content Gift Shop & Office Open - Monday-Friday 9-4:30pm / Gift Shop Op…" at bounding box center [784, 479] width 1568 height 1867
click at [99, 384] on div "Skip to Content Gift Shop & Office Open - Monday-Friday 9-4:30pm / Gift Shop Op…" at bounding box center [784, 479] width 1568 height 1867
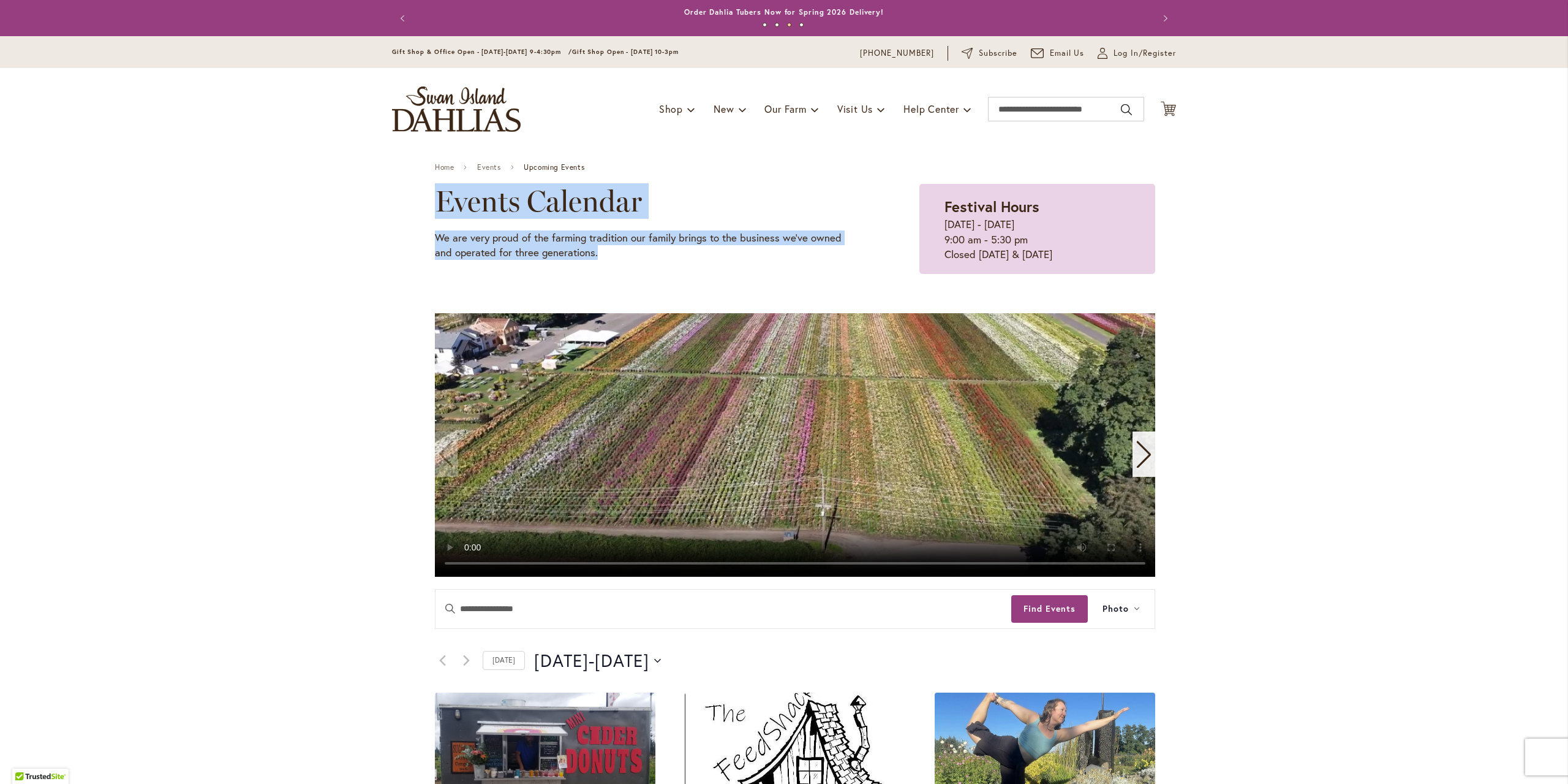
drag, startPoint x: 432, startPoint y: 192, endPoint x: 707, endPoint y: 258, distance: 282.8
click at [707, 258] on div "Events Calendar We are very proud of the farming tradition our family brings to…" at bounding box center [647, 222] width 423 height 76
click at [580, 262] on div "Events Calendar We are very proud of the farming tradition our family brings to…" at bounding box center [795, 229] width 720 height 90
drag, startPoint x: 576, startPoint y: 251, endPoint x: 434, endPoint y: 208, distance: 148.4
click at [435, 208] on div "Events Calendar We are very proud of the farming tradition our family brings to…" at bounding box center [647, 222] width 423 height 76
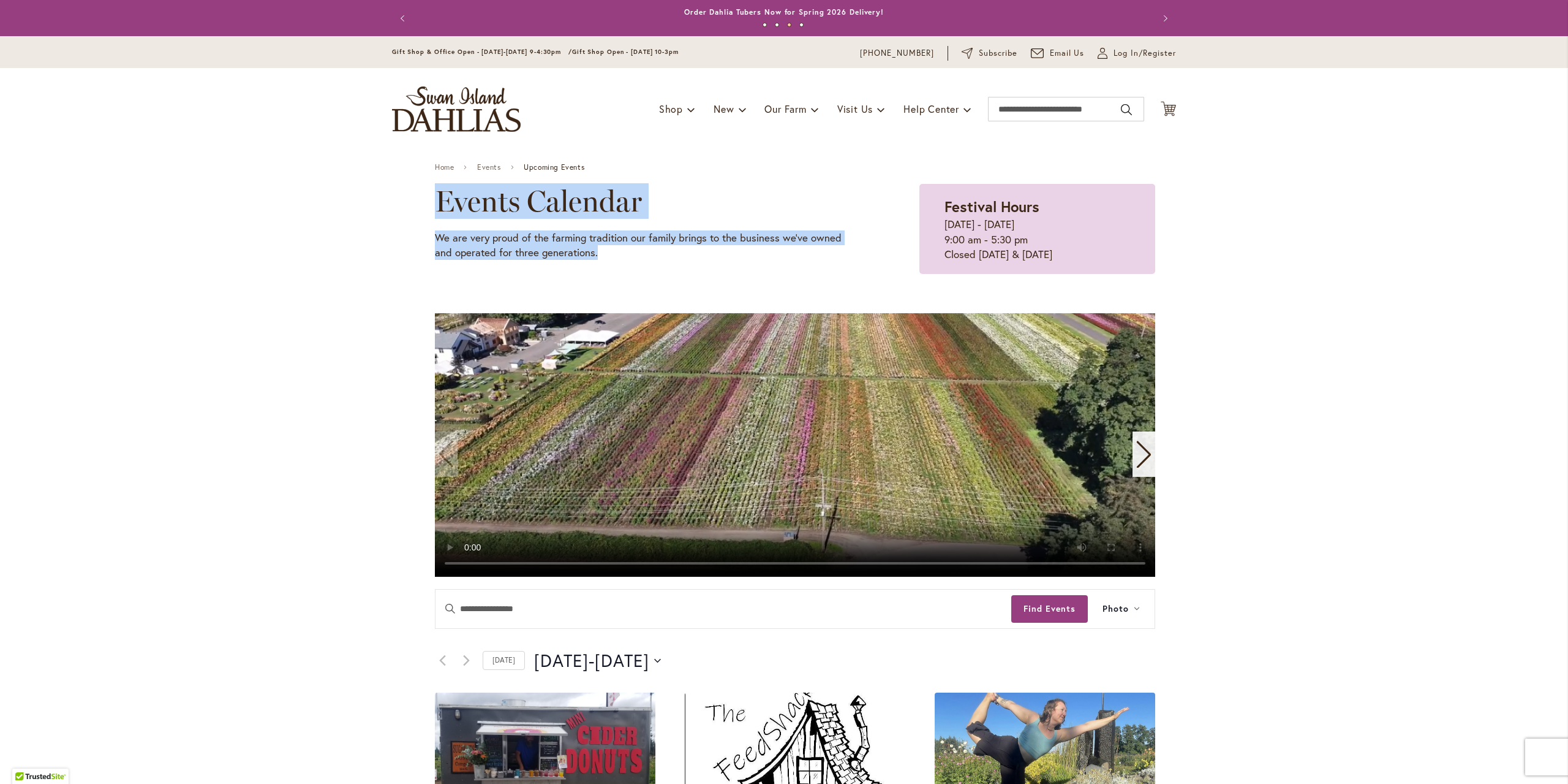
drag, startPoint x: 429, startPoint y: 202, endPoint x: 603, endPoint y: 258, distance: 182.8
click at [603, 256] on p "We are very proud of the farming tradition our family brings to the business we…" at bounding box center [647, 245] width 423 height 30
drag, startPoint x: 437, startPoint y: 205, endPoint x: 396, endPoint y: 189, distance: 44.0
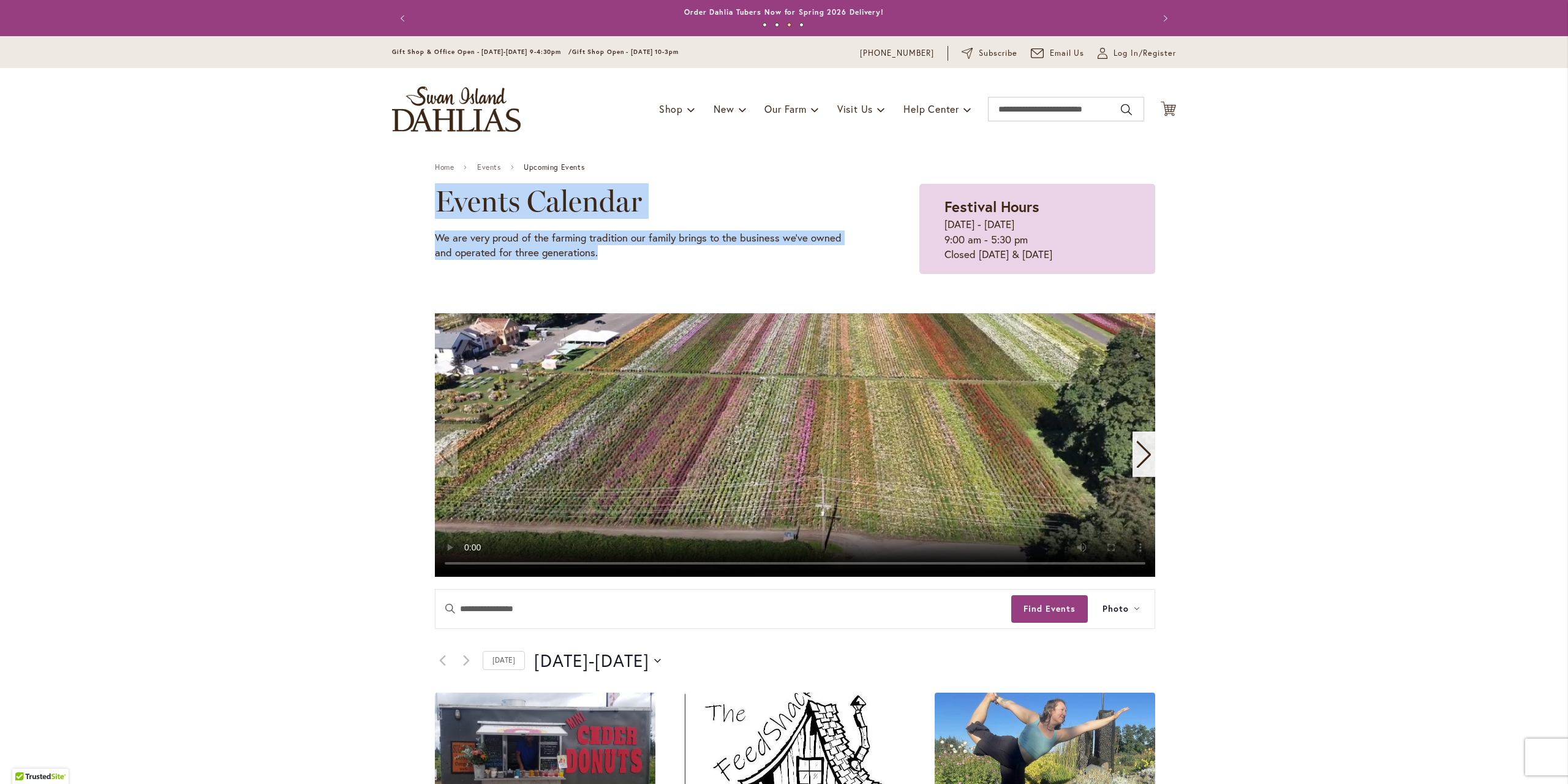
click at [739, 223] on div "Events Calendar We are very proud of the farming tradition our family brings to…" at bounding box center [647, 222] width 423 height 76
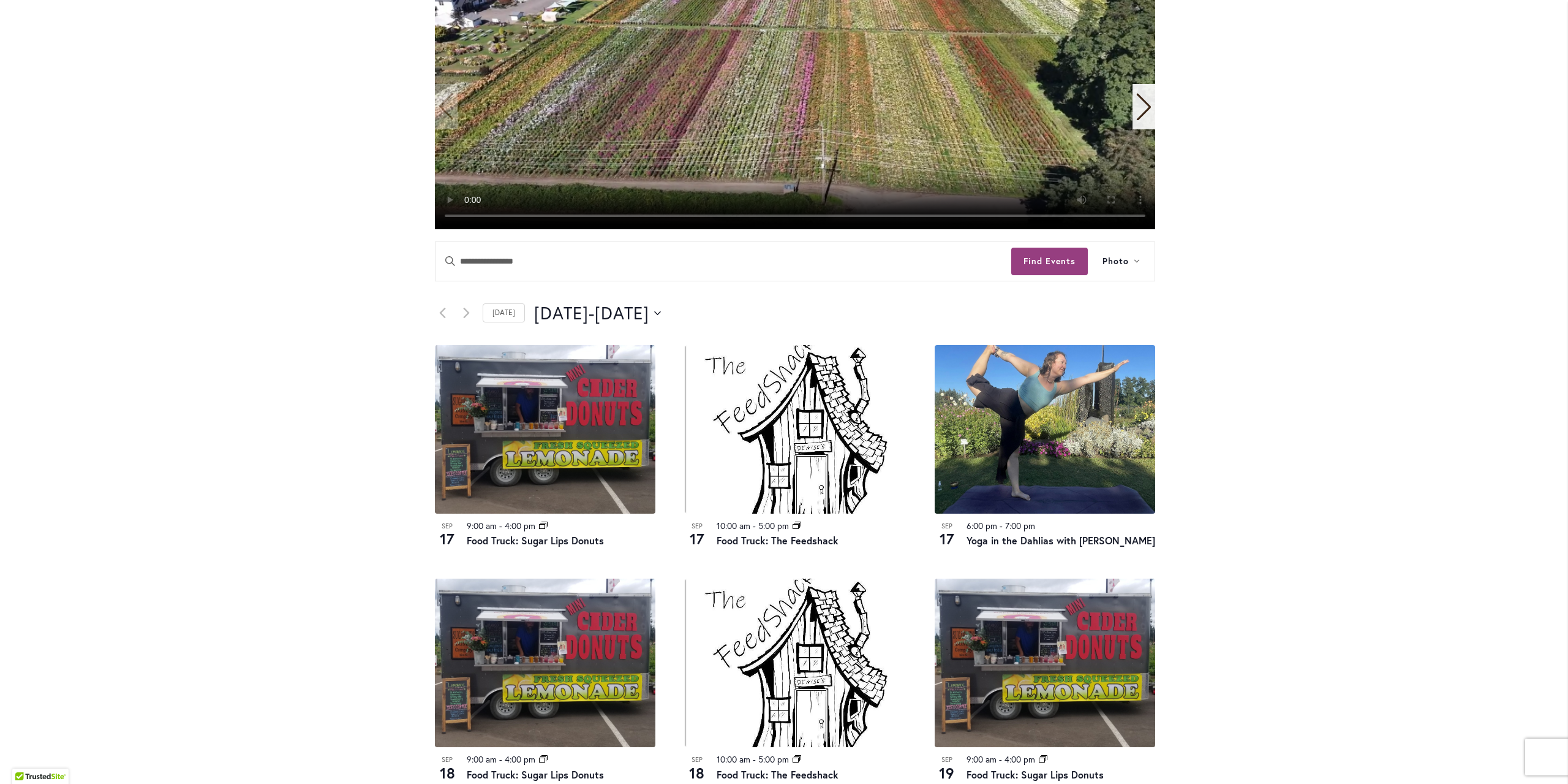
scroll to position [552, 0]
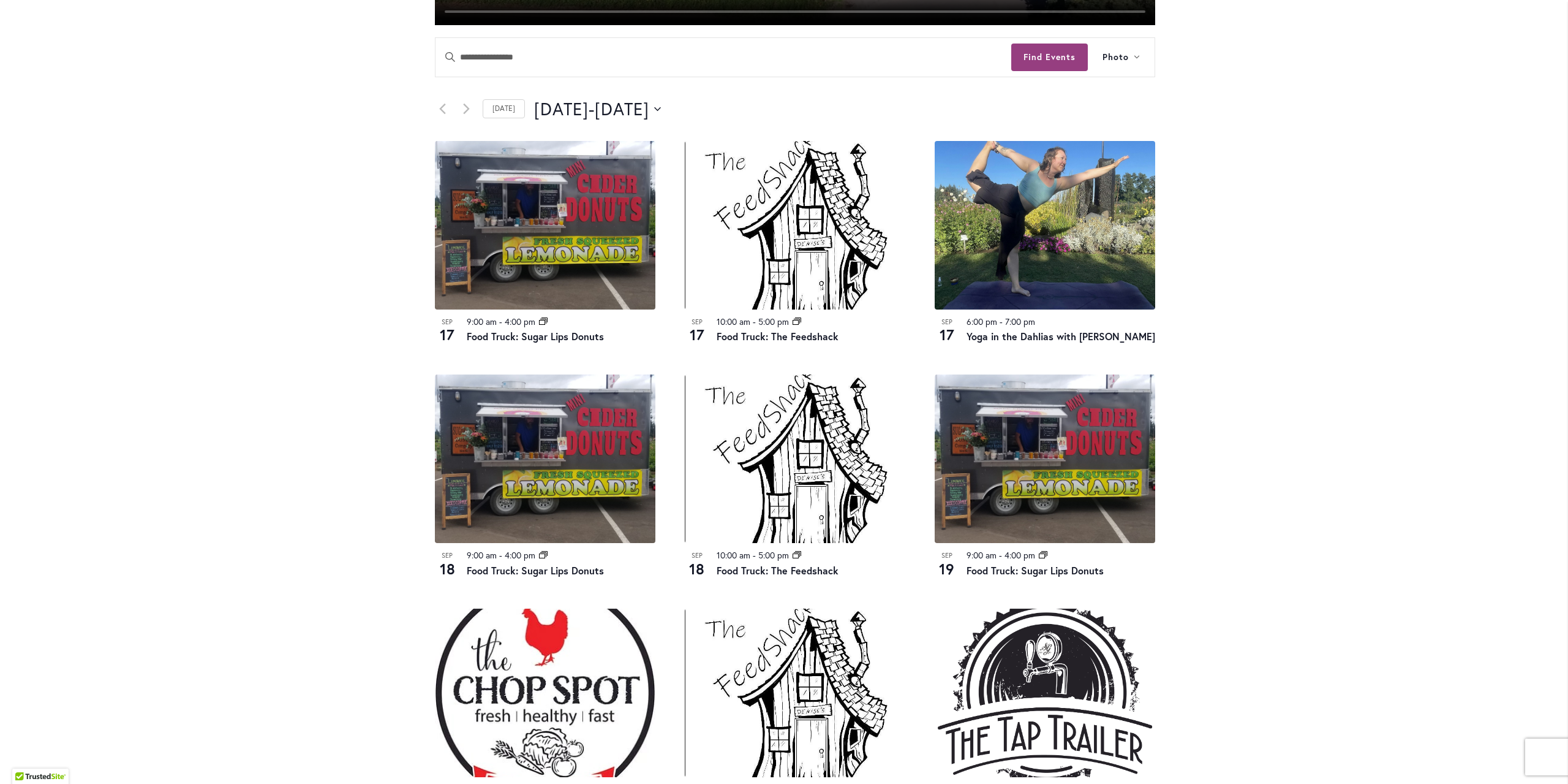
drag, startPoint x: 1404, startPoint y: 176, endPoint x: 1412, endPoint y: 165, distance: 13.6
click at [1404, 176] on div "Skip to Content Gift Shop & Office Open - Monday-Friday 9-4:30pm / Gift Shop Op…" at bounding box center [784, 417] width 1568 height 1867
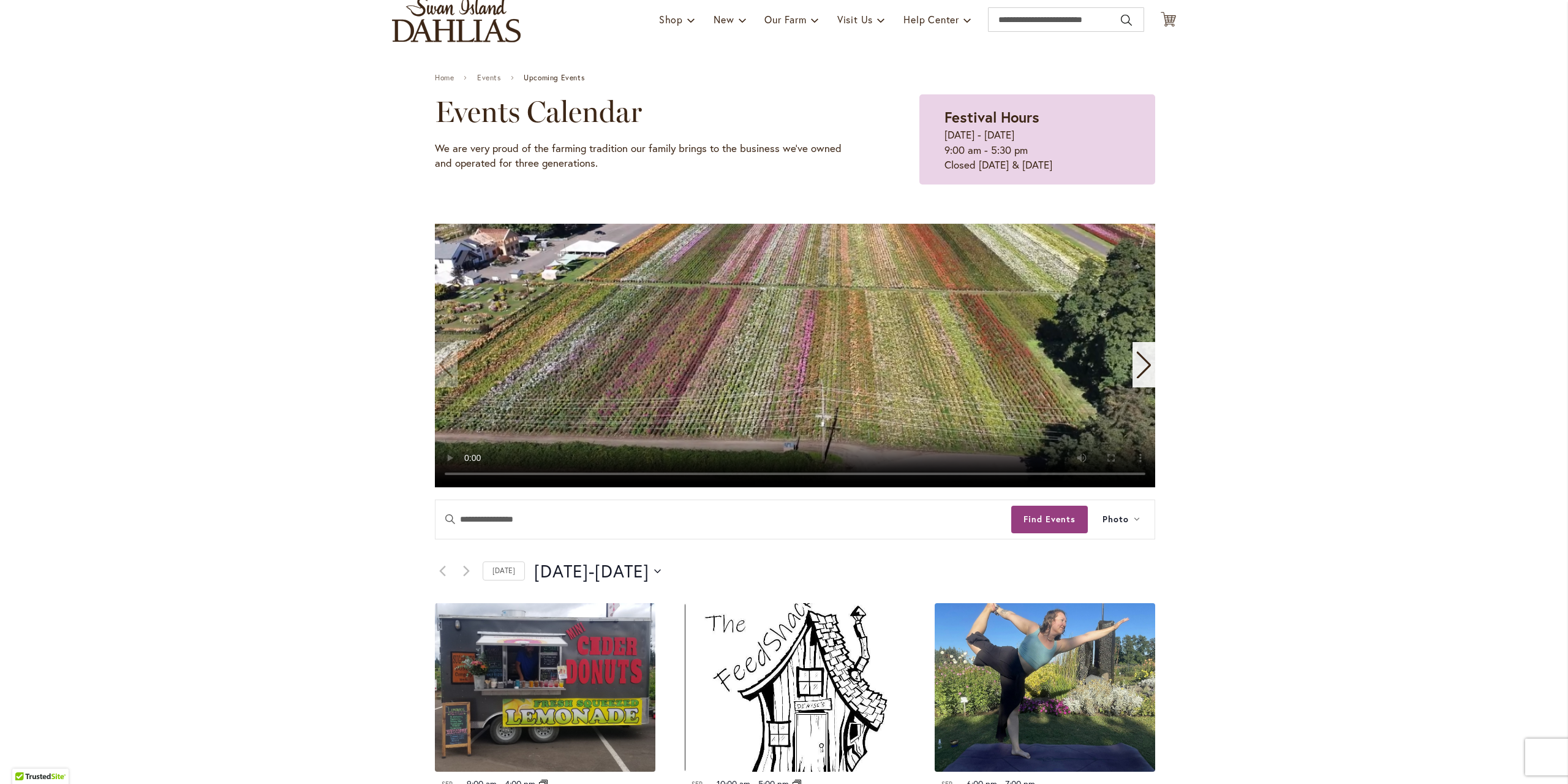
scroll to position [62, 0]
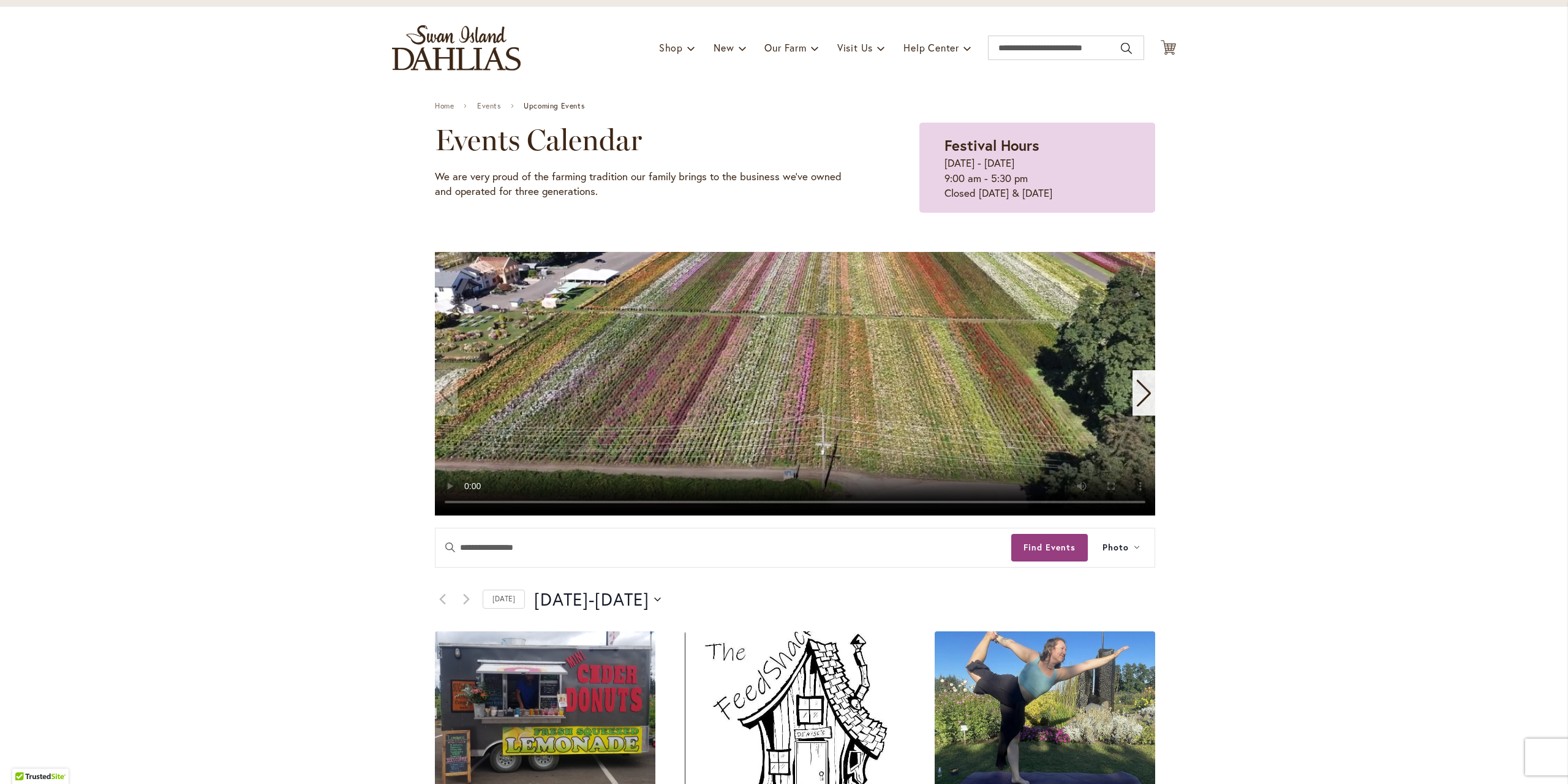
click at [1142, 398] on icon "Next slide" at bounding box center [1144, 393] width 17 height 27
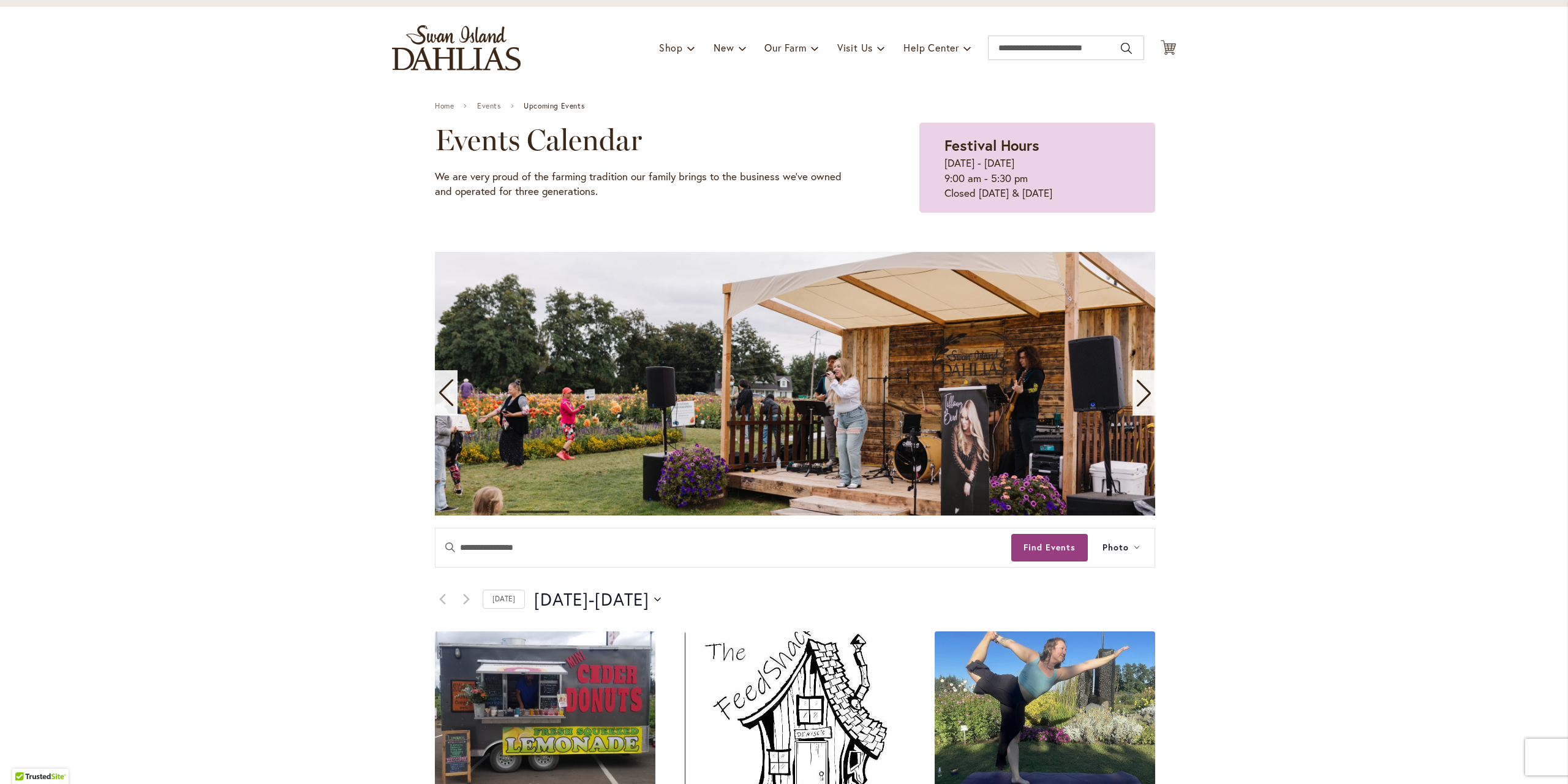
click at [1136, 389] on icon "Next slide" at bounding box center [1144, 393] width 17 height 27
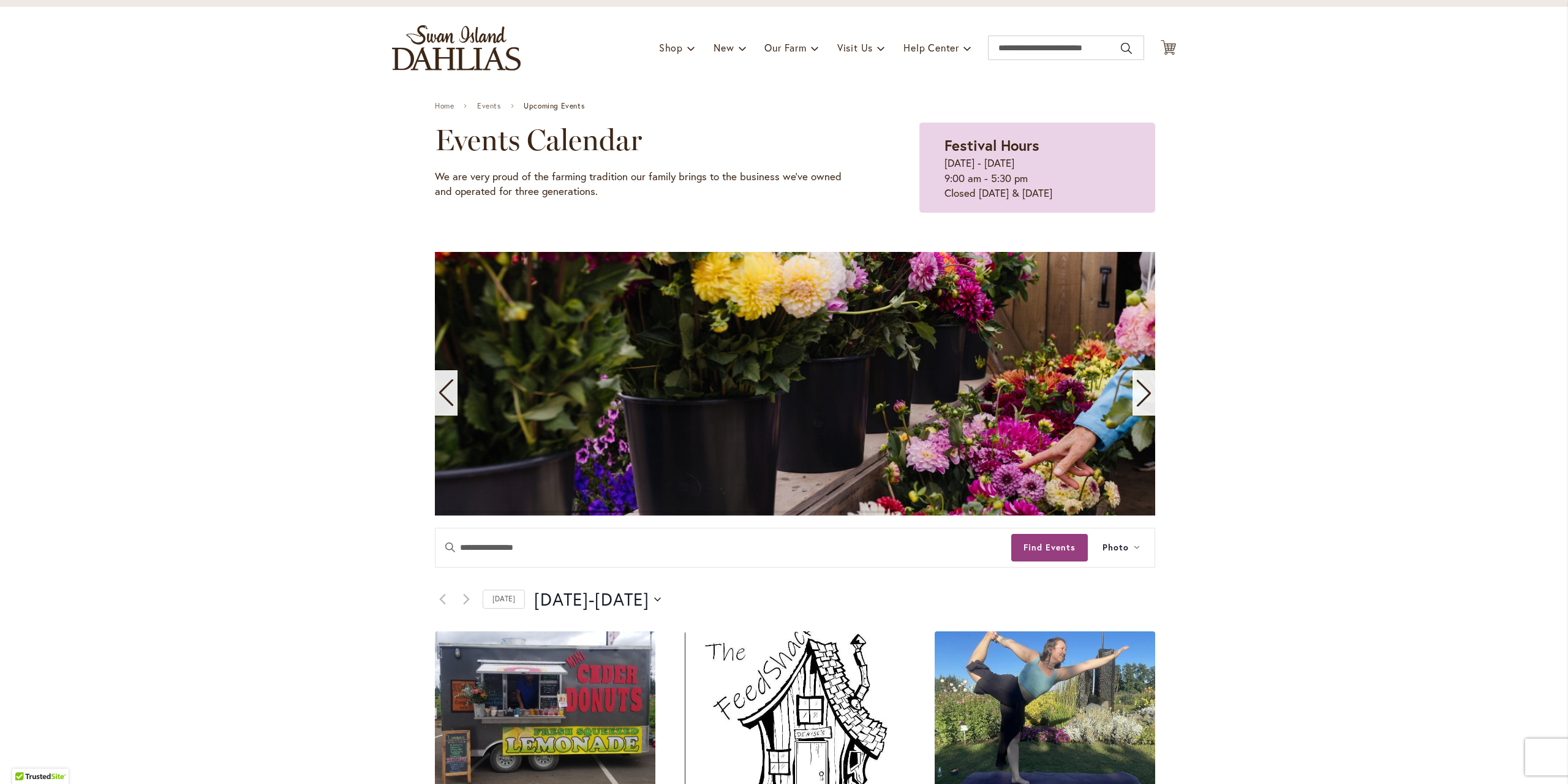
click at [1137, 389] on icon "Next slide" at bounding box center [1144, 393] width 17 height 27
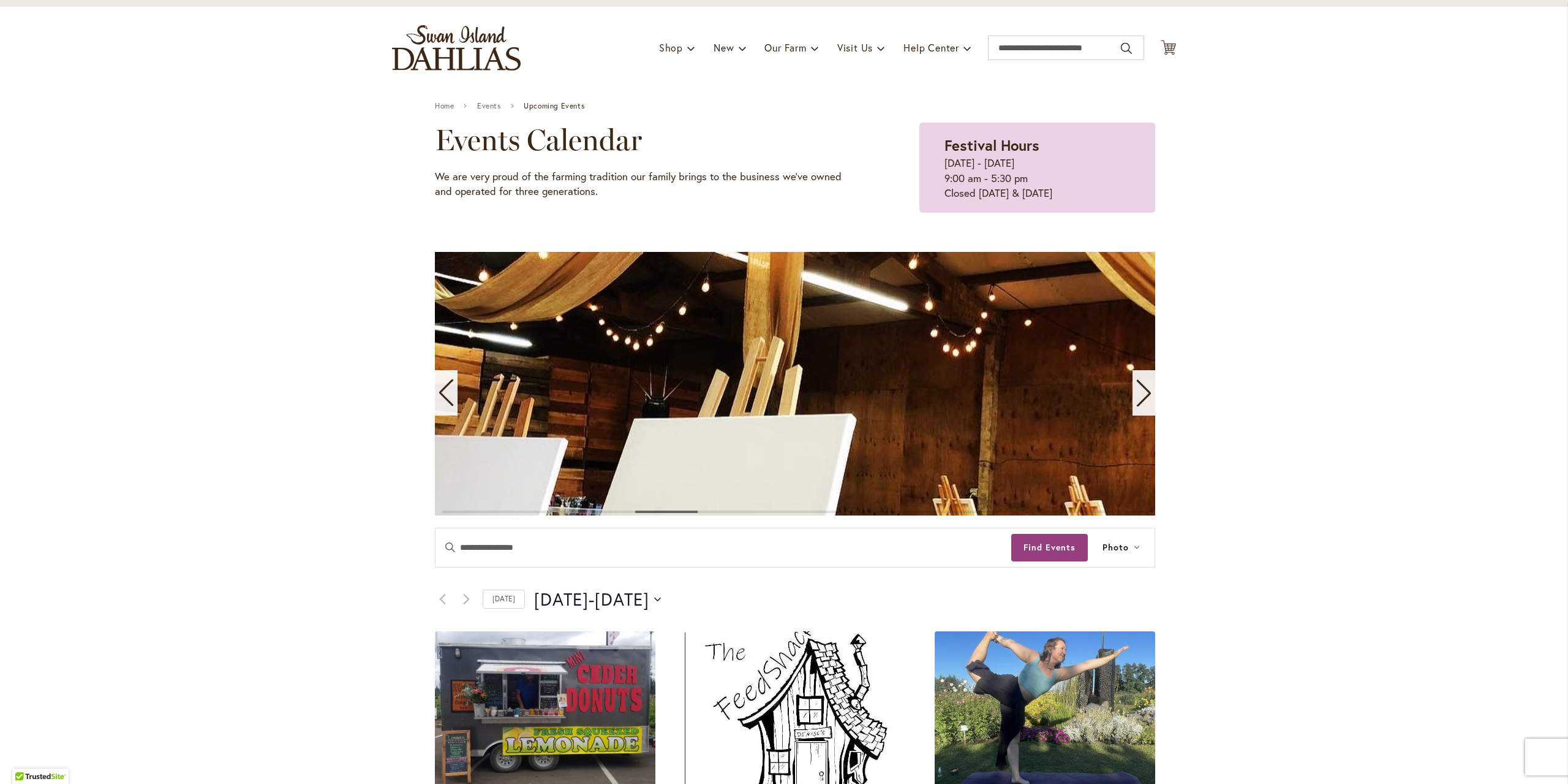
click at [1146, 396] on icon "Next slide" at bounding box center [1144, 393] width 17 height 27
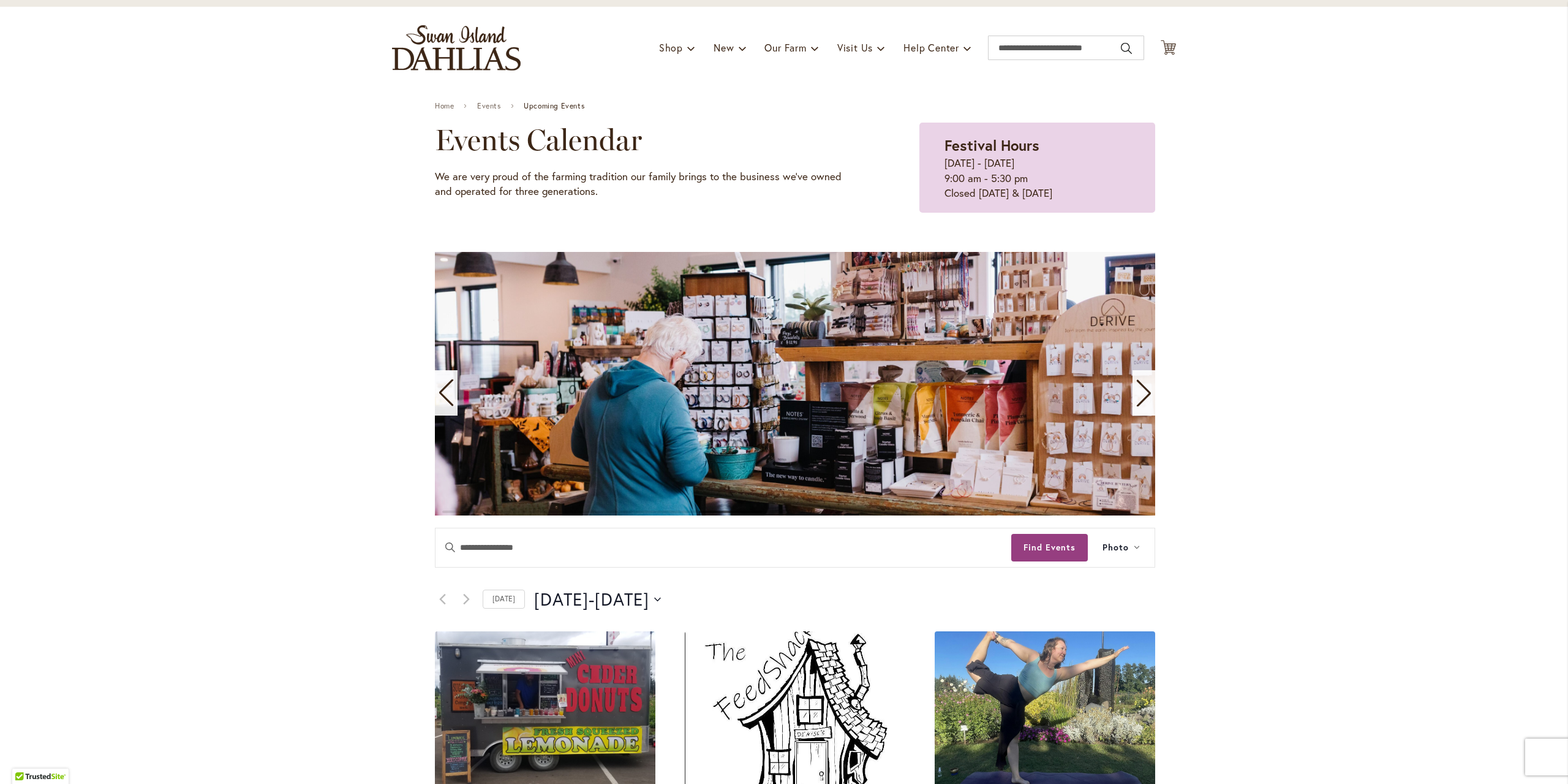
click at [1140, 396] on icon "Next slide" at bounding box center [1144, 393] width 17 height 27
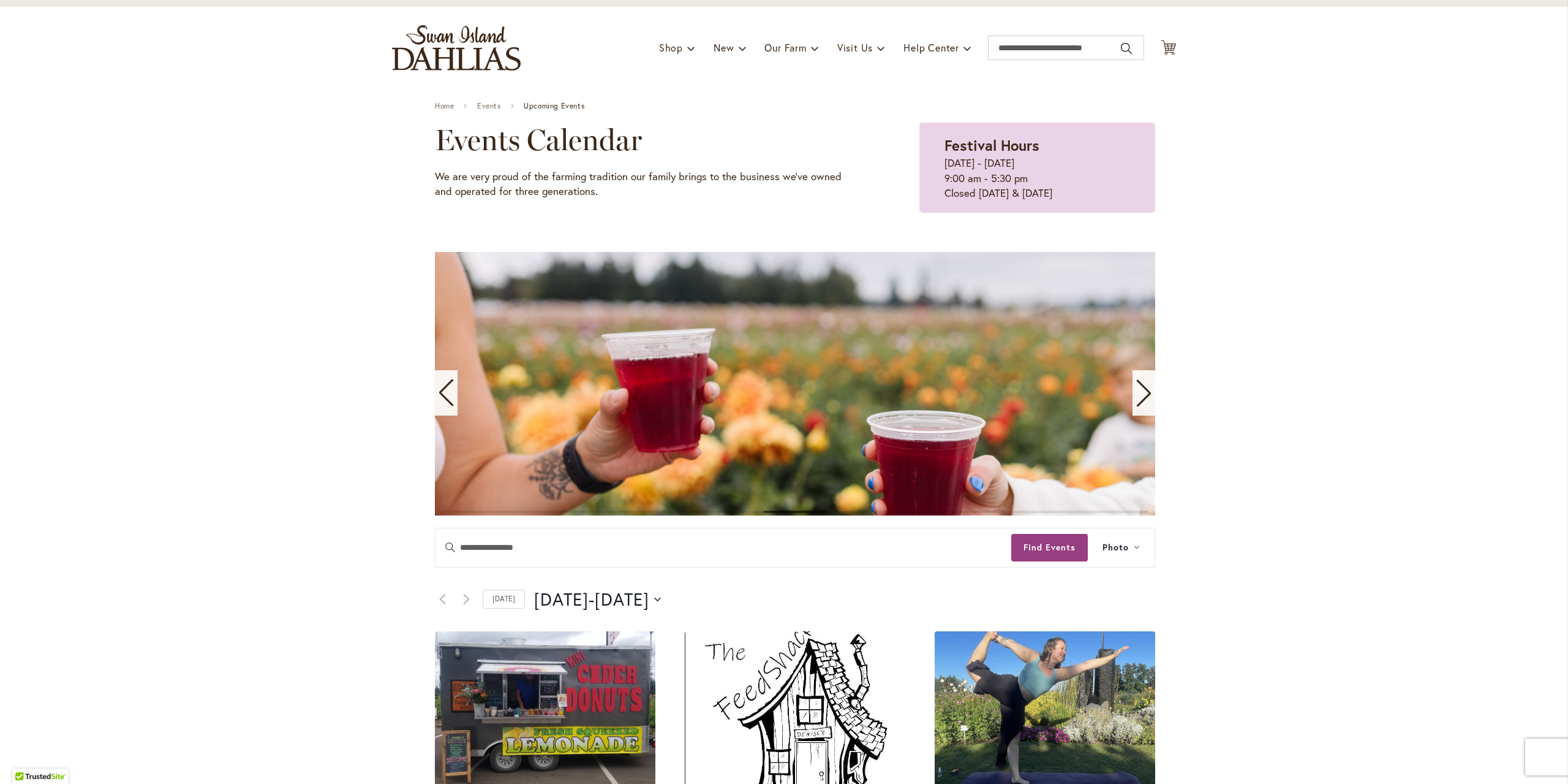
click at [1140, 396] on icon "Next slide" at bounding box center [1144, 393] width 17 height 27
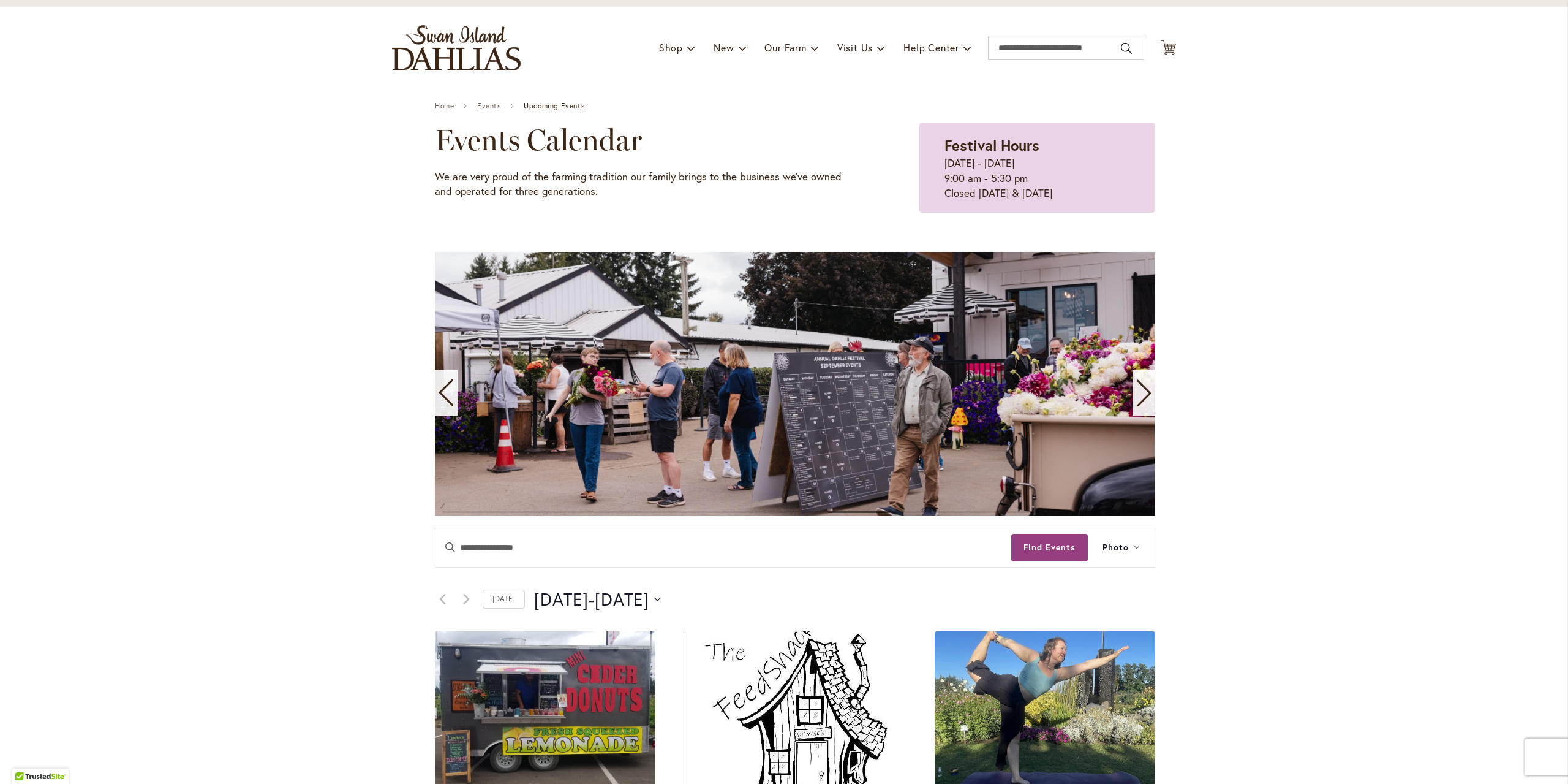
click at [1140, 396] on icon "Next slide" at bounding box center [1144, 393] width 17 height 27
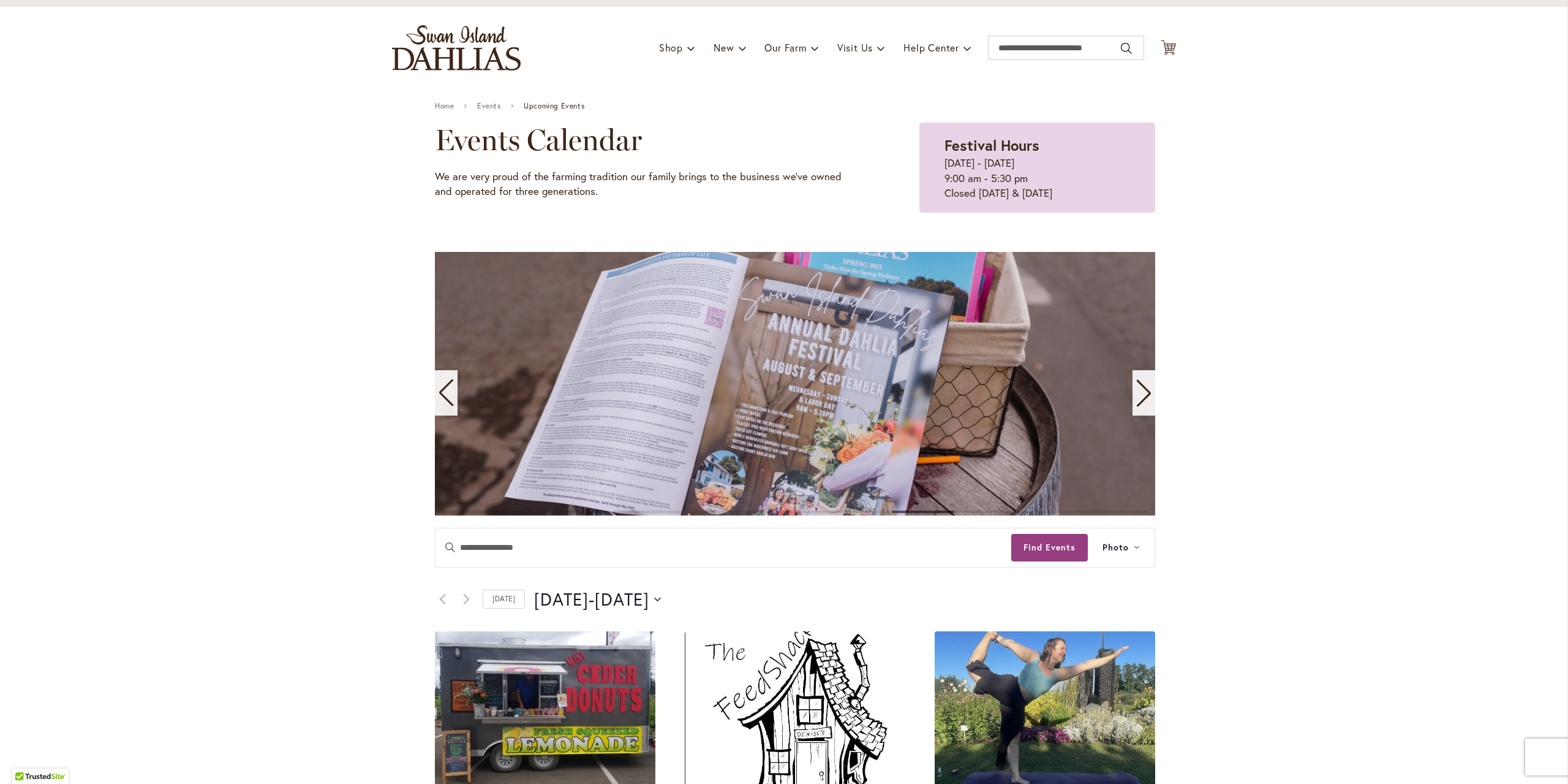
click at [1139, 396] on icon "Next slide" at bounding box center [1144, 393] width 17 height 27
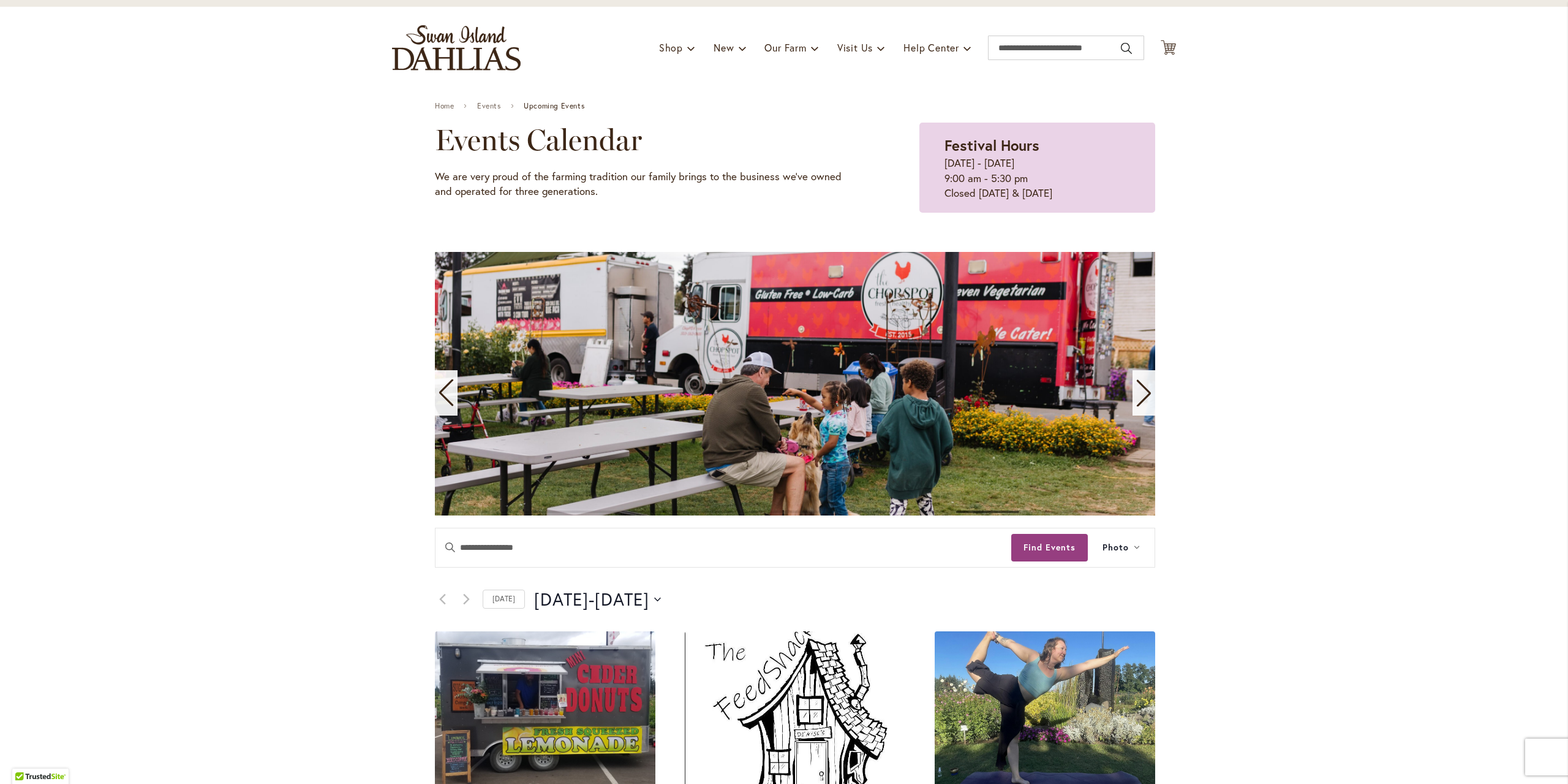
click at [1138, 395] on icon "Next slide" at bounding box center [1144, 393] width 17 height 27
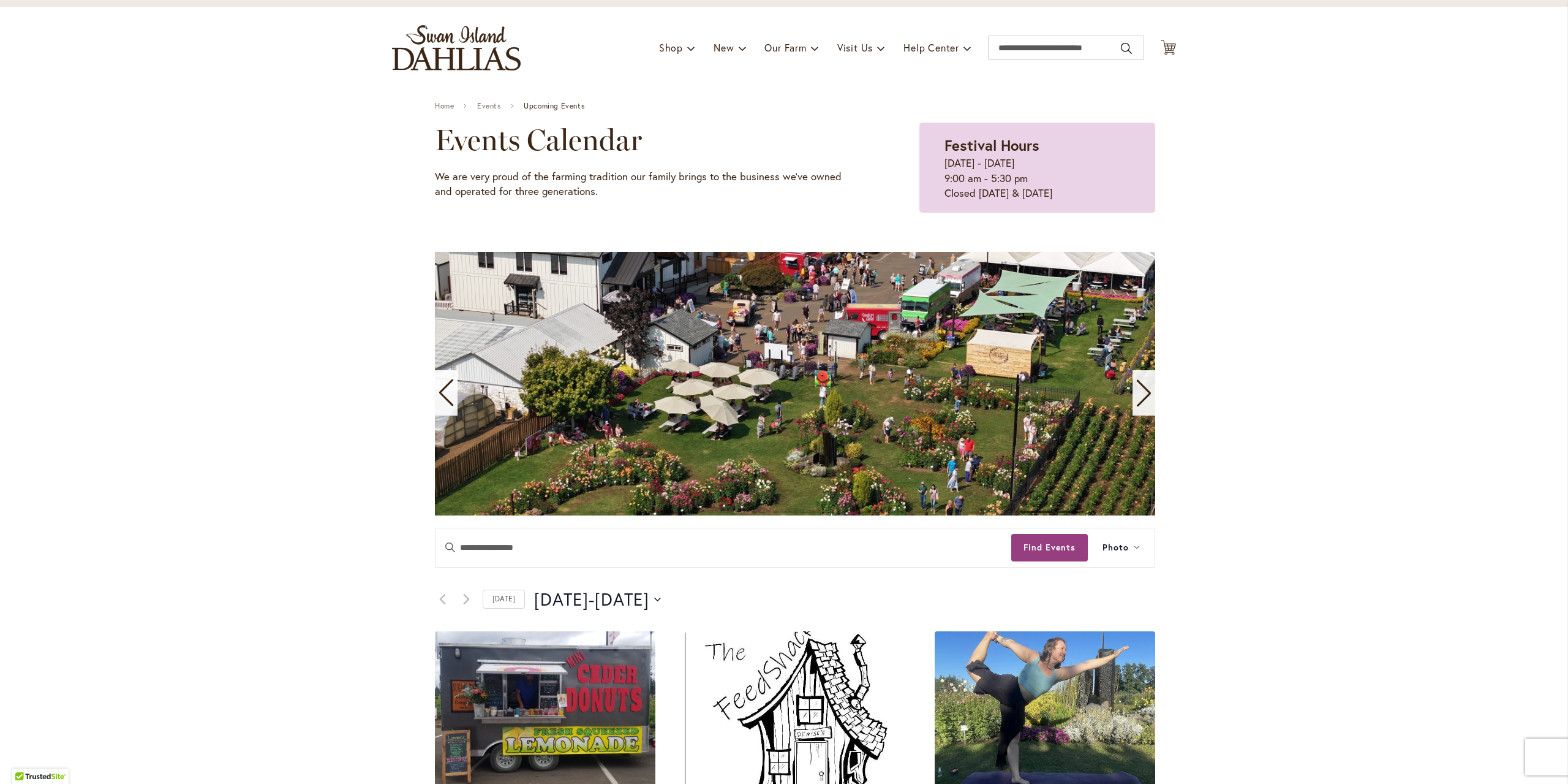
click at [1145, 391] on icon "Next slide" at bounding box center [1144, 394] width 14 height 27
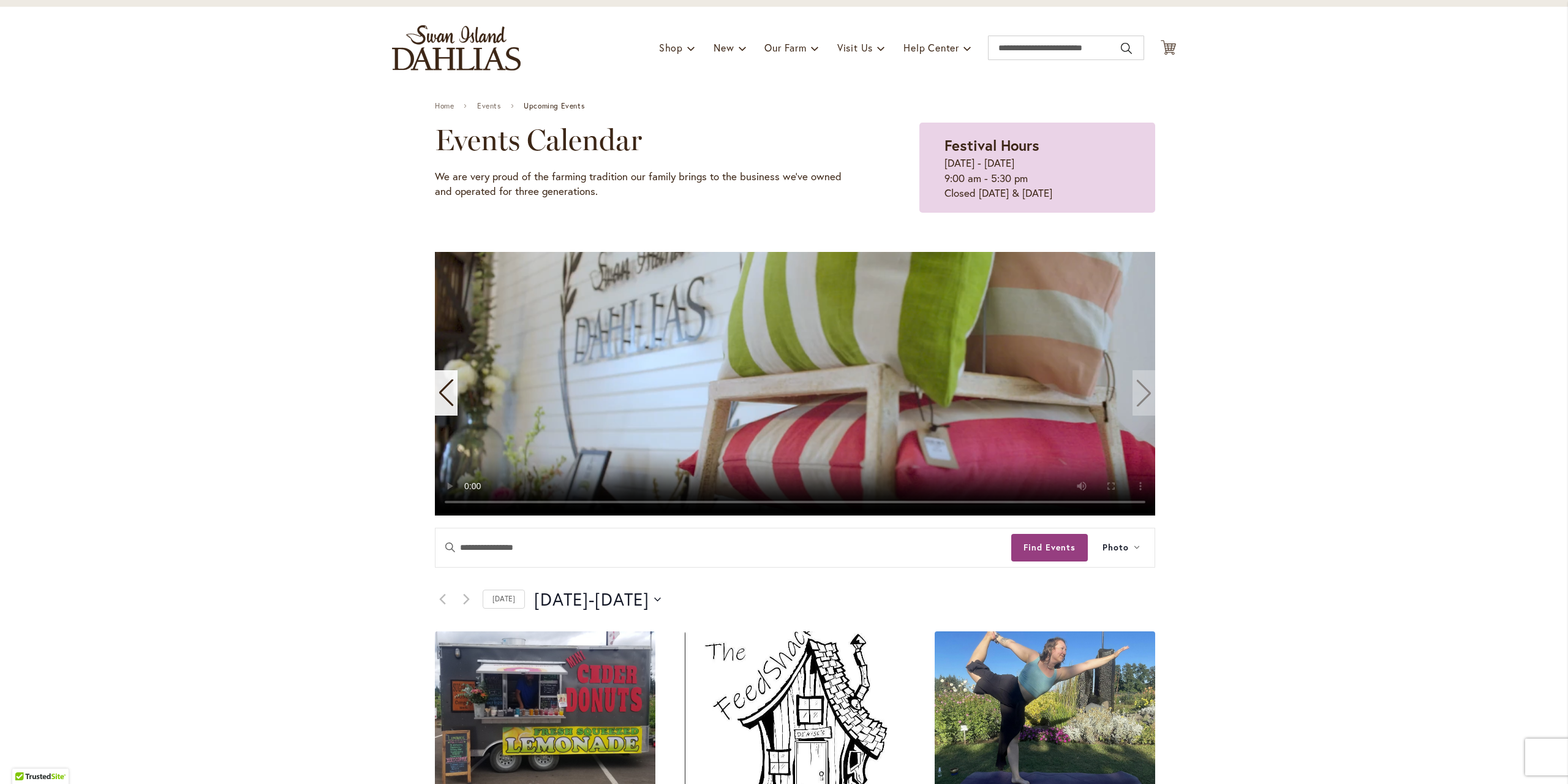
click at [1140, 395] on video "11 / 11" at bounding box center [795, 383] width 720 height 264
click at [438, 398] on icon "Previous slide" at bounding box center [446, 393] width 17 height 27
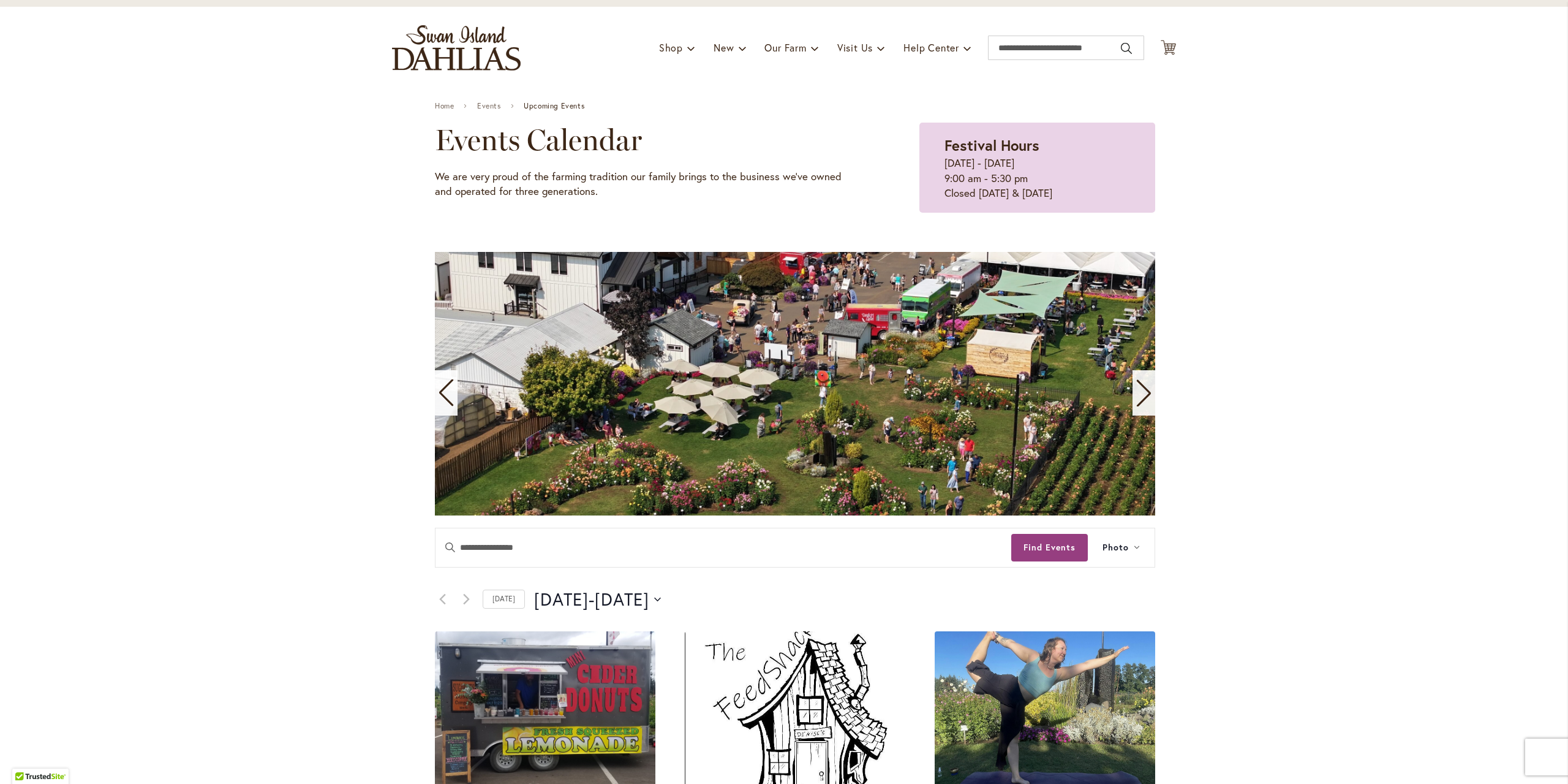
click at [440, 398] on icon "Previous slide" at bounding box center [446, 393] width 17 height 27
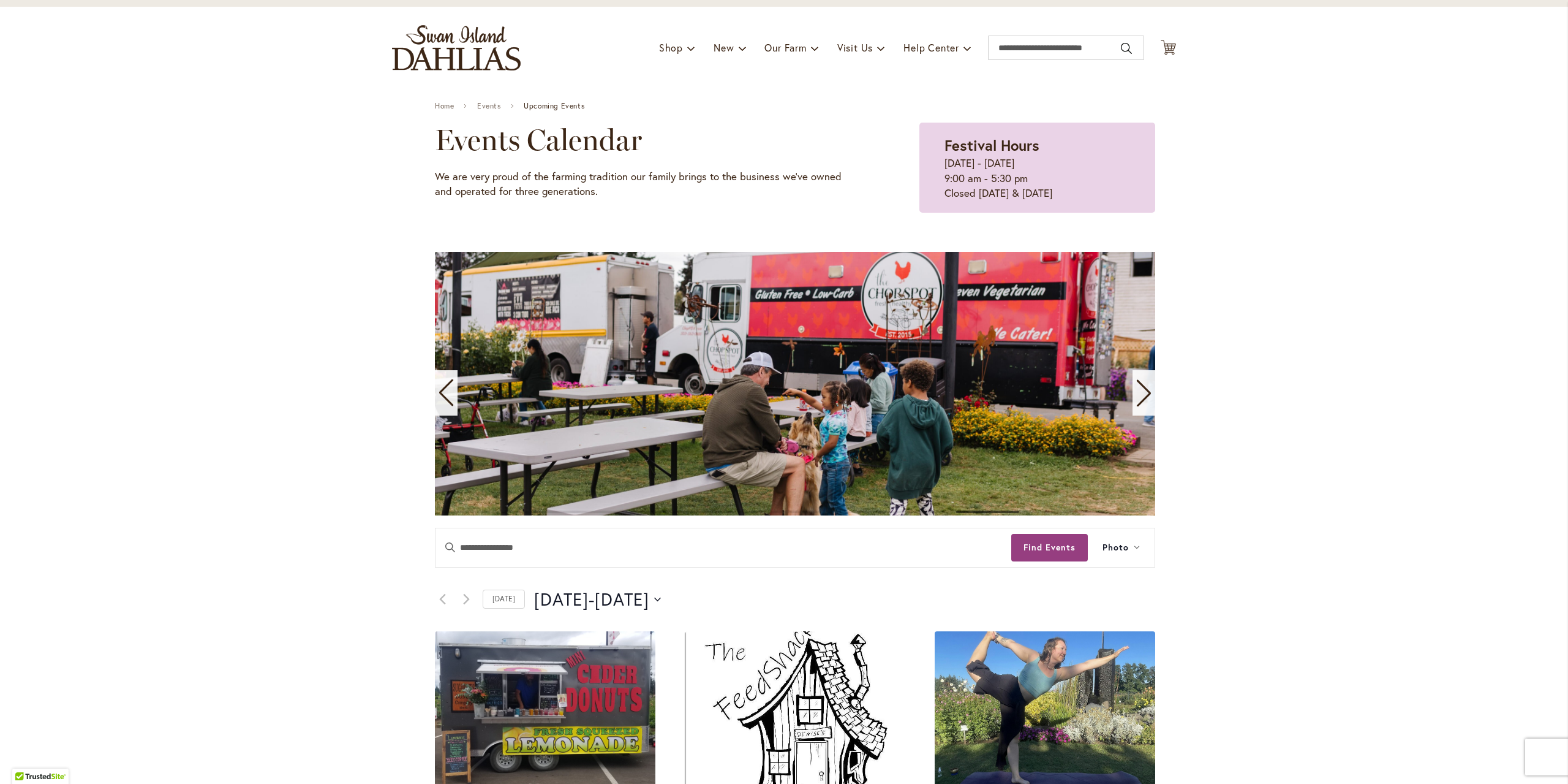
click at [442, 385] on icon "Previous slide" at bounding box center [446, 393] width 14 height 27
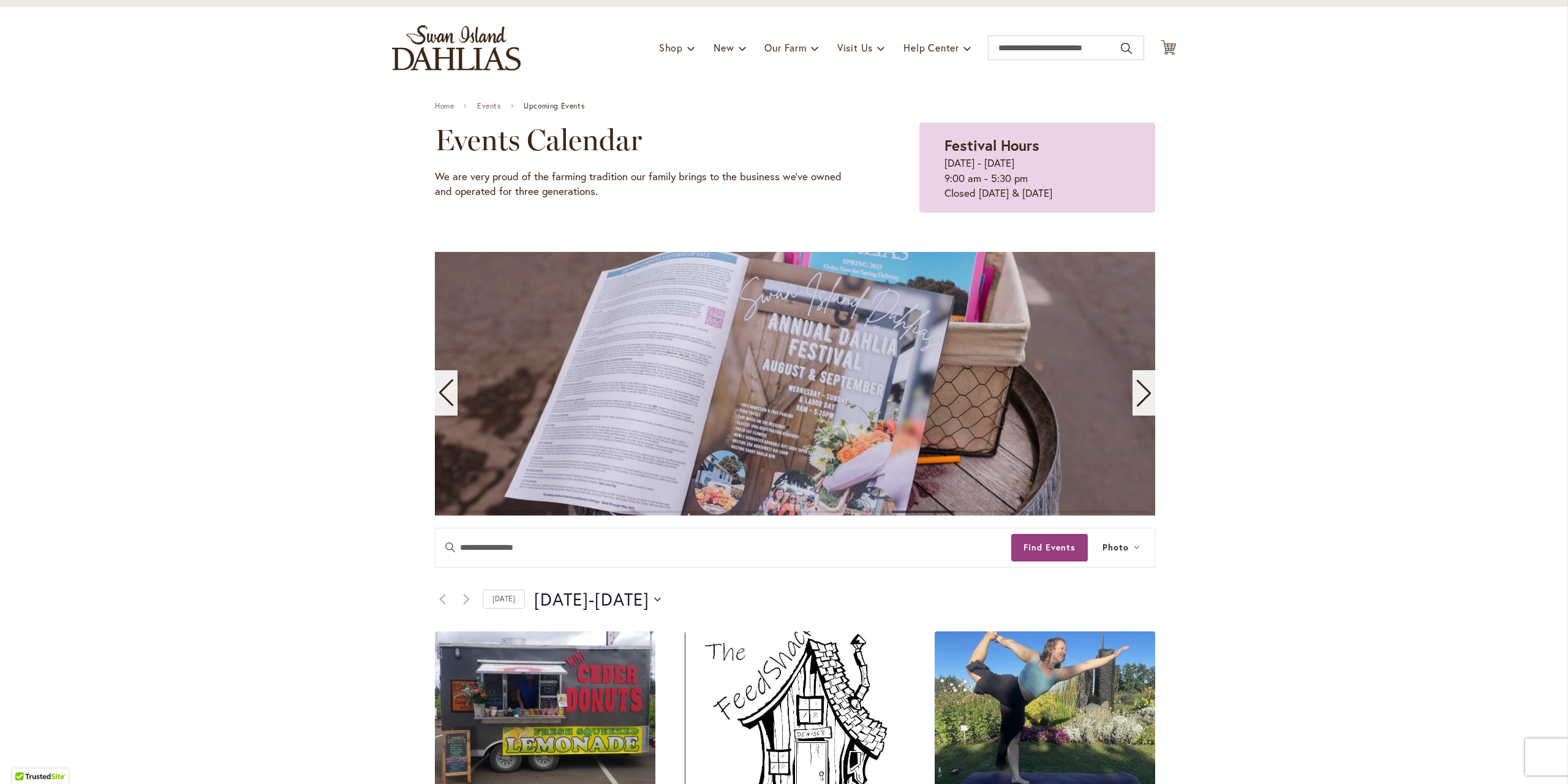
click at [450, 395] on div "Previous slide" at bounding box center [446, 393] width 23 height 45
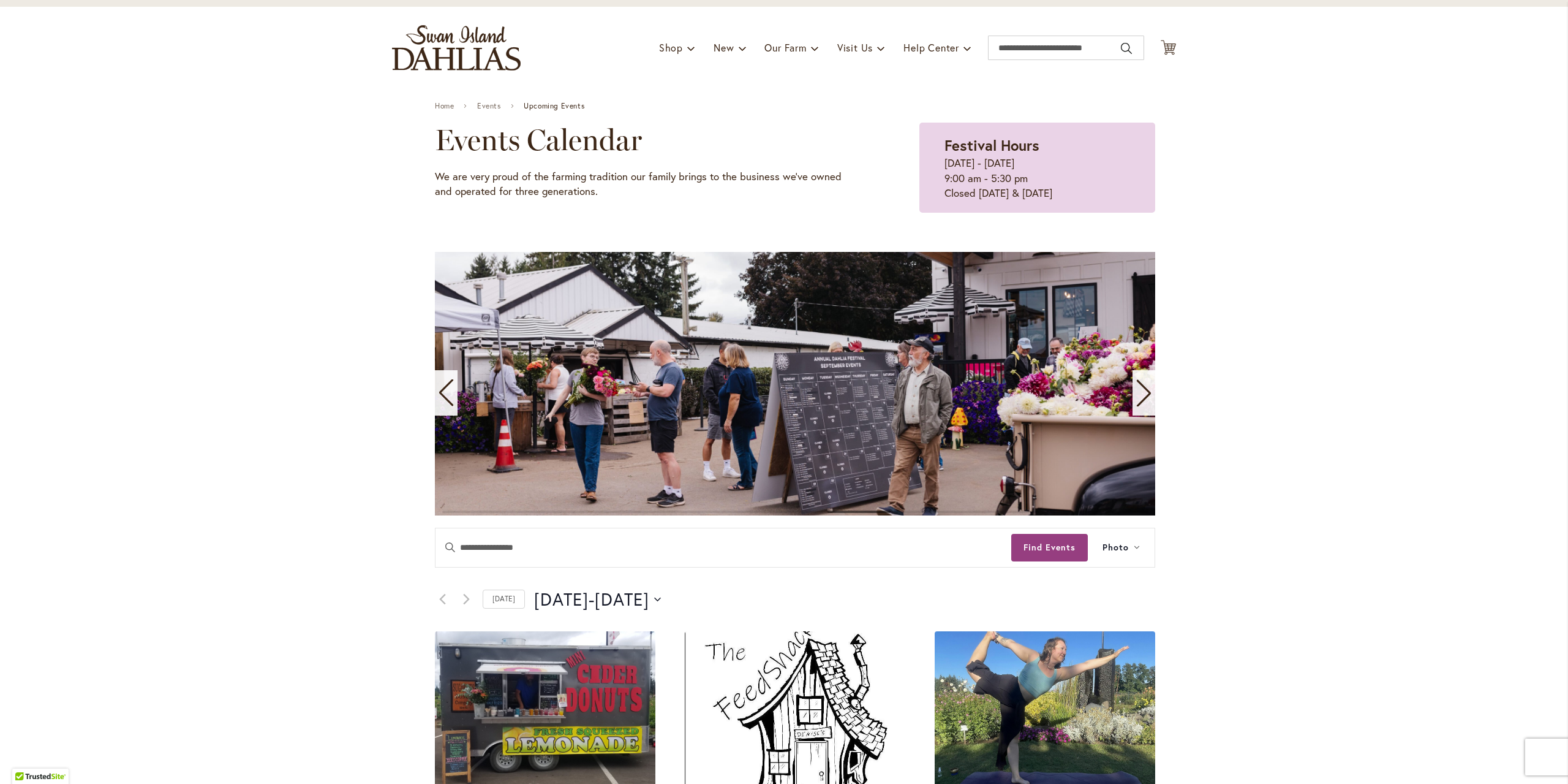
click at [444, 395] on icon "Previous slide" at bounding box center [446, 393] width 17 height 27
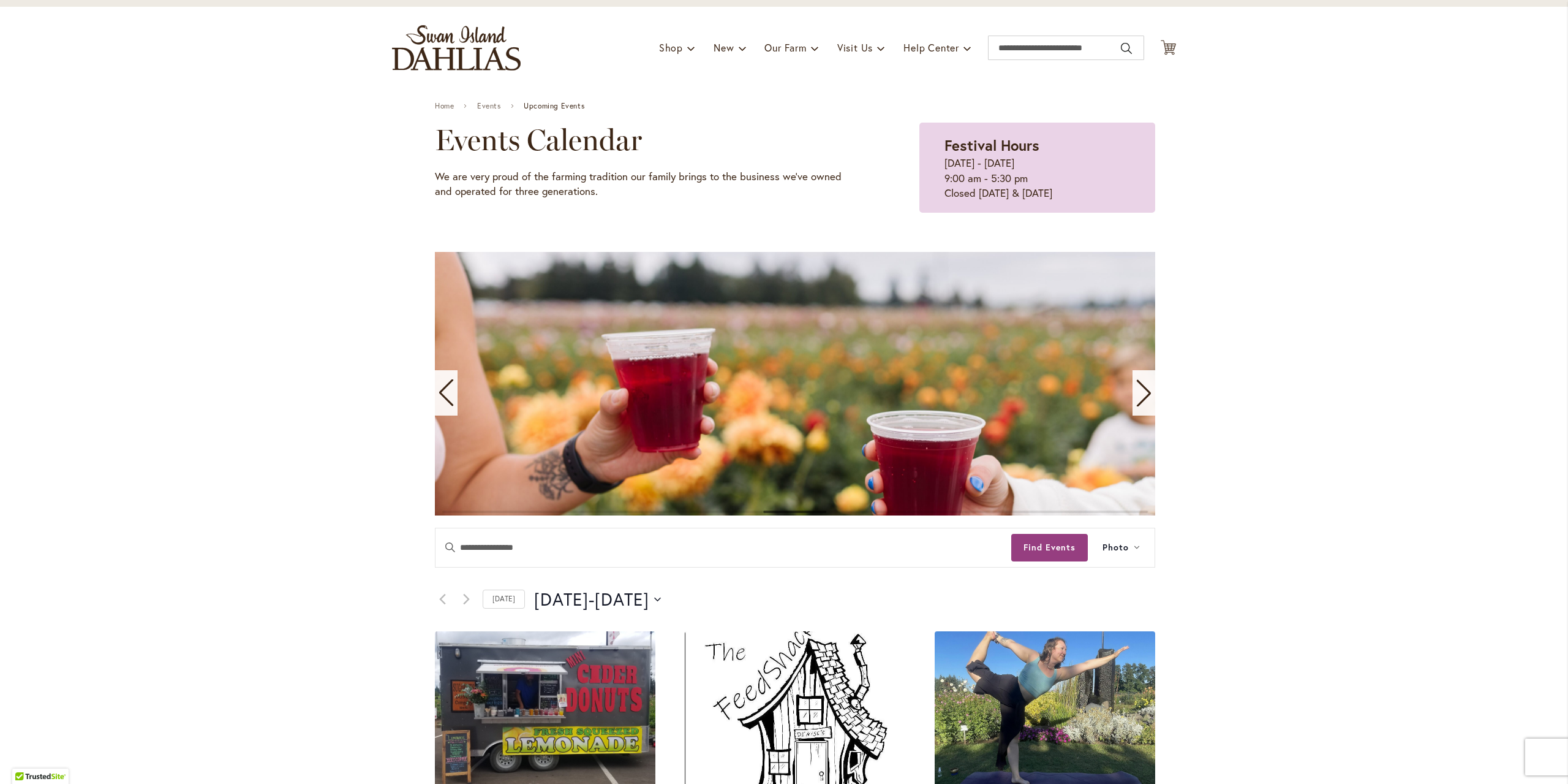
click at [444, 395] on icon "Previous slide" at bounding box center [446, 393] width 17 height 27
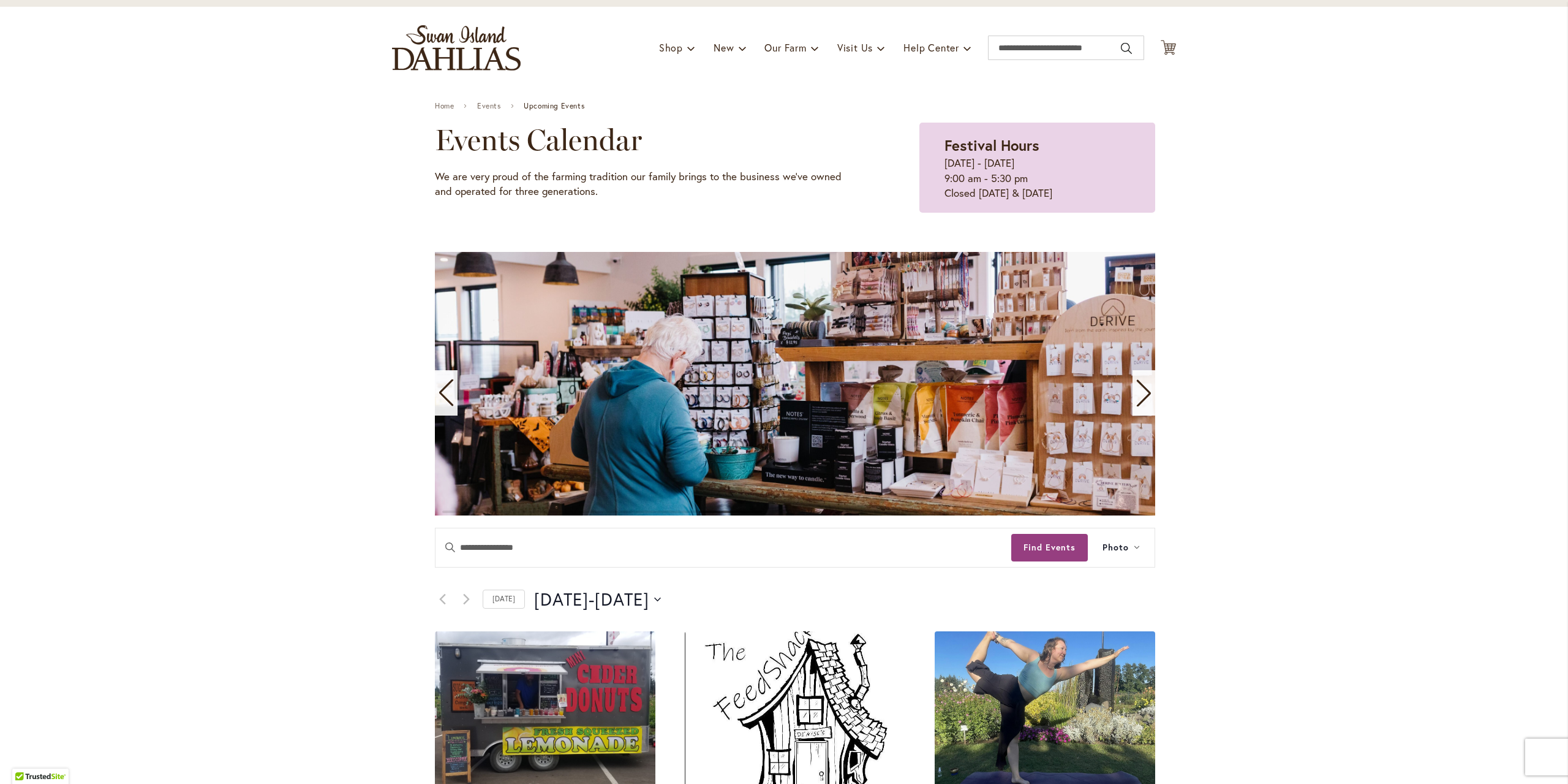
click at [444, 395] on icon "Previous slide" at bounding box center [446, 393] width 17 height 27
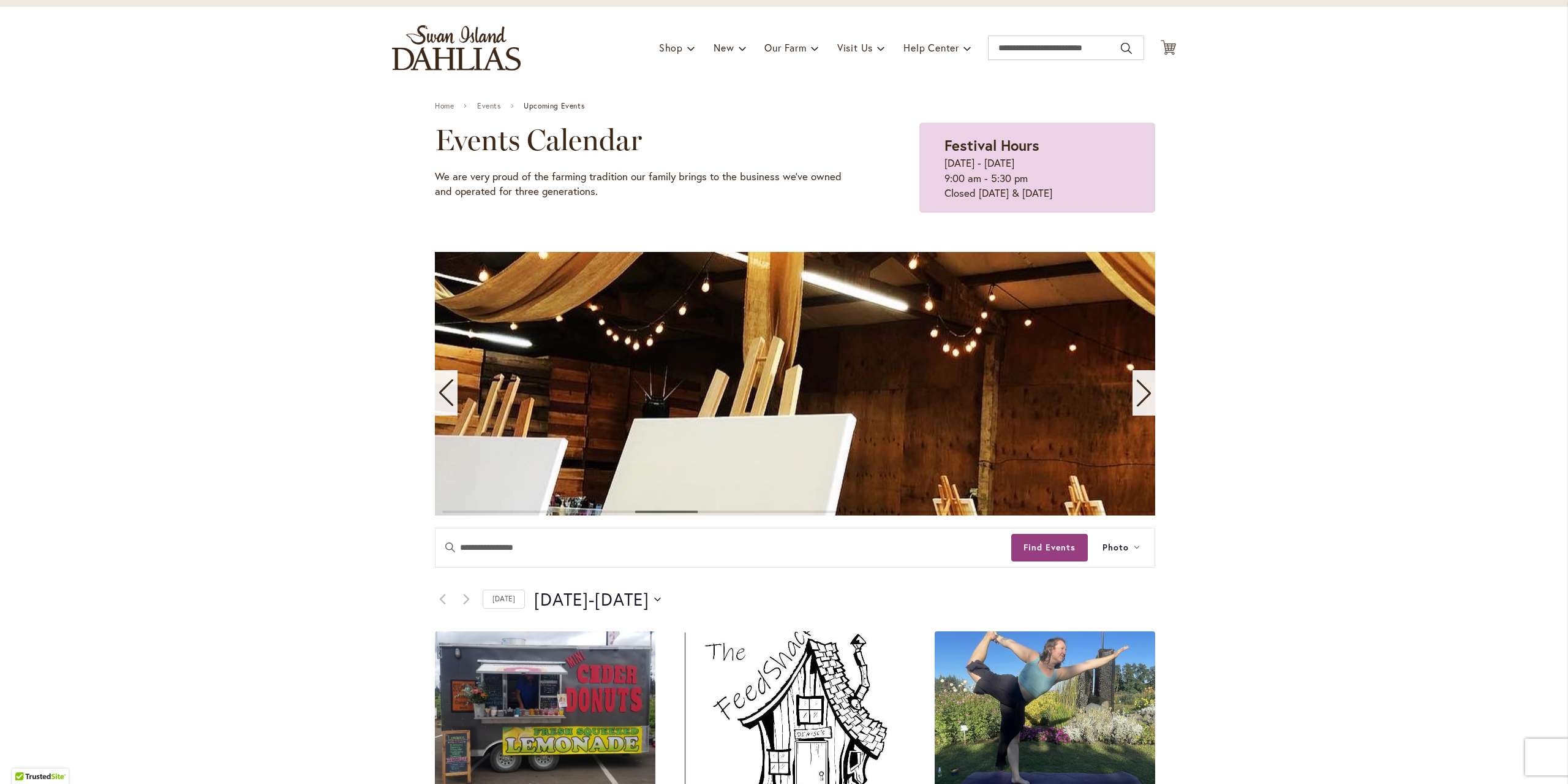
click at [448, 399] on icon "Previous slide" at bounding box center [446, 393] width 17 height 27
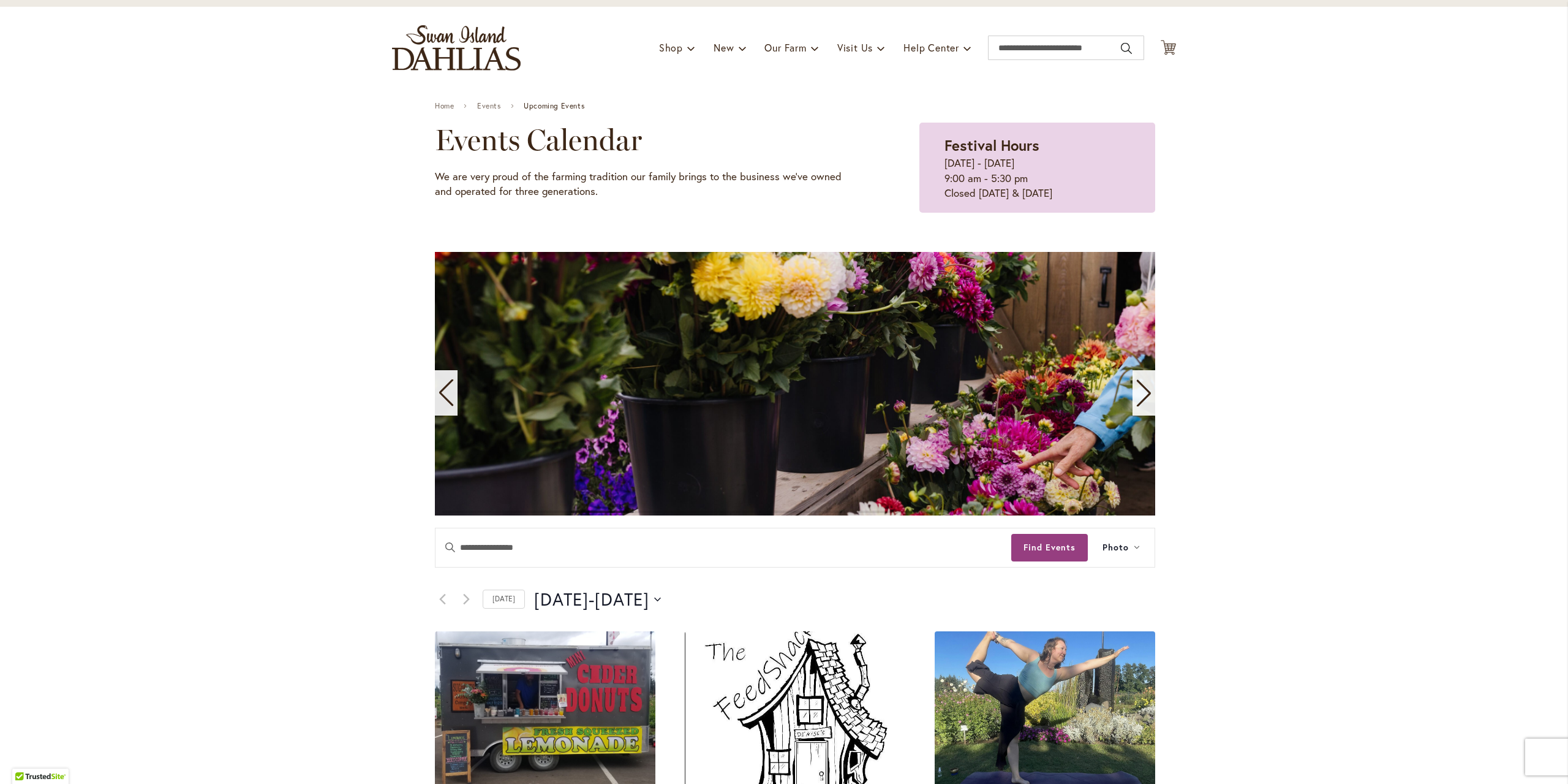
click at [444, 391] on icon "Previous slide" at bounding box center [446, 393] width 17 height 27
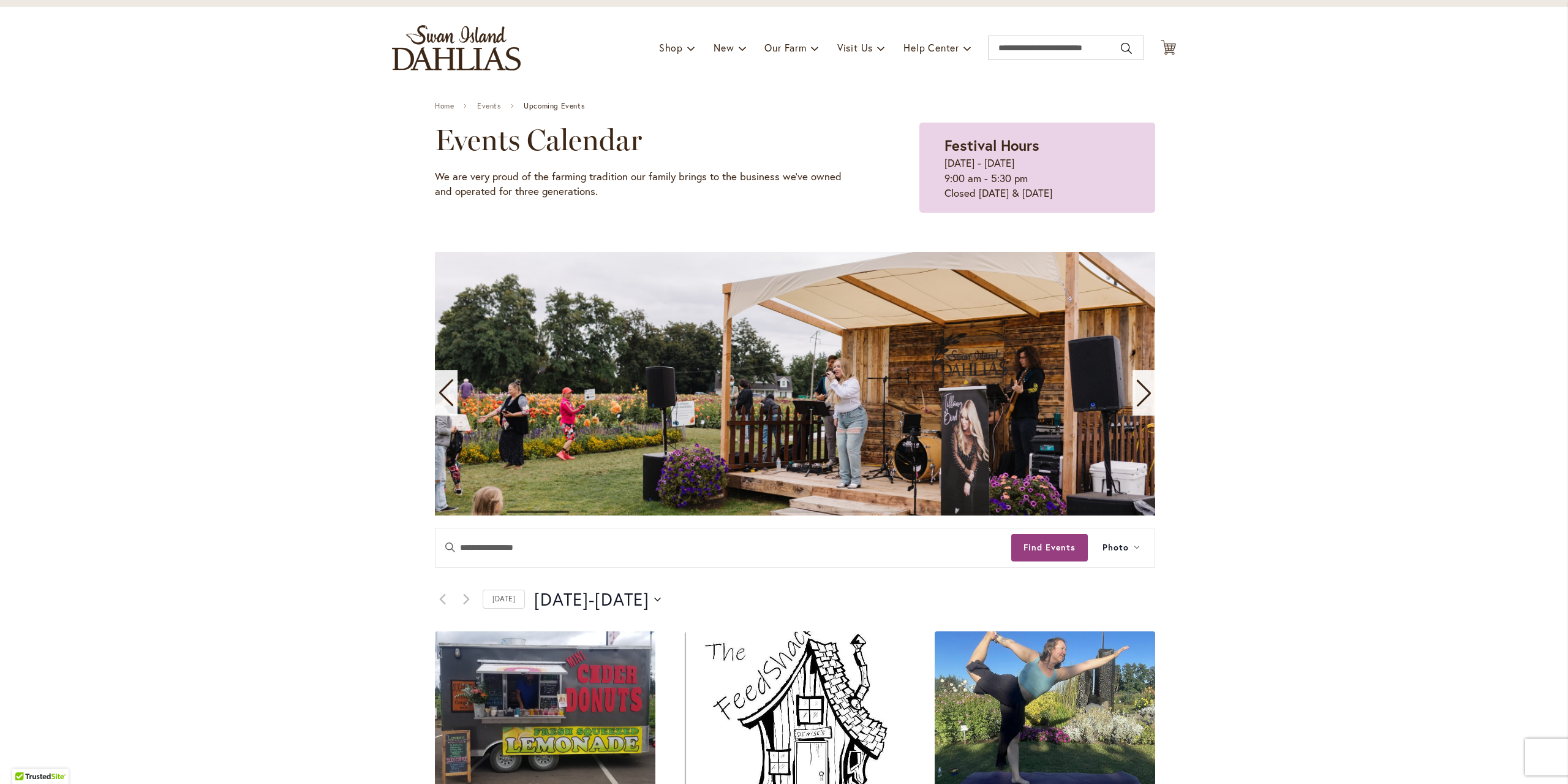
click at [443, 396] on icon "Previous slide" at bounding box center [446, 393] width 17 height 27
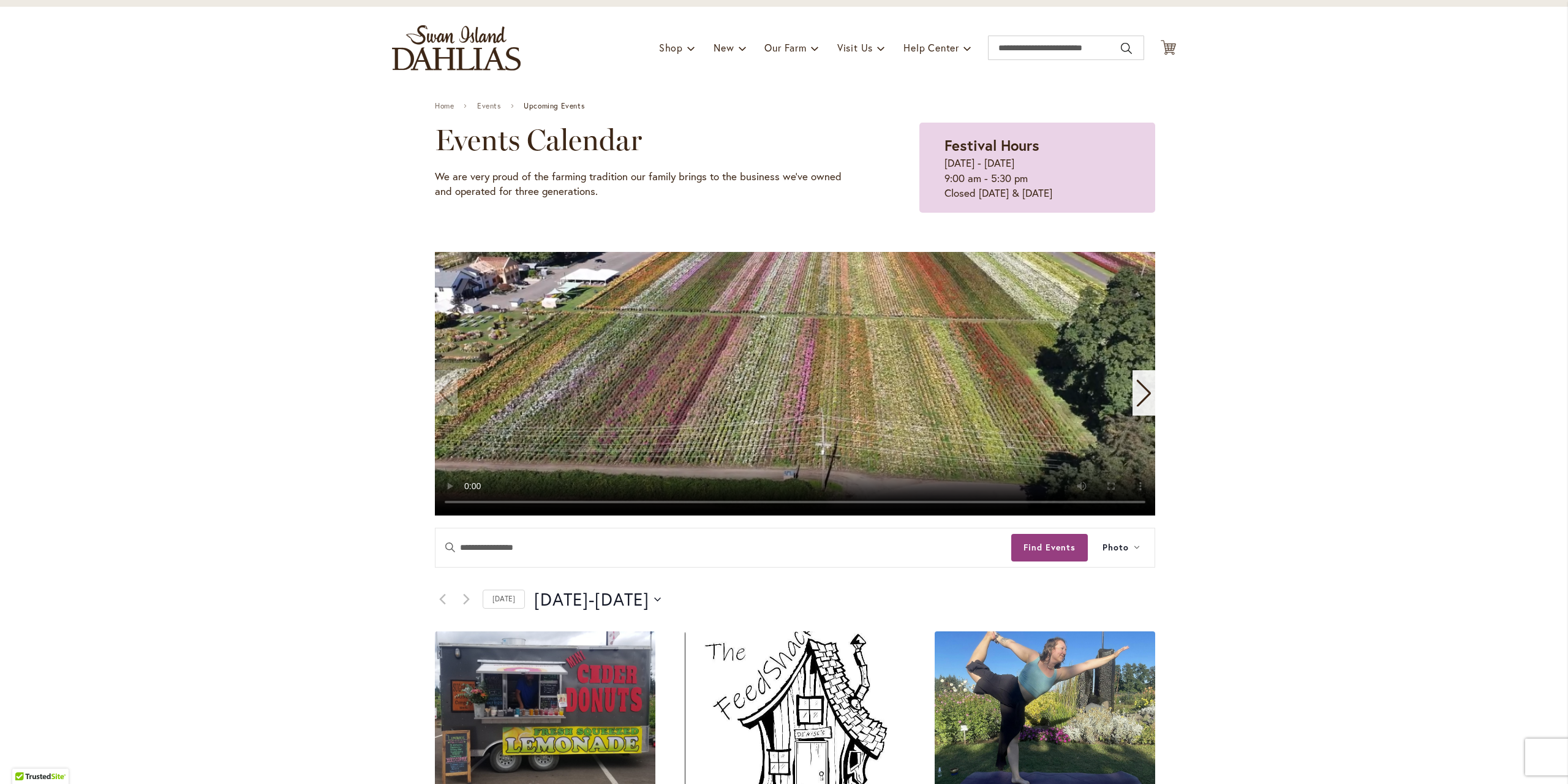
click at [442, 391] on video "1 / 11" at bounding box center [795, 383] width 720 height 264
